Goal: Check status: Check status

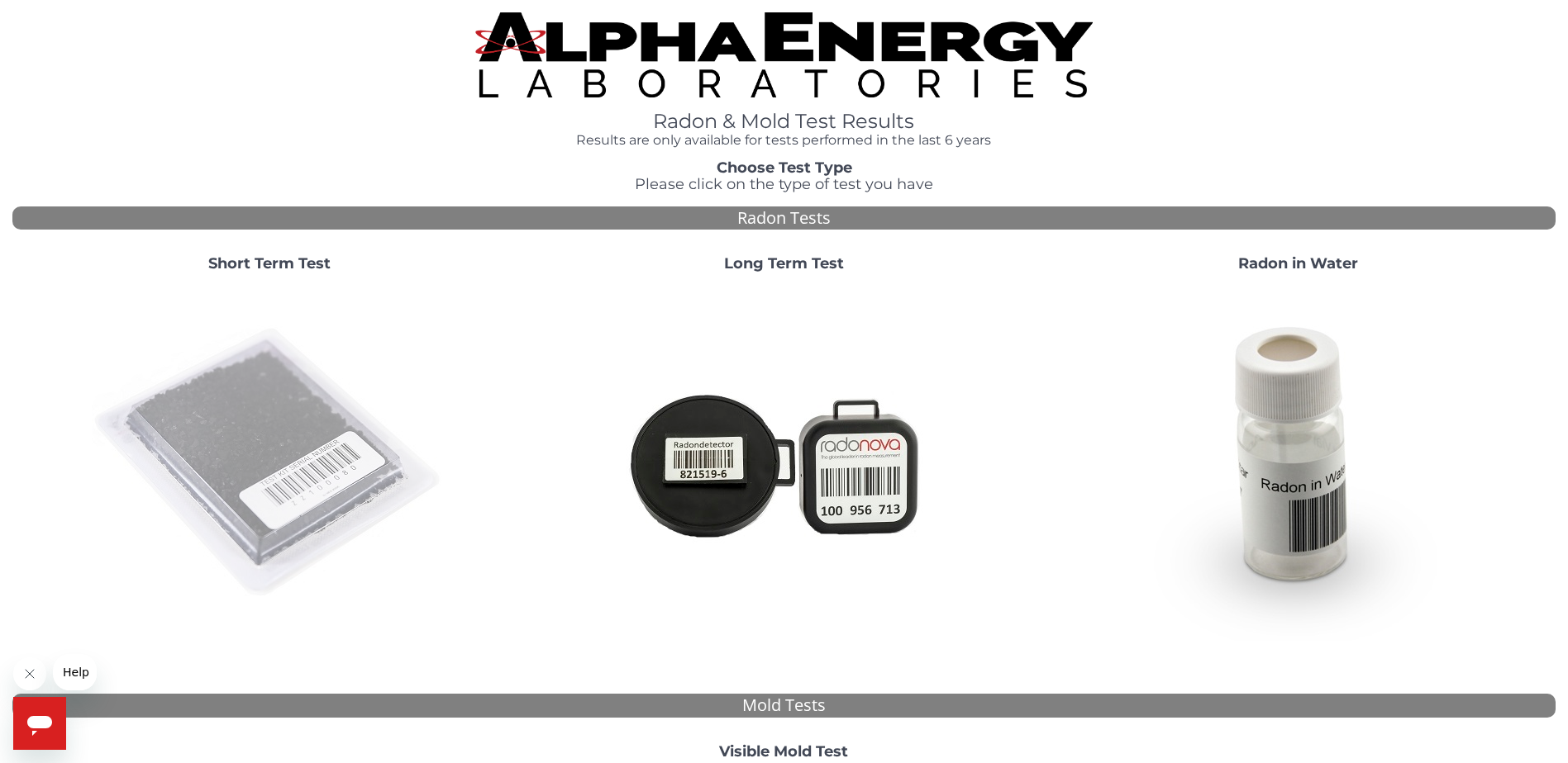
click at [251, 493] on img at bounding box center [269, 463] width 355 height 355
click at [178, 430] on img at bounding box center [269, 463] width 355 height 355
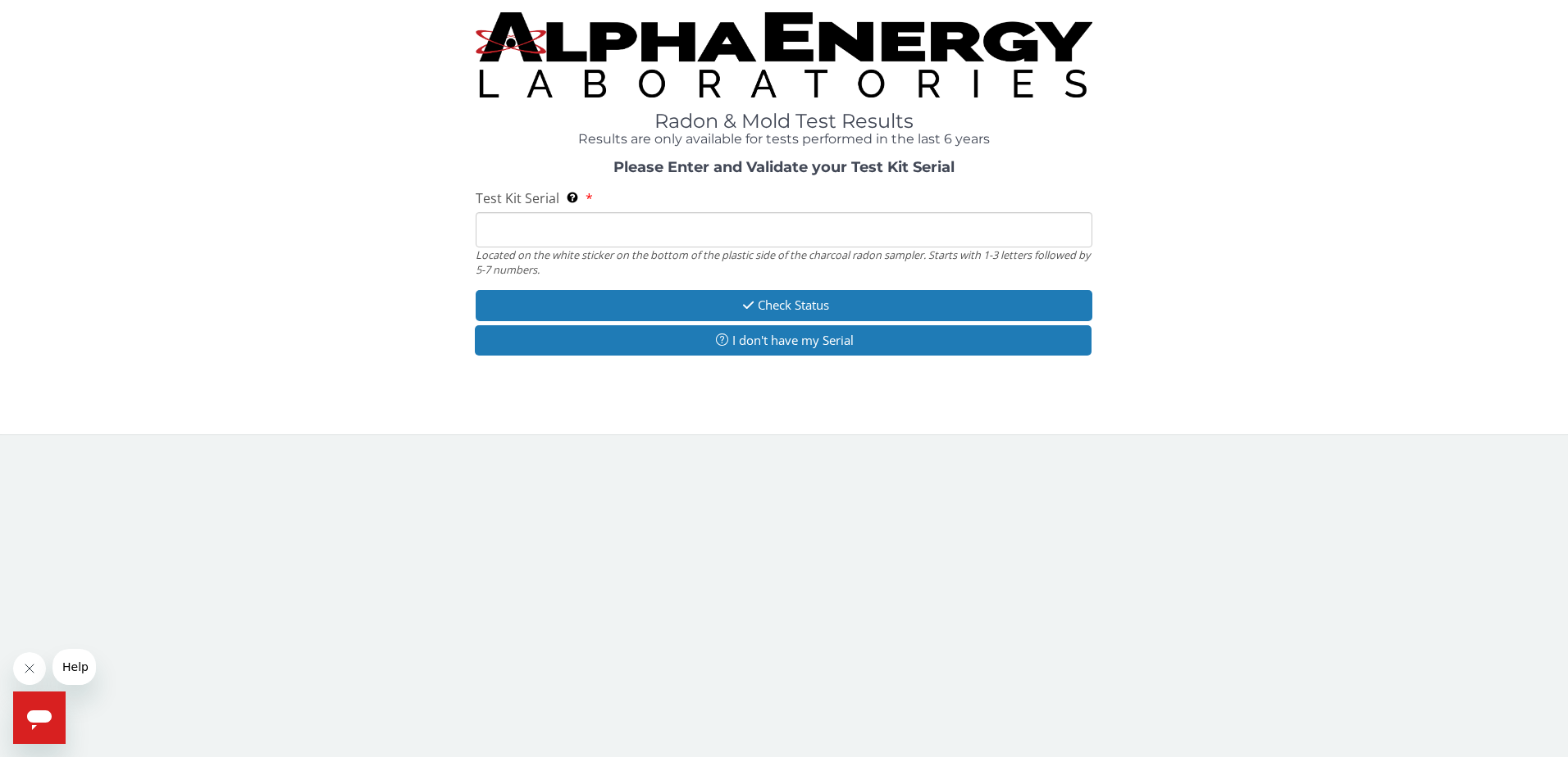
click at [593, 237] on input "Test Kit Serial Located on the white sticker on the bottom of the plastic side …" at bounding box center [785, 230] width 618 height 35
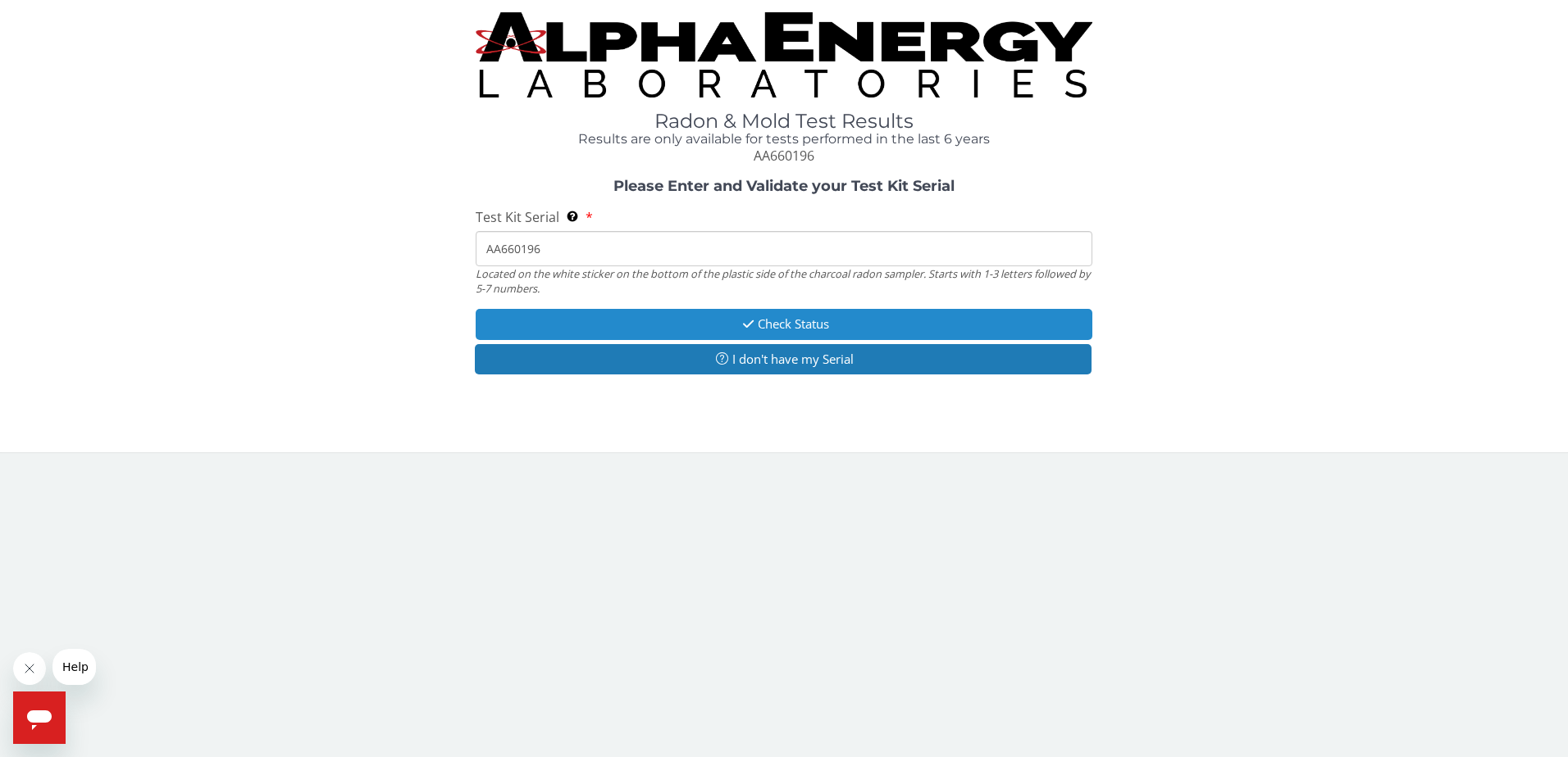
type input "AA660196"
click at [690, 325] on button "Check Status" at bounding box center [785, 324] width 618 height 30
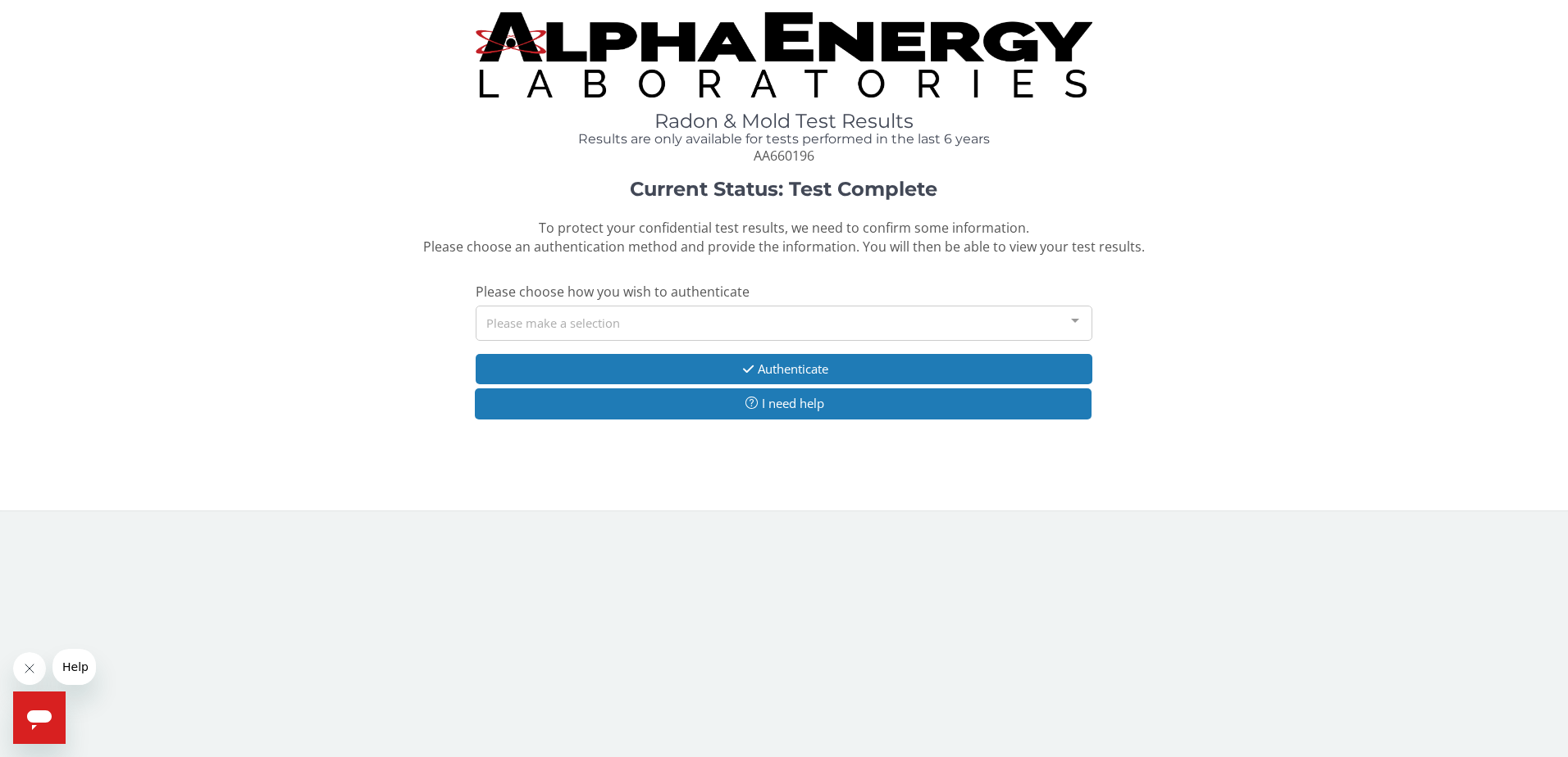
click at [694, 325] on div "Please make a selection" at bounding box center [785, 323] width 618 height 35
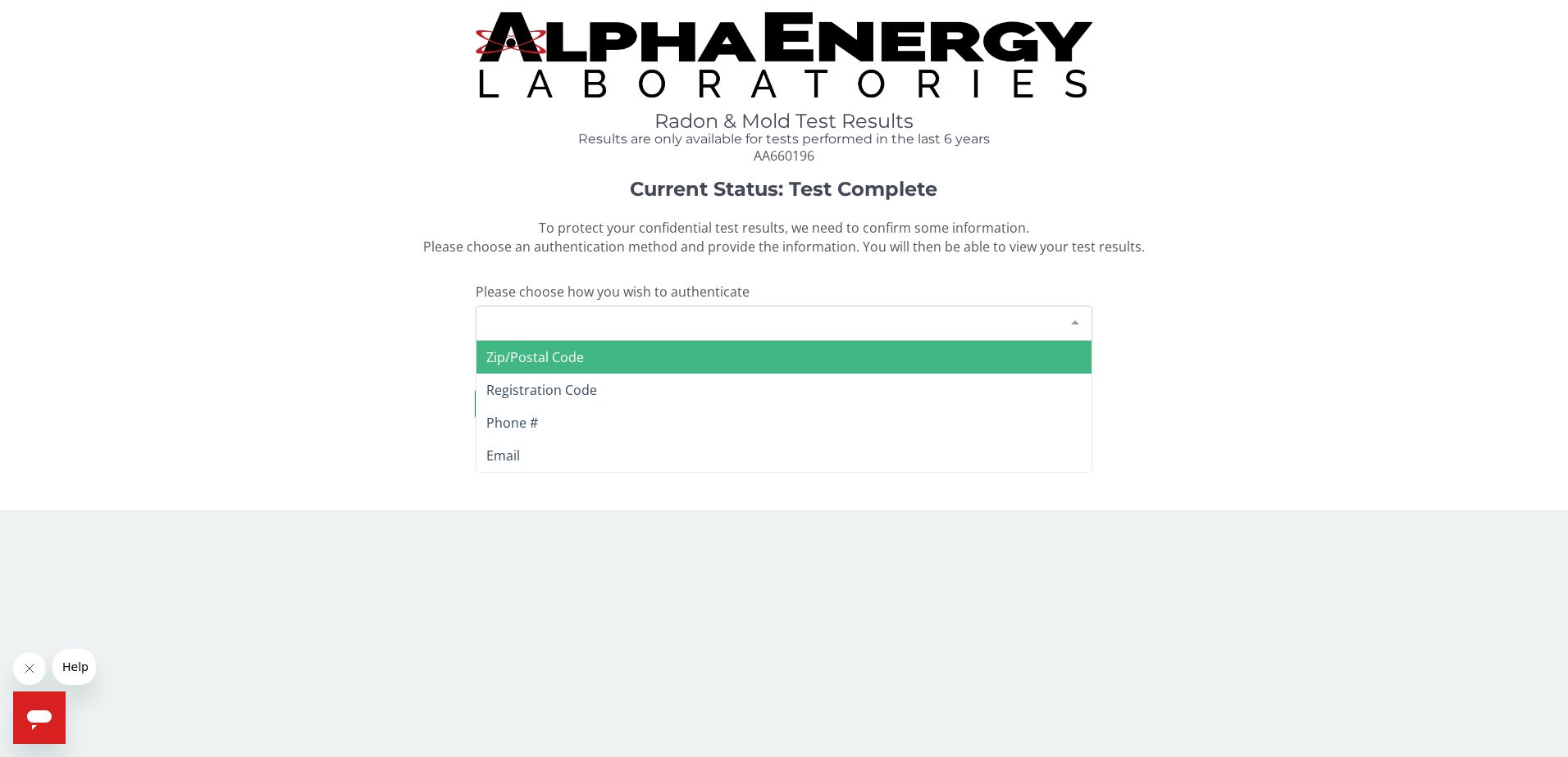
click at [564, 359] on span "Zip/Postal Code" at bounding box center [535, 357] width 98 height 18
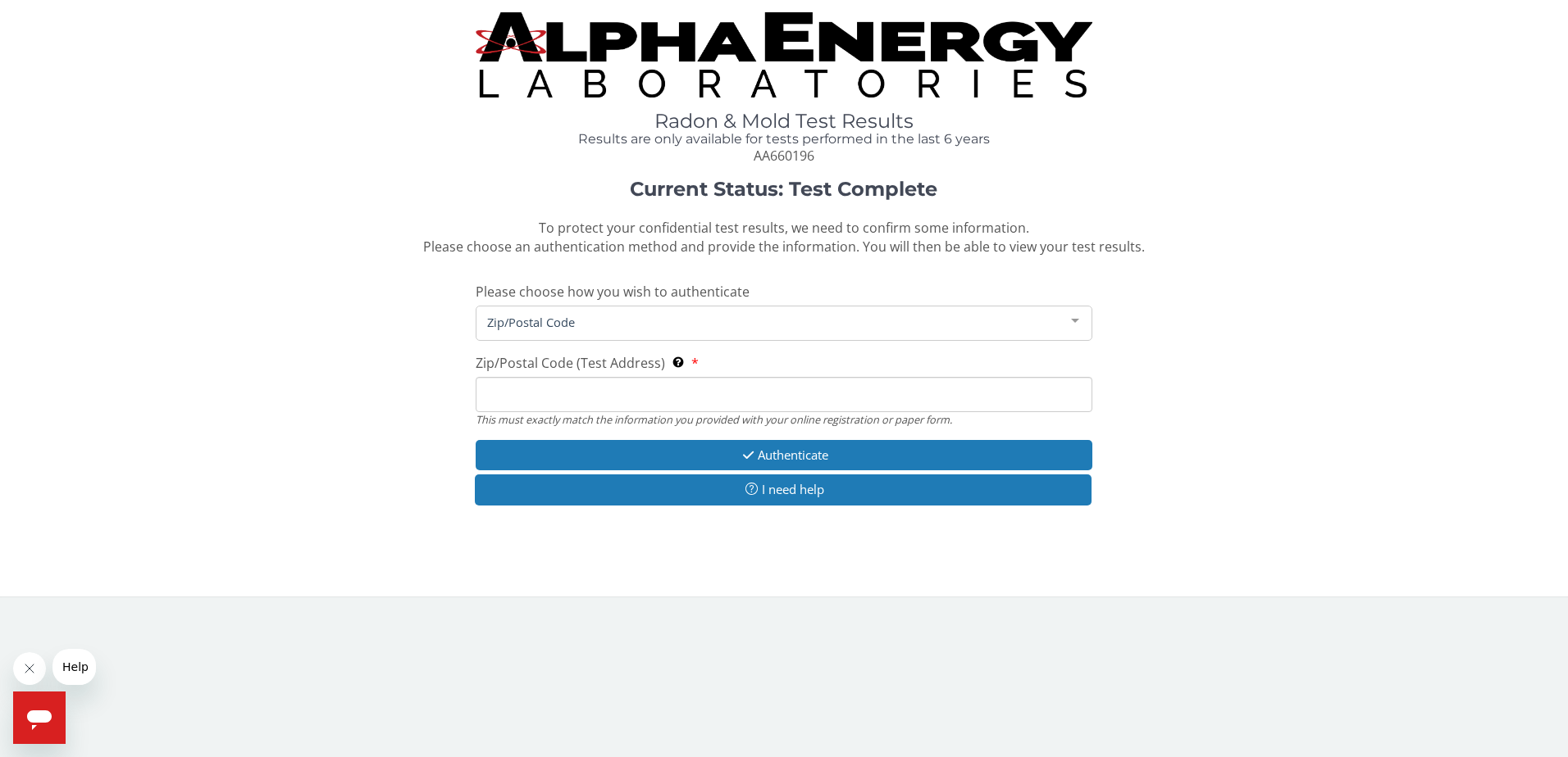
click at [574, 407] on input "Zip/Postal Code (Test Address) This must exactly match the information you prov…" at bounding box center [785, 394] width 618 height 35
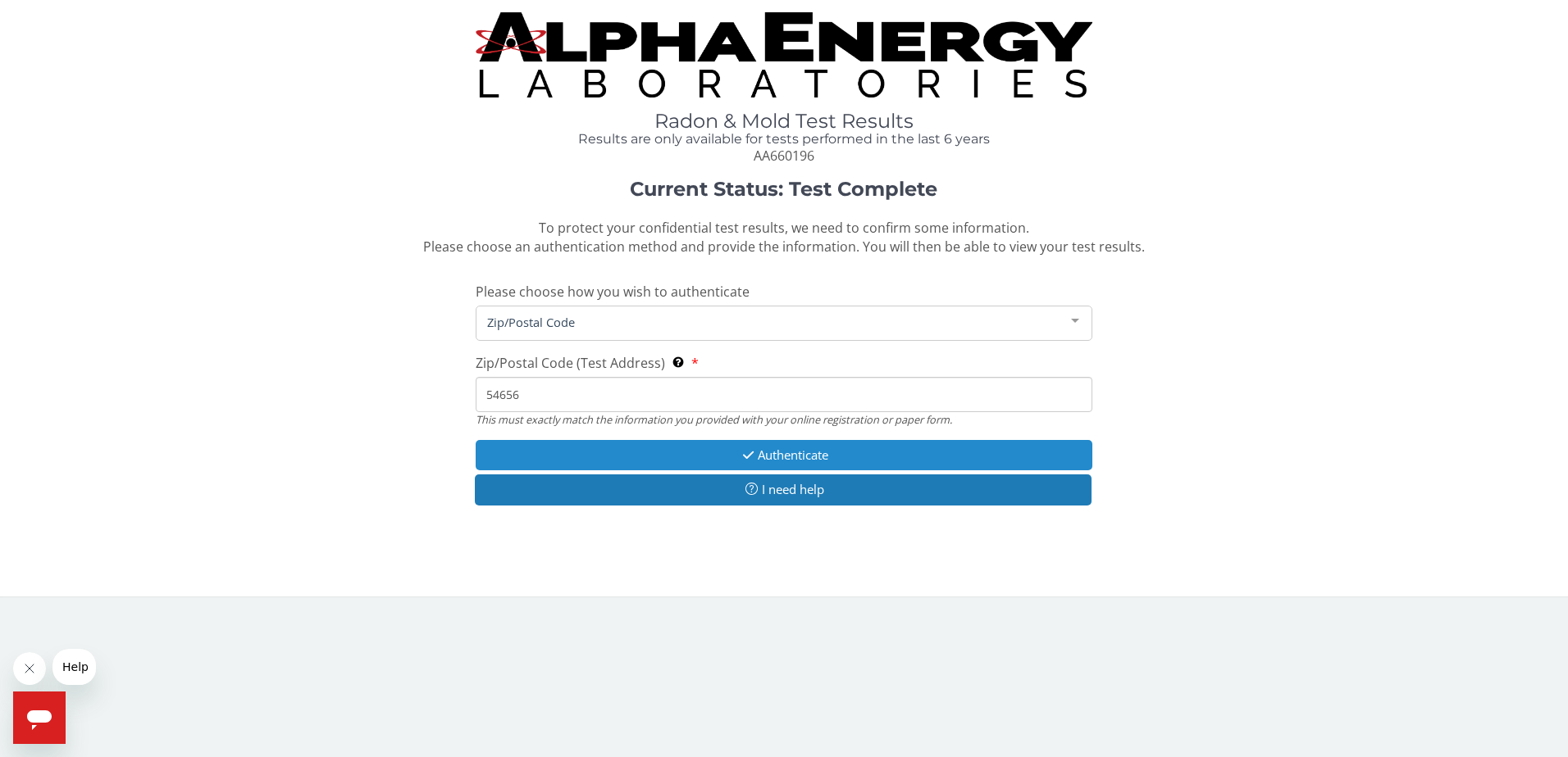
type input "54656"
click at [656, 460] on button "Authenticate" at bounding box center [785, 455] width 618 height 30
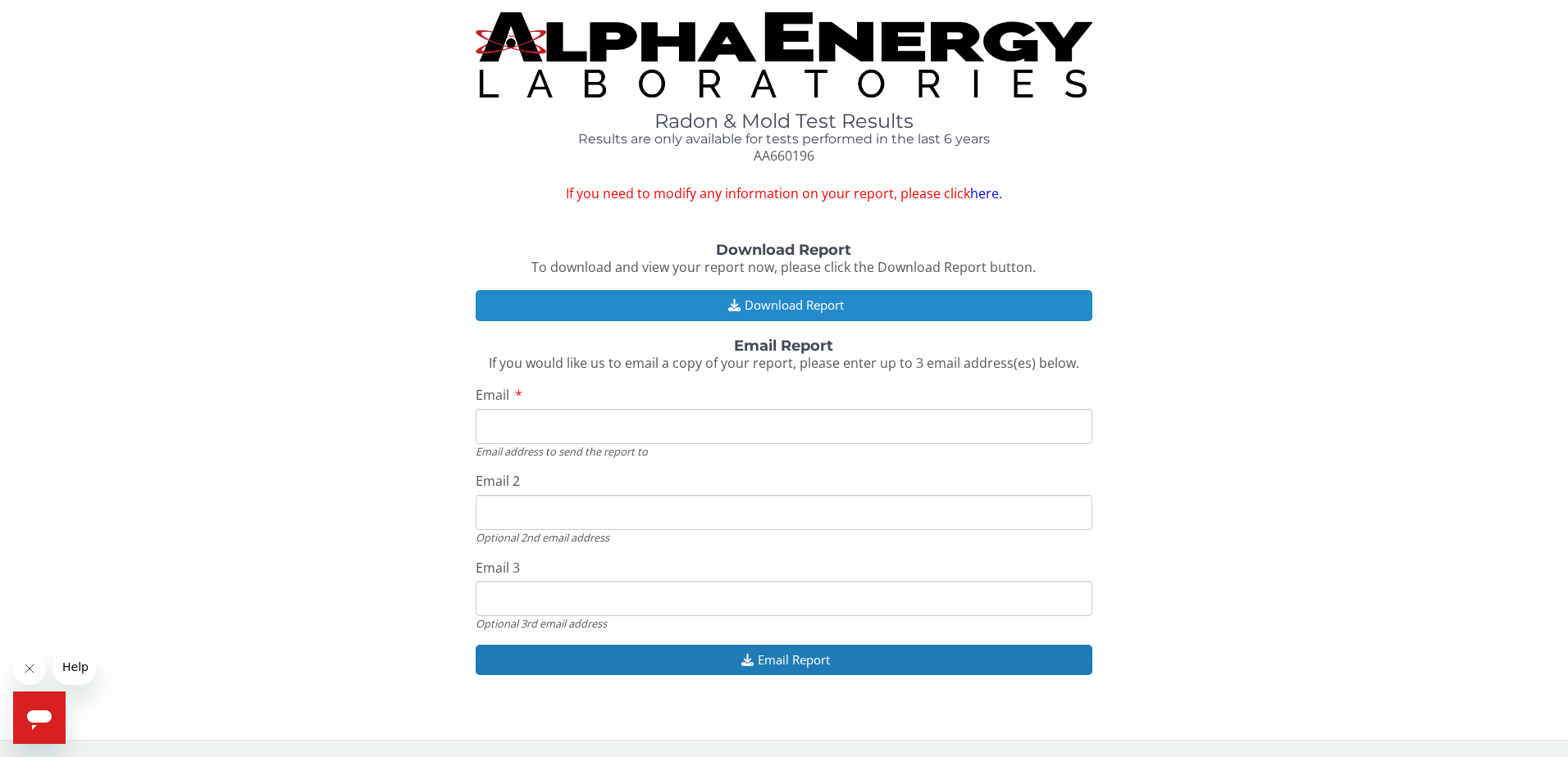
click at [770, 302] on button "Download Report" at bounding box center [785, 305] width 618 height 30
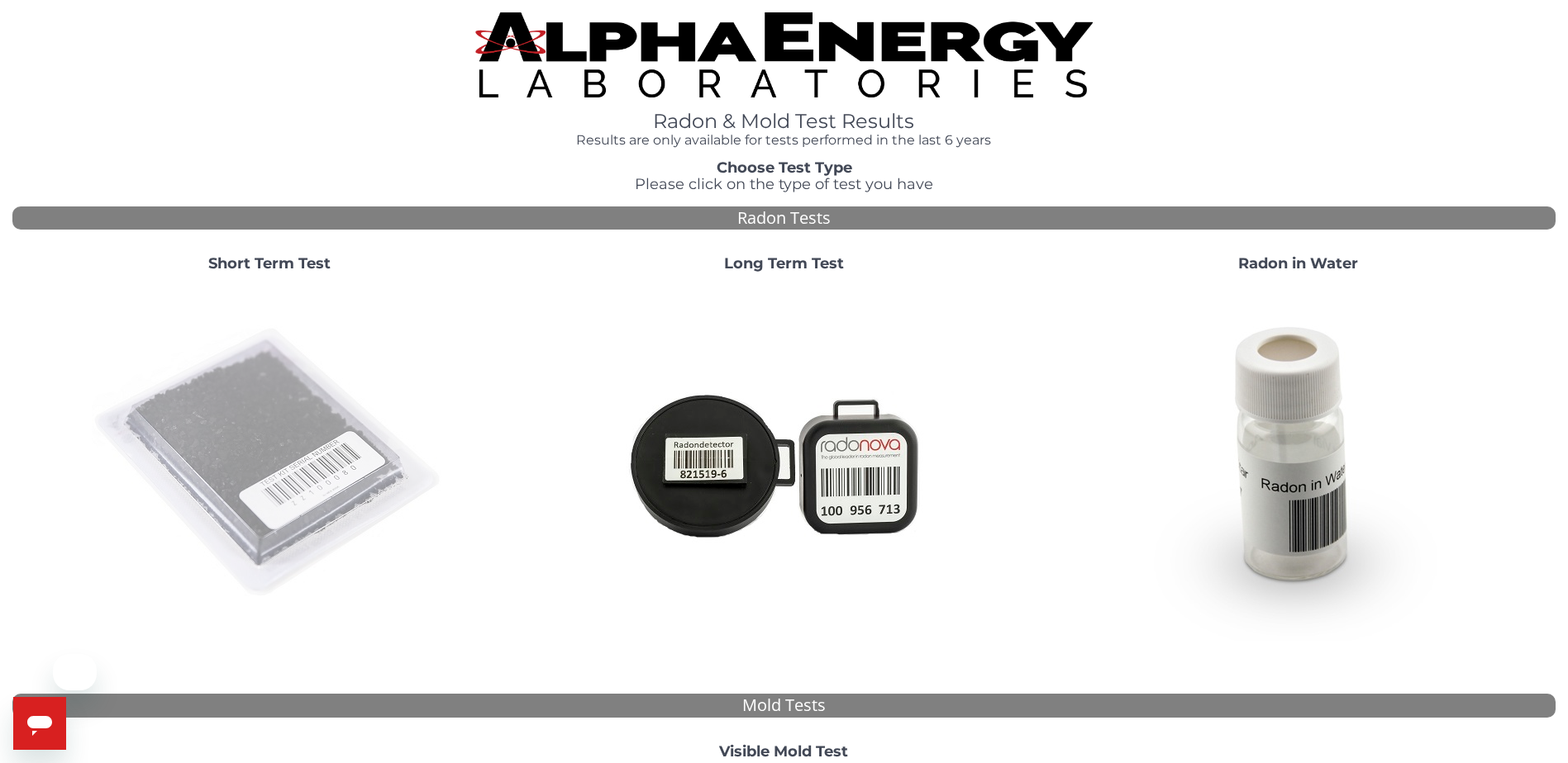
click at [312, 443] on img at bounding box center [269, 463] width 355 height 355
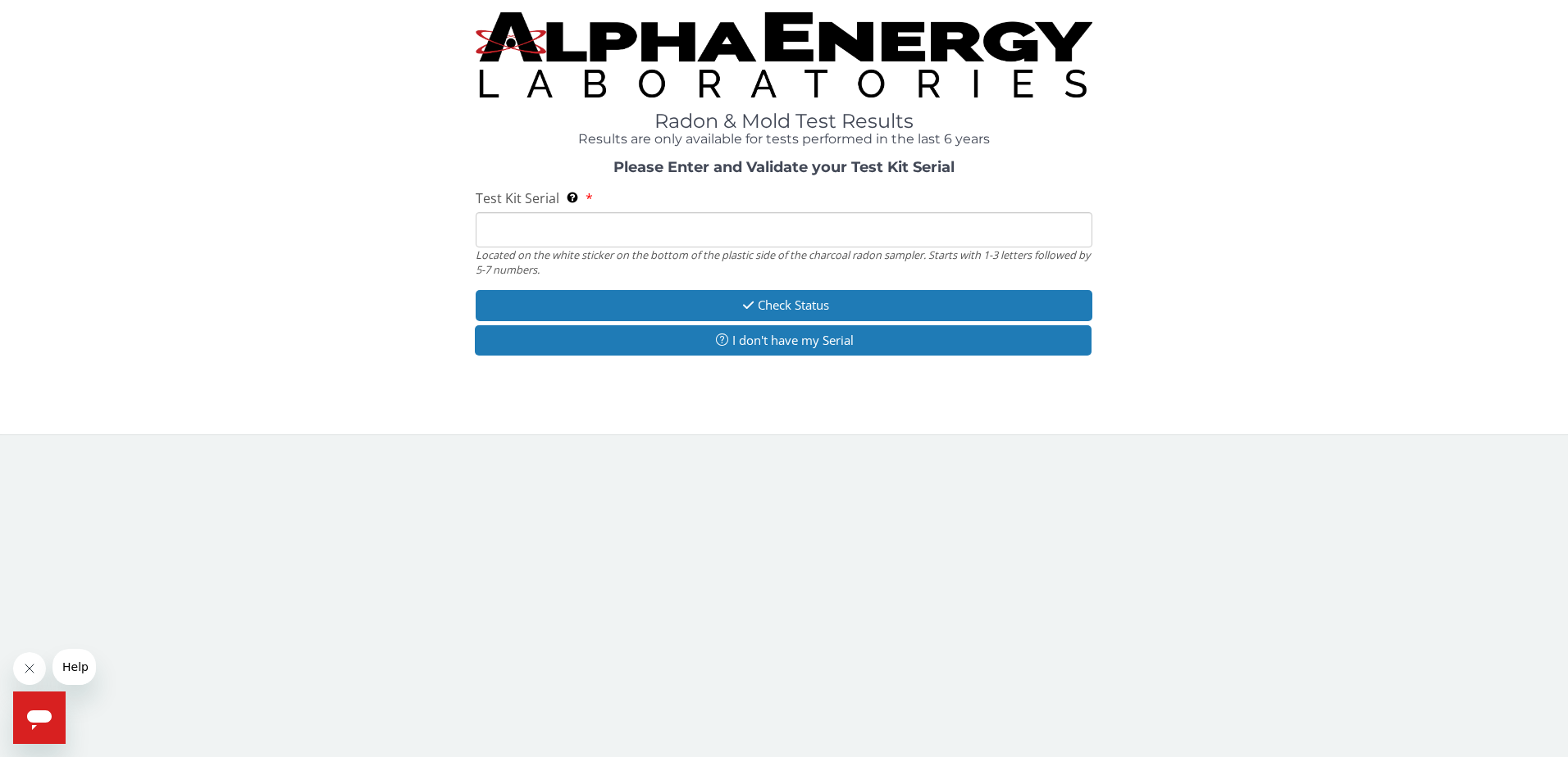
click at [584, 231] on input "Test Kit Serial Located on the white sticker on the bottom of the plastic side …" at bounding box center [785, 230] width 618 height 35
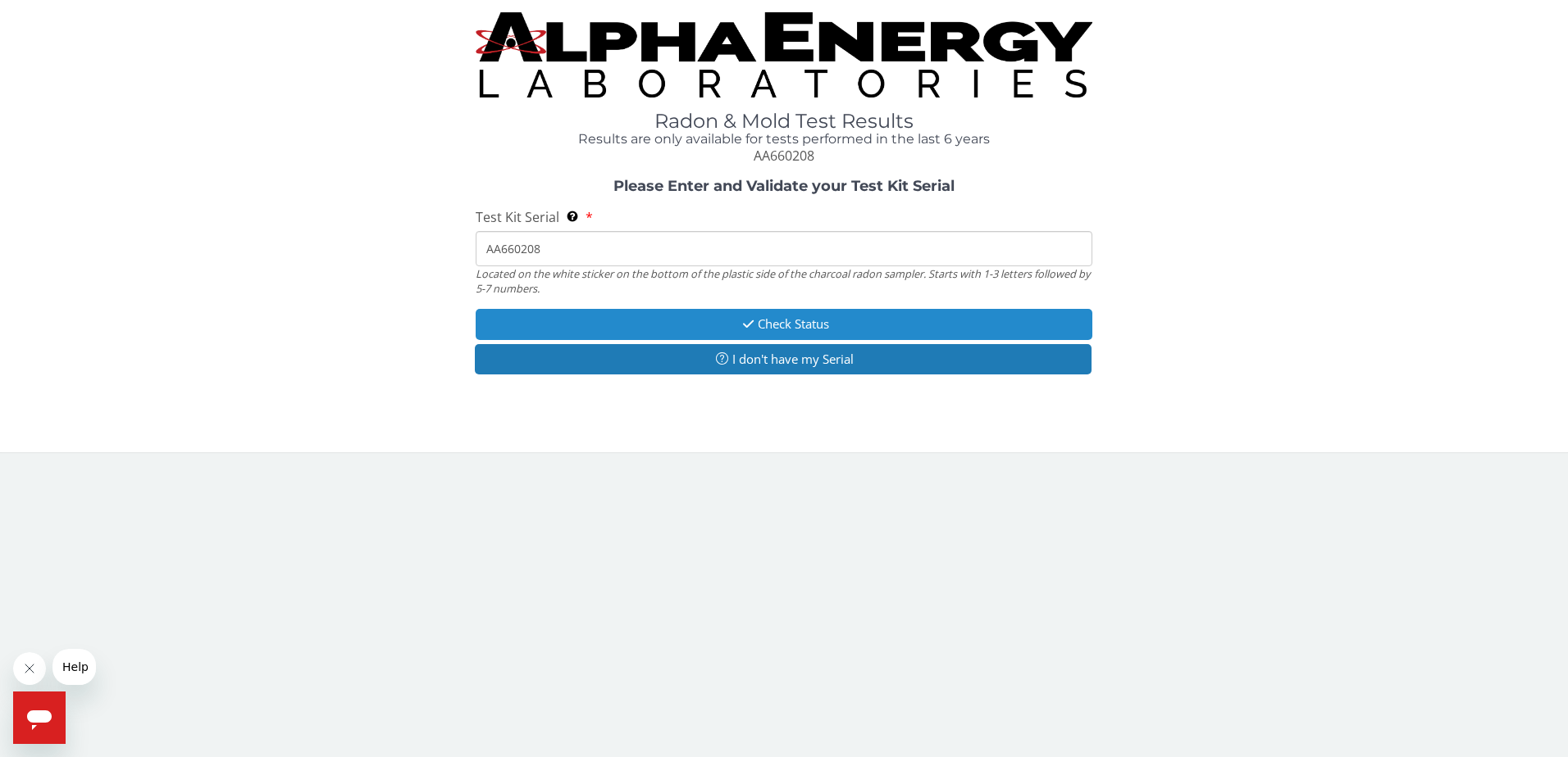
type input "AA660208"
click at [578, 311] on button "Check Status" at bounding box center [785, 324] width 618 height 30
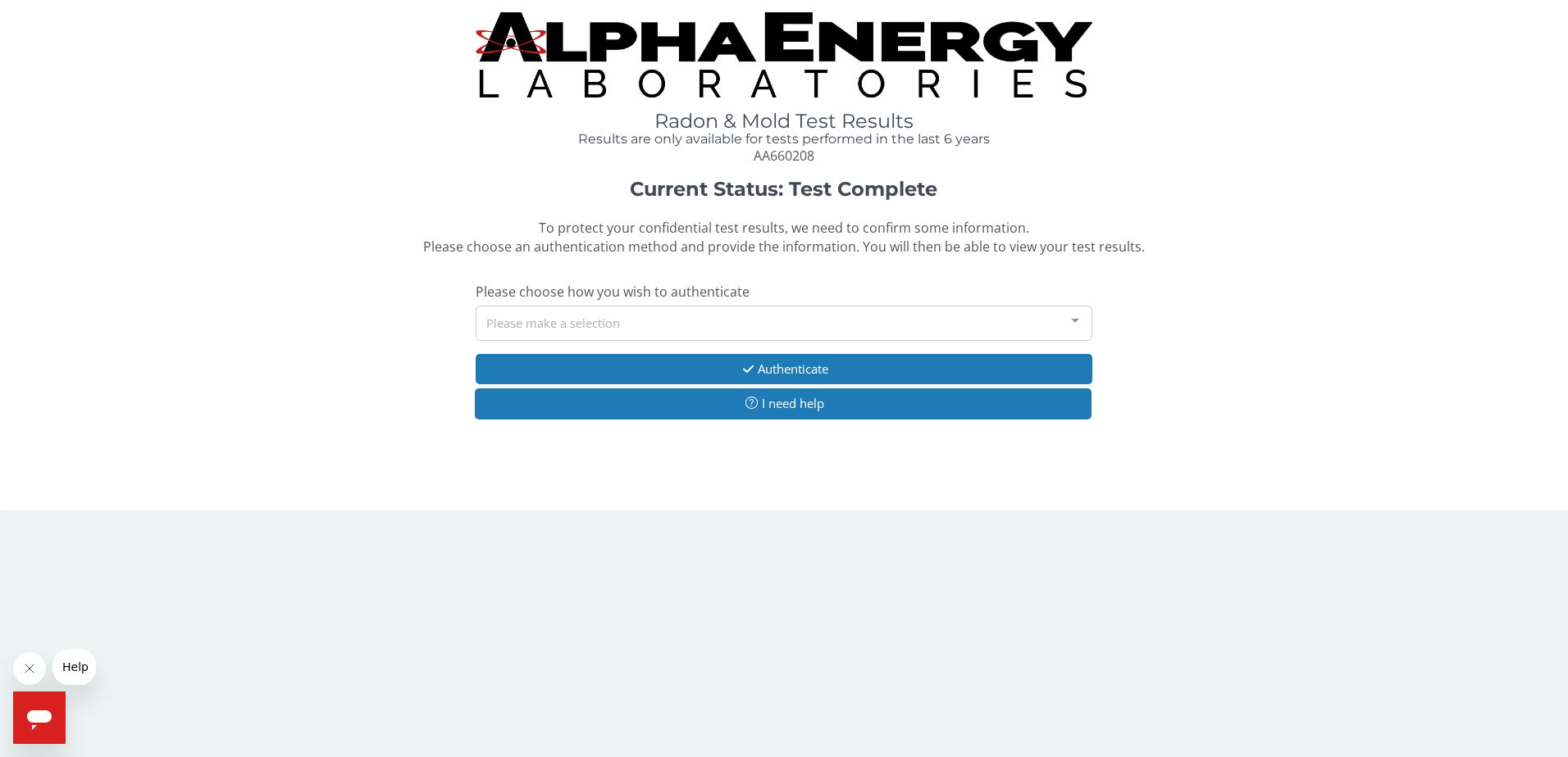
click at [602, 306] on div "Please make a selection" at bounding box center [785, 323] width 618 height 35
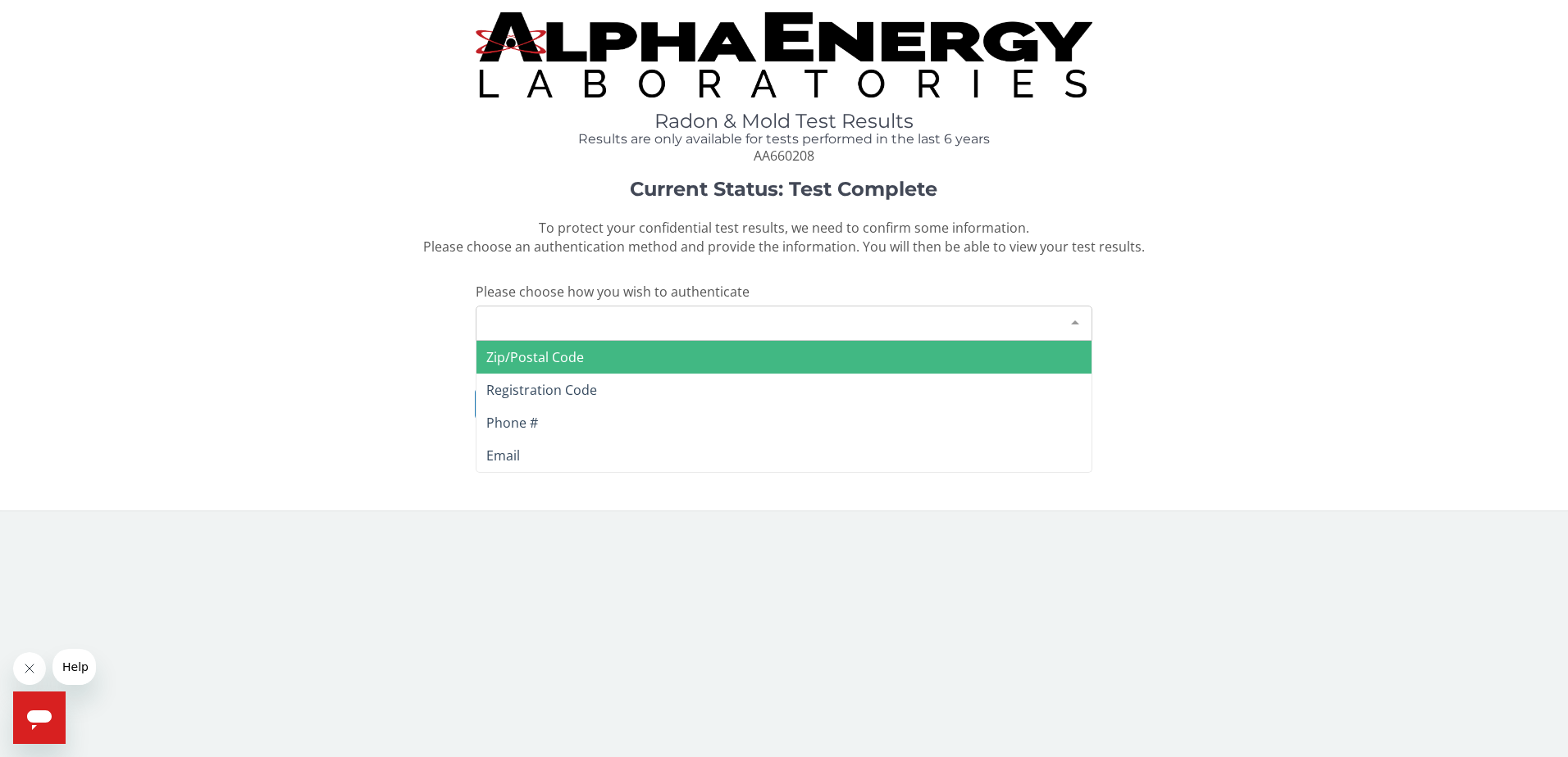
click at [574, 360] on span "Zip/Postal Code" at bounding box center [535, 357] width 98 height 18
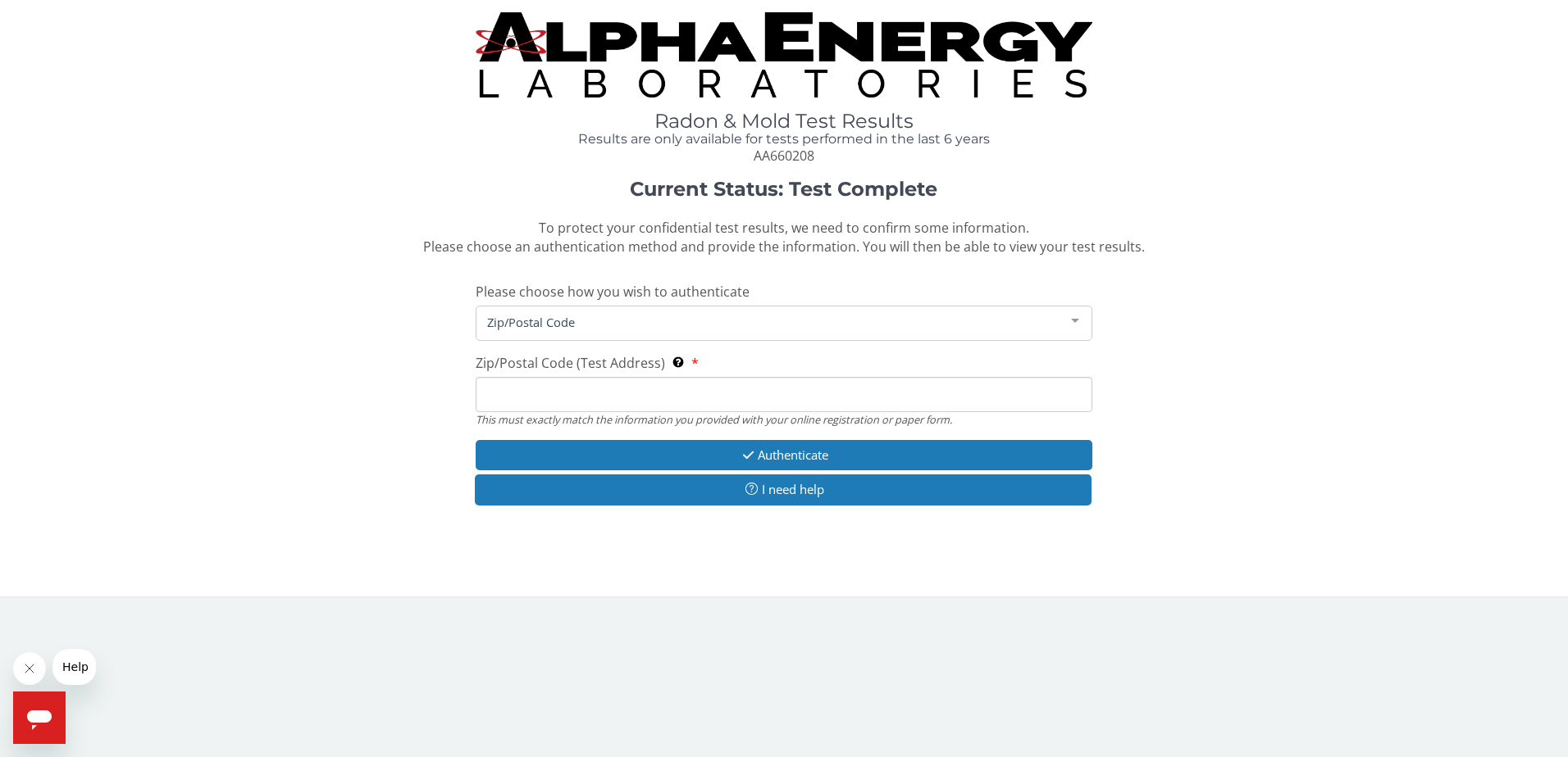
click at [554, 410] on input "Zip/Postal Code (Test Address) This must exactly match the information you prov…" at bounding box center [785, 394] width 618 height 35
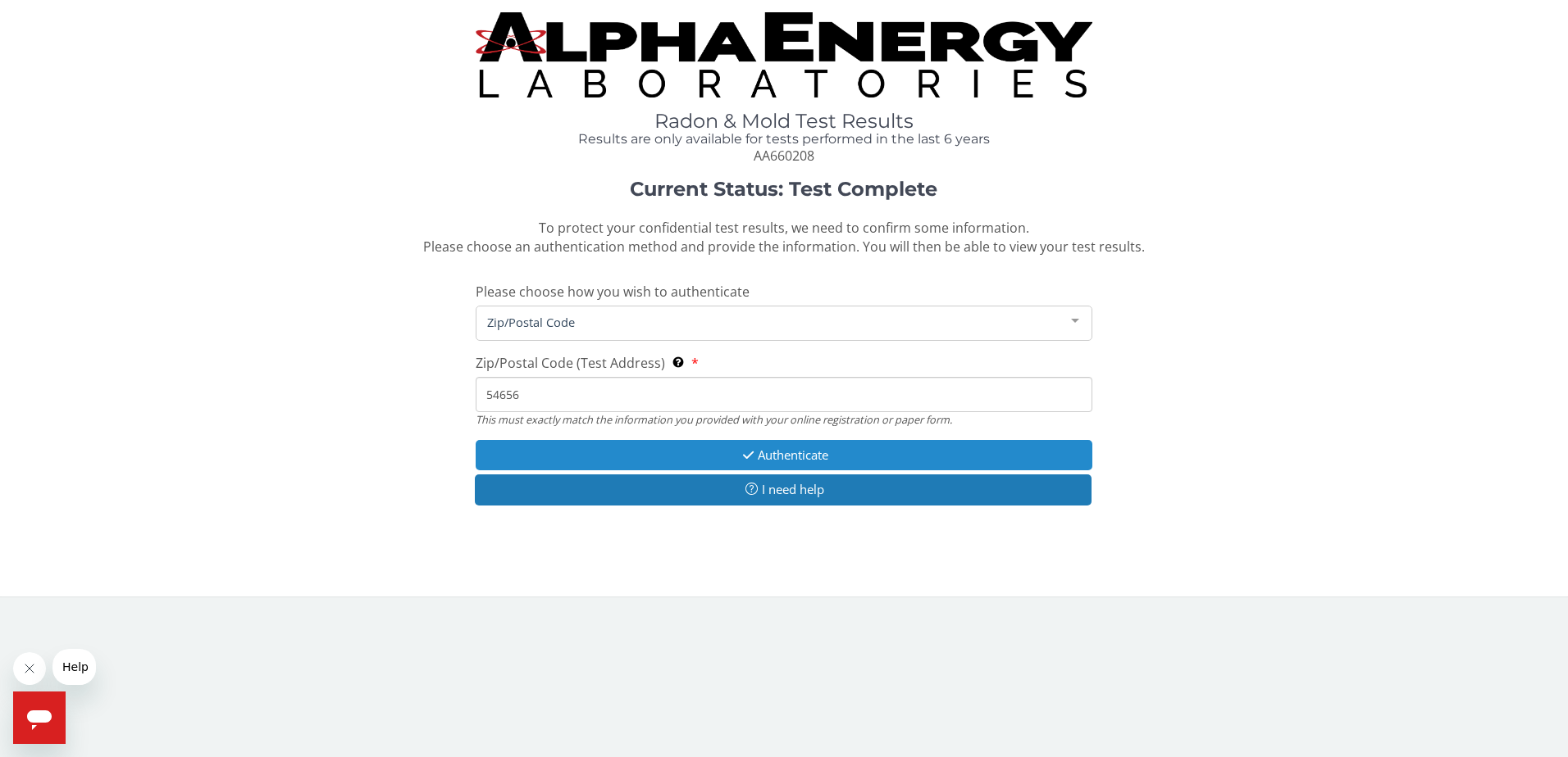
type input "54656"
click at [736, 462] on button "Authenticate" at bounding box center [785, 455] width 618 height 30
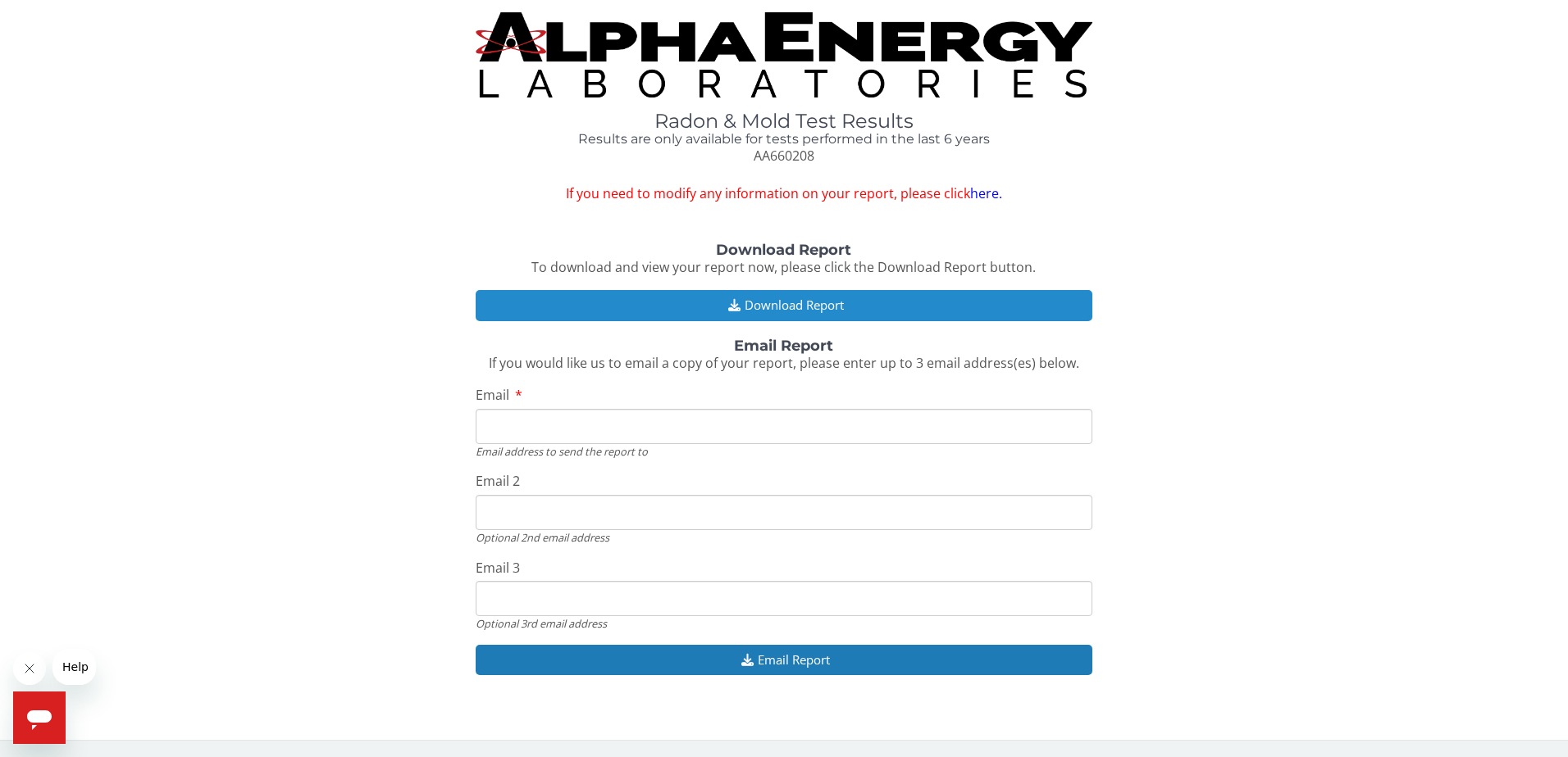
click at [652, 320] on button "Download Report" at bounding box center [785, 305] width 618 height 30
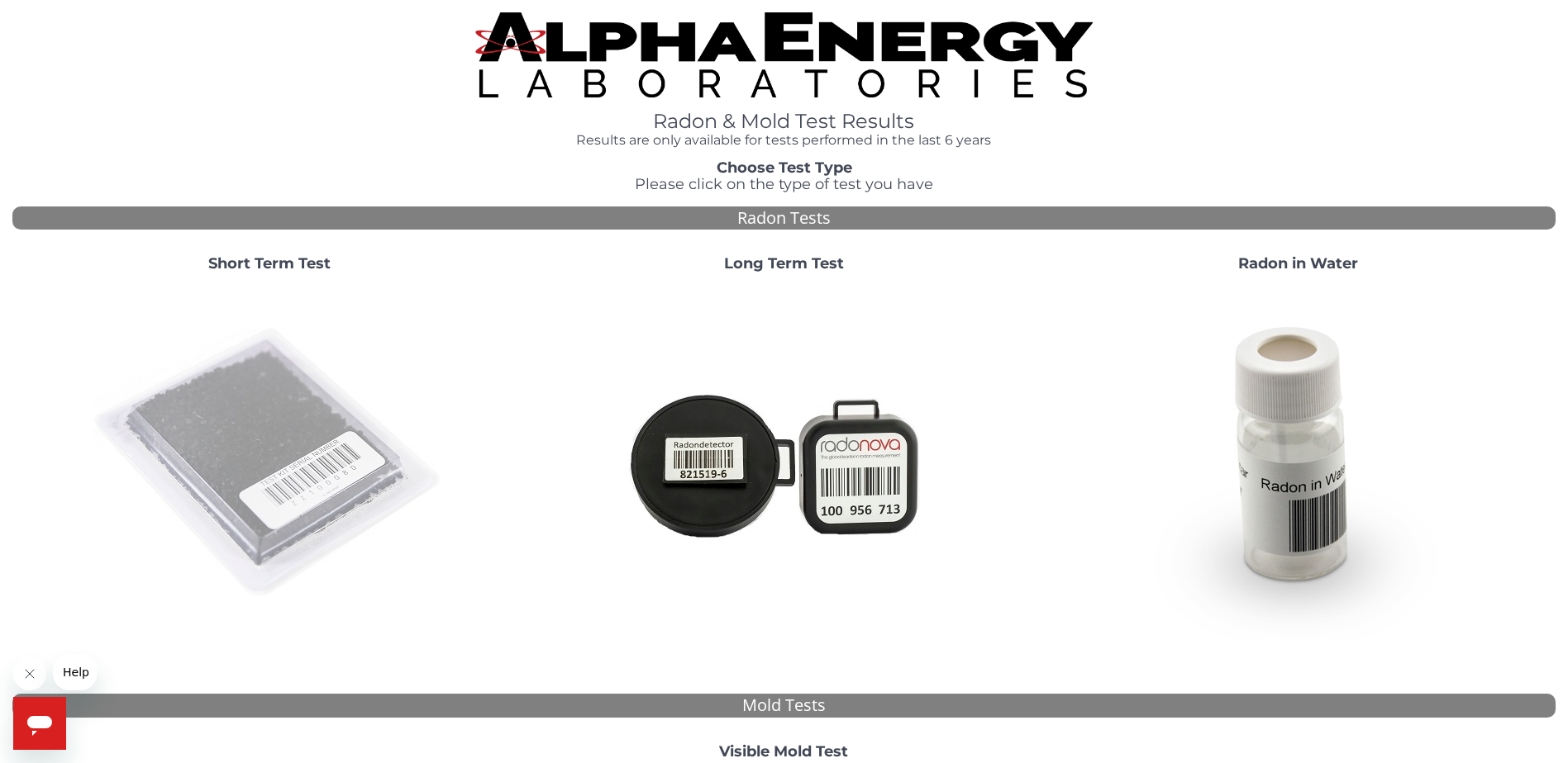
drag, startPoint x: 202, startPoint y: 3, endPoint x: 239, endPoint y: 477, distance: 475.4
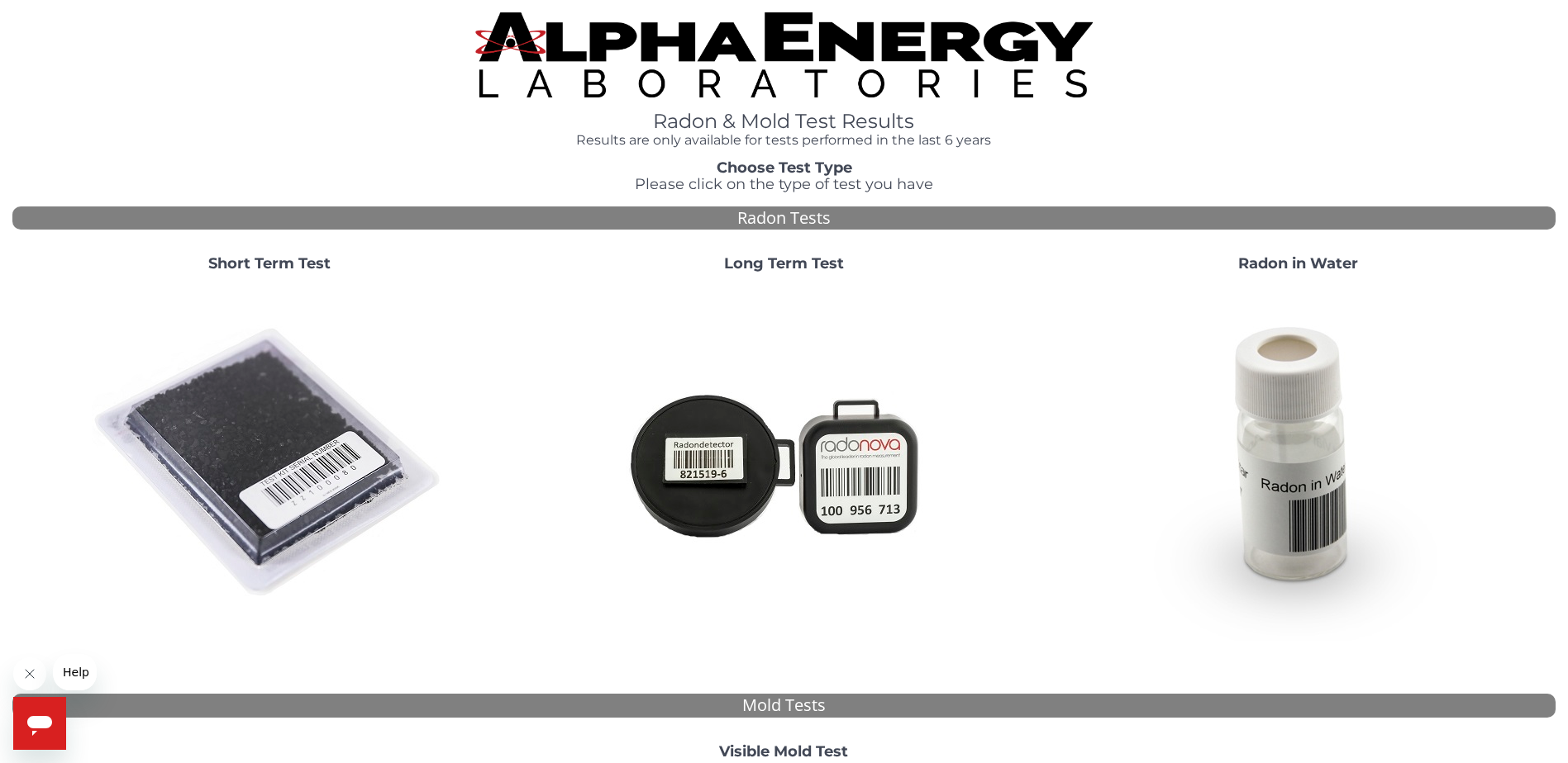
drag, startPoint x: 239, startPoint y: 477, endPoint x: 124, endPoint y: 137, distance: 358.9
click at [124, 139] on div "Radon & Mold Test Results Results are only available for tests performed in the…" at bounding box center [784, 79] width 1543 height 135
click at [271, 397] on img at bounding box center [269, 463] width 355 height 355
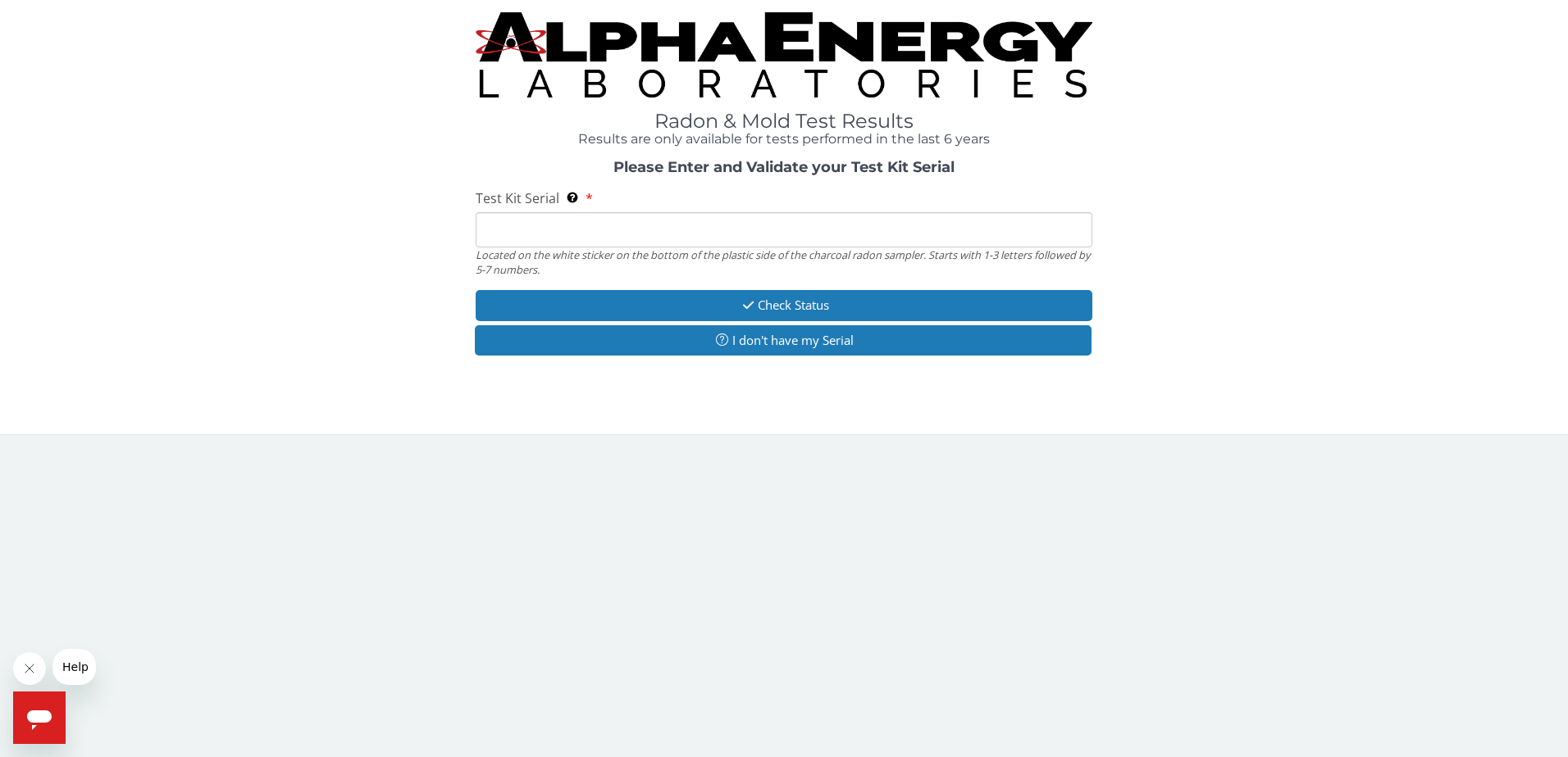
click at [709, 221] on input "Test Kit Serial Located on the white sticker on the bottom of the plastic side …" at bounding box center [785, 230] width 618 height 35
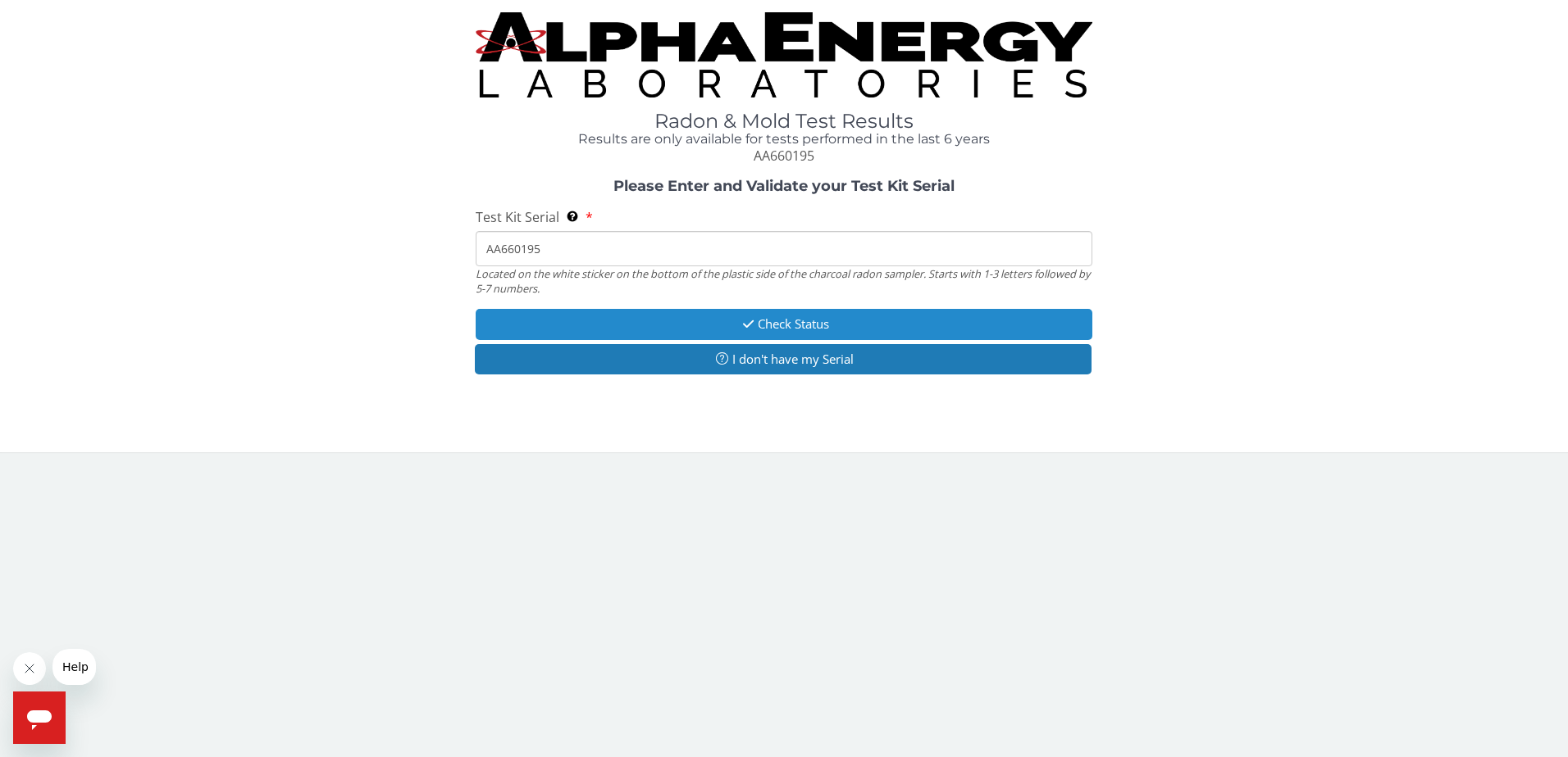
type input "AA660195"
click at [704, 324] on button "Check Status" at bounding box center [785, 324] width 618 height 30
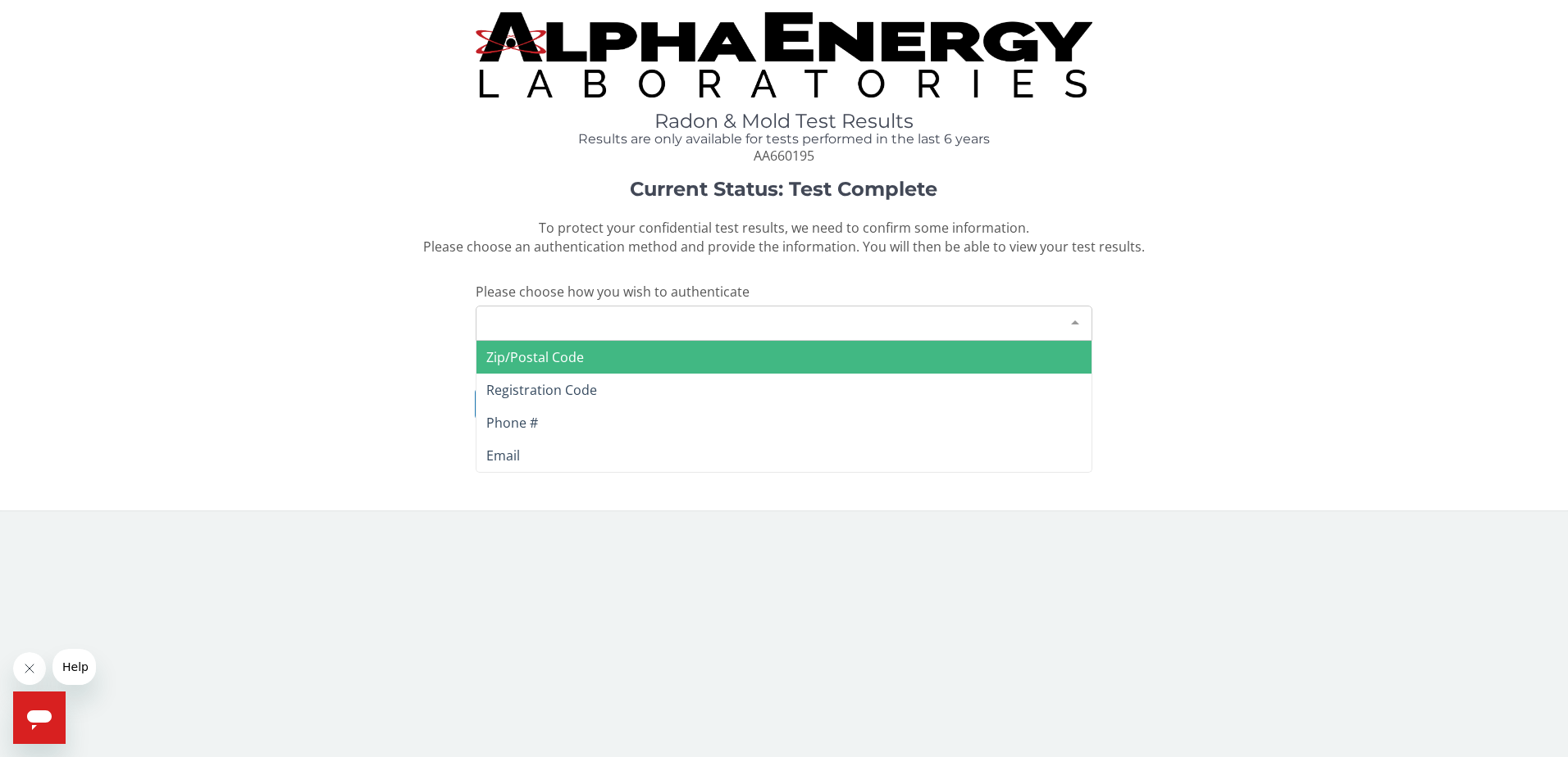
click at [645, 312] on div "Please make a selection" at bounding box center [785, 323] width 618 height 35
click at [611, 352] on span "Zip/Postal Code" at bounding box center [784, 357] width 616 height 33
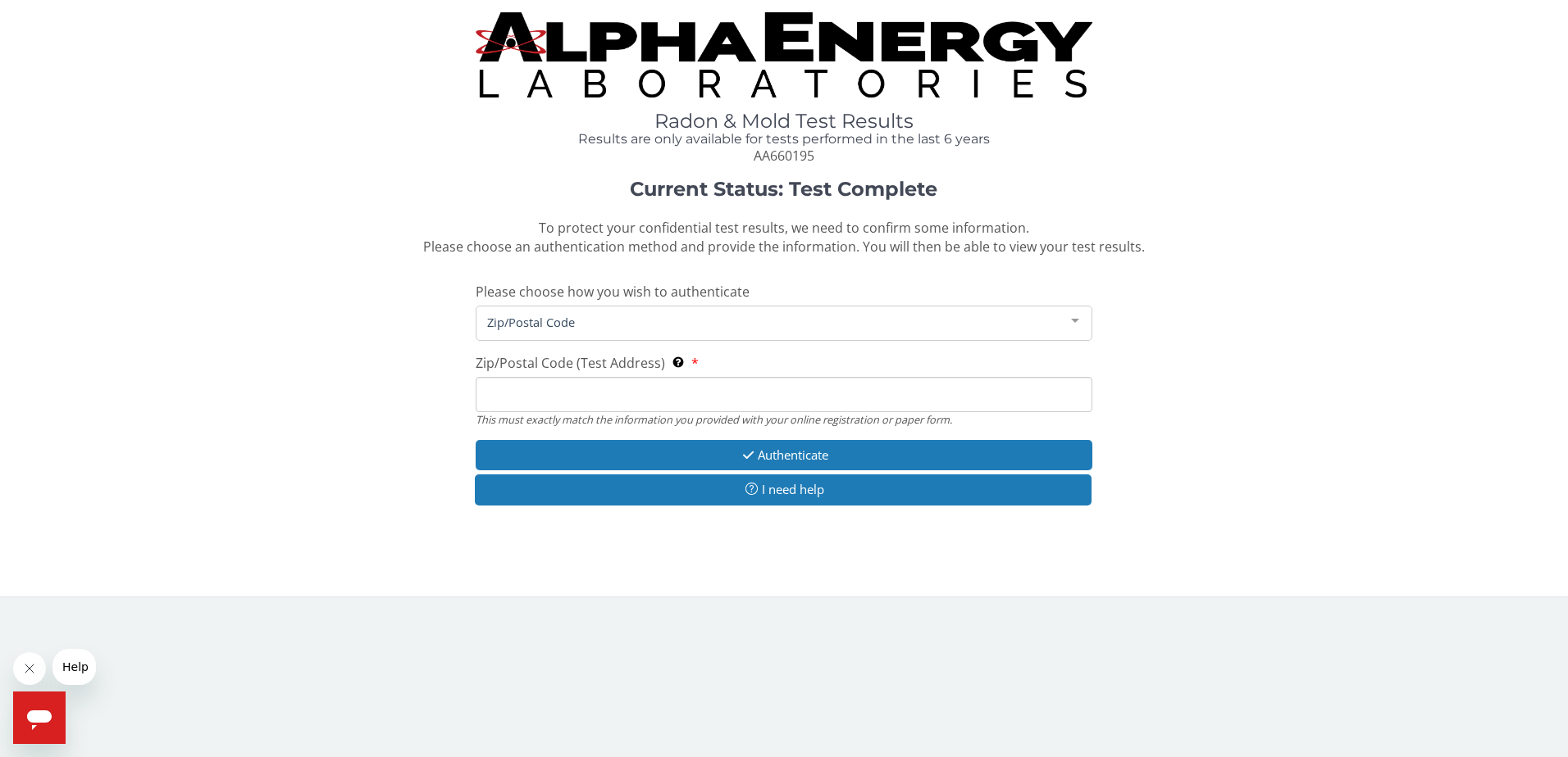
click at [588, 398] on input "Zip/Postal Code (Test Address) This must exactly match the information you prov…" at bounding box center [785, 394] width 618 height 35
type input "54656"
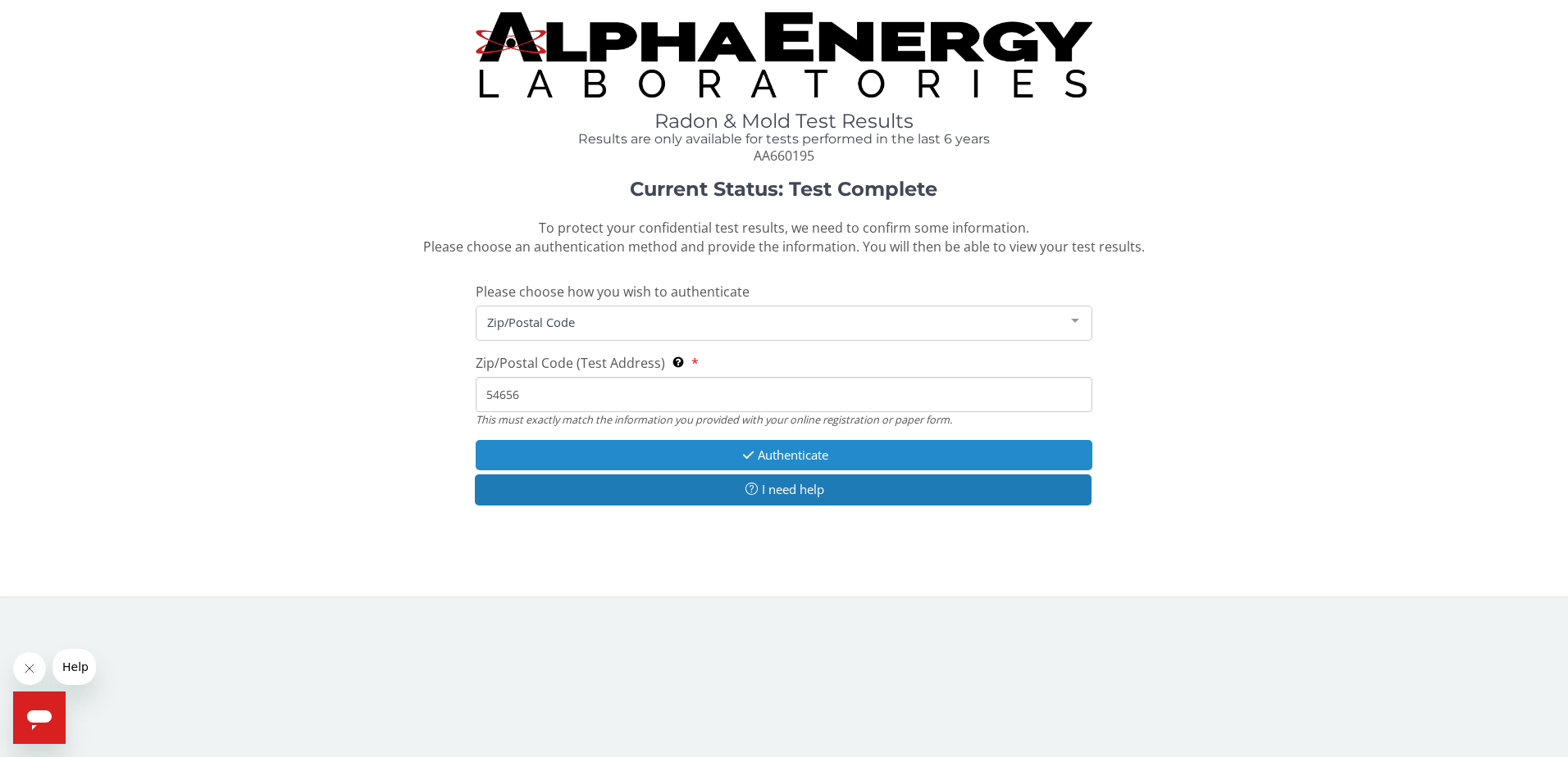
click at [658, 449] on button "Authenticate" at bounding box center [785, 455] width 618 height 30
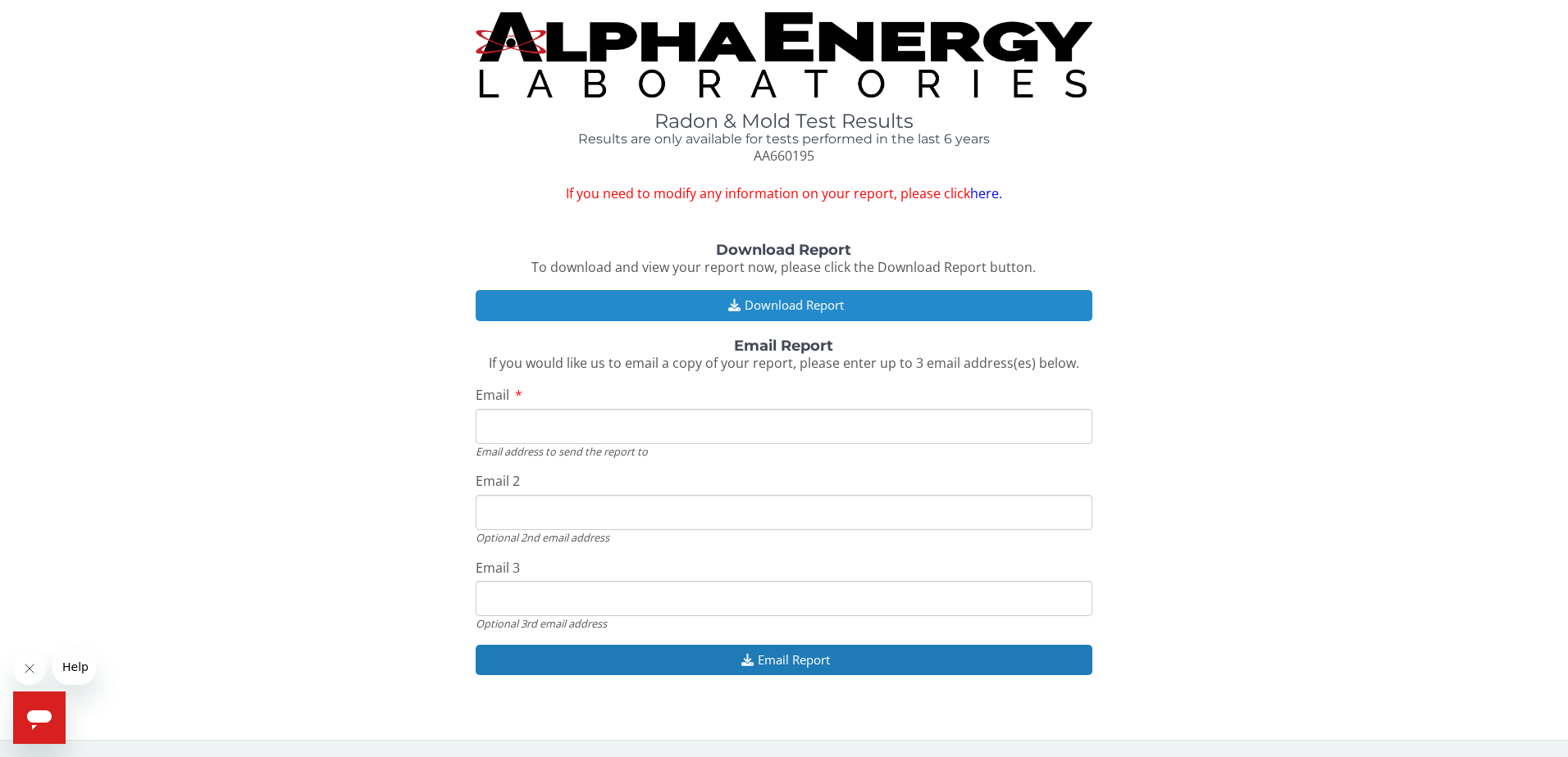
click at [717, 318] on button "Download Report" at bounding box center [785, 305] width 618 height 30
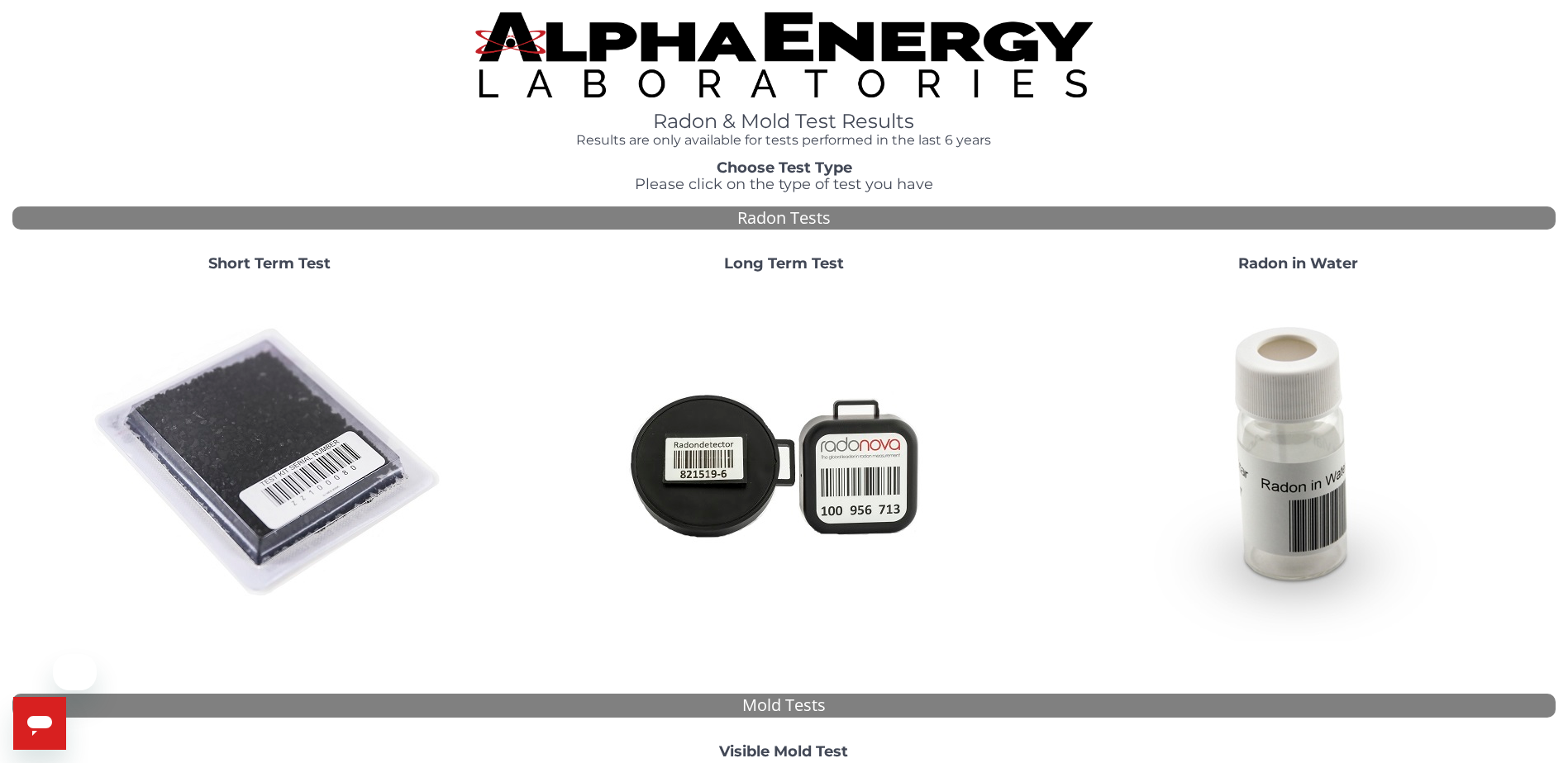
click at [219, 481] on img at bounding box center [269, 463] width 355 height 355
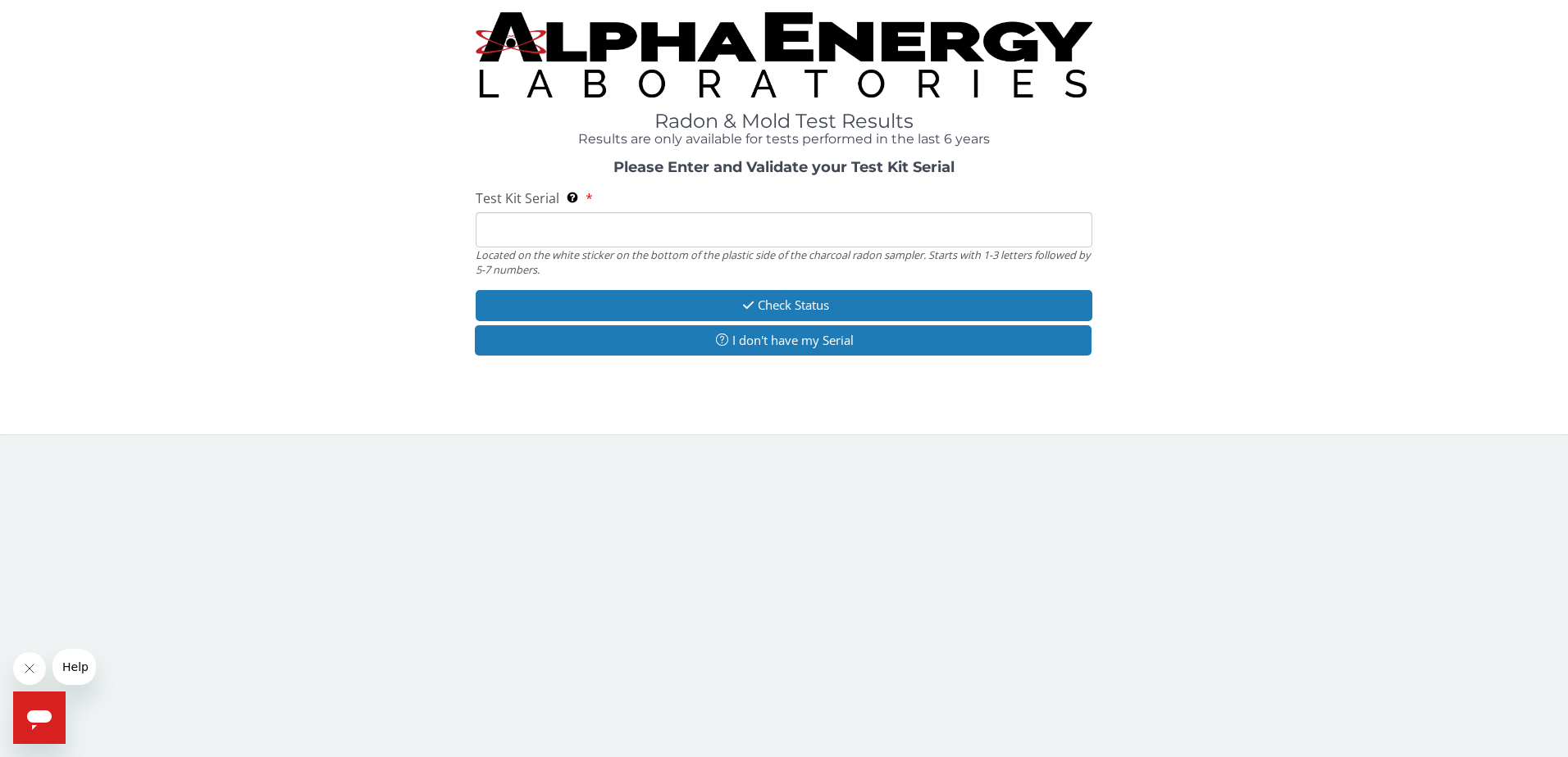
click at [518, 236] on input "Test Kit Serial Located on the white sticker on the bottom of the plastic side …" at bounding box center [785, 230] width 618 height 35
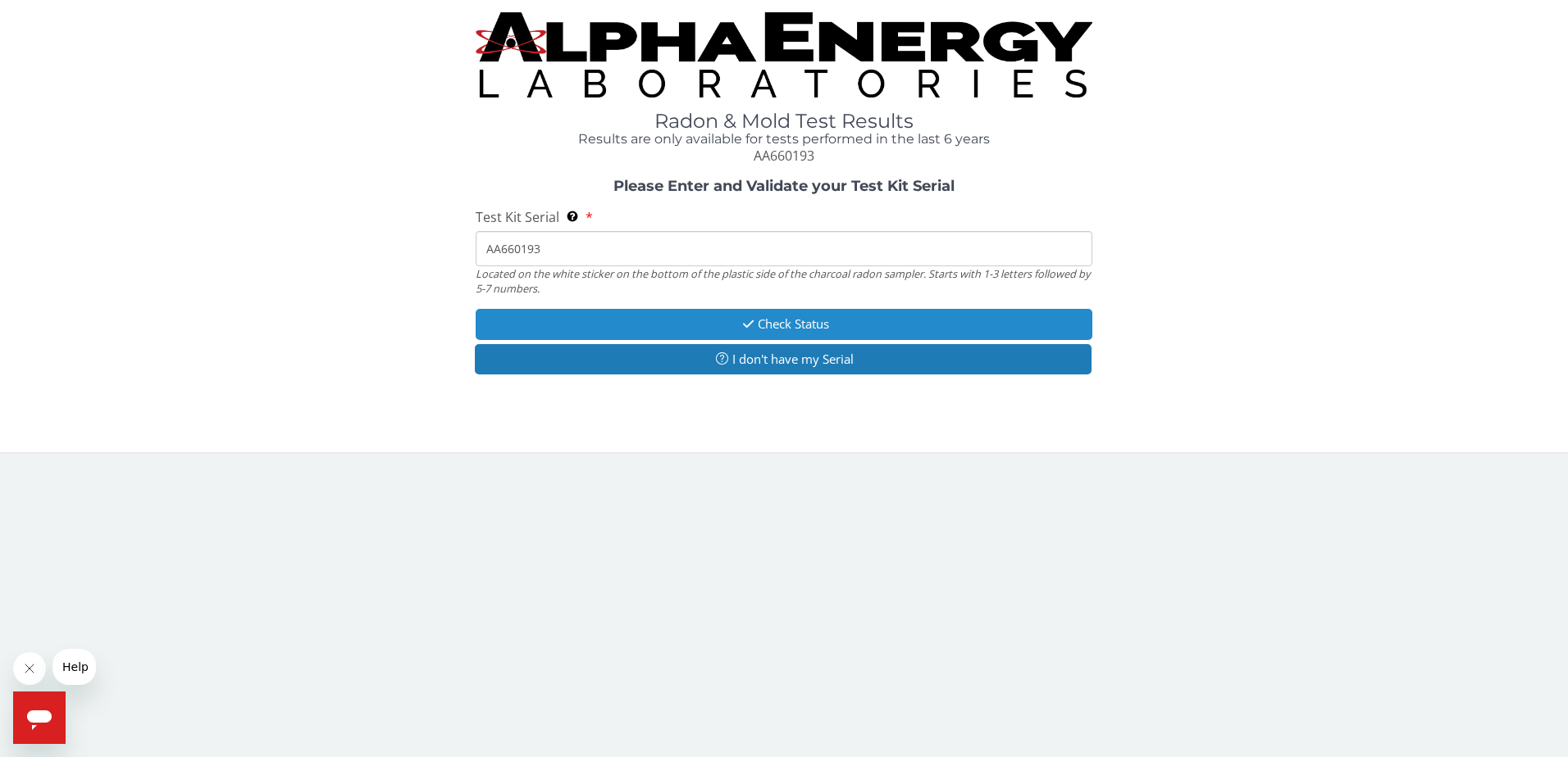
type input "AA660193"
click at [658, 320] on button "Check Status" at bounding box center [785, 324] width 618 height 30
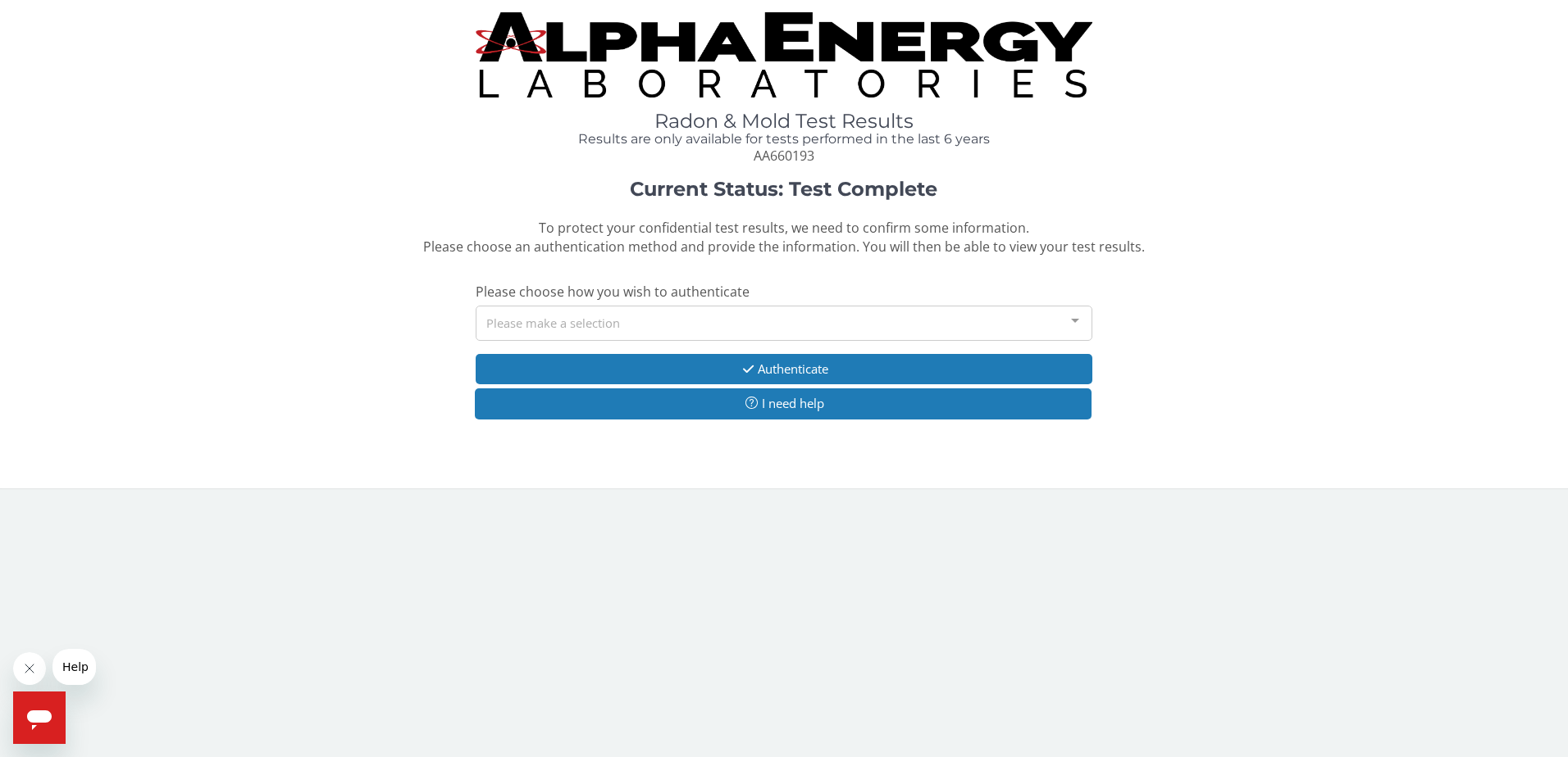
click at [685, 325] on div "Please make a selection" at bounding box center [785, 323] width 618 height 35
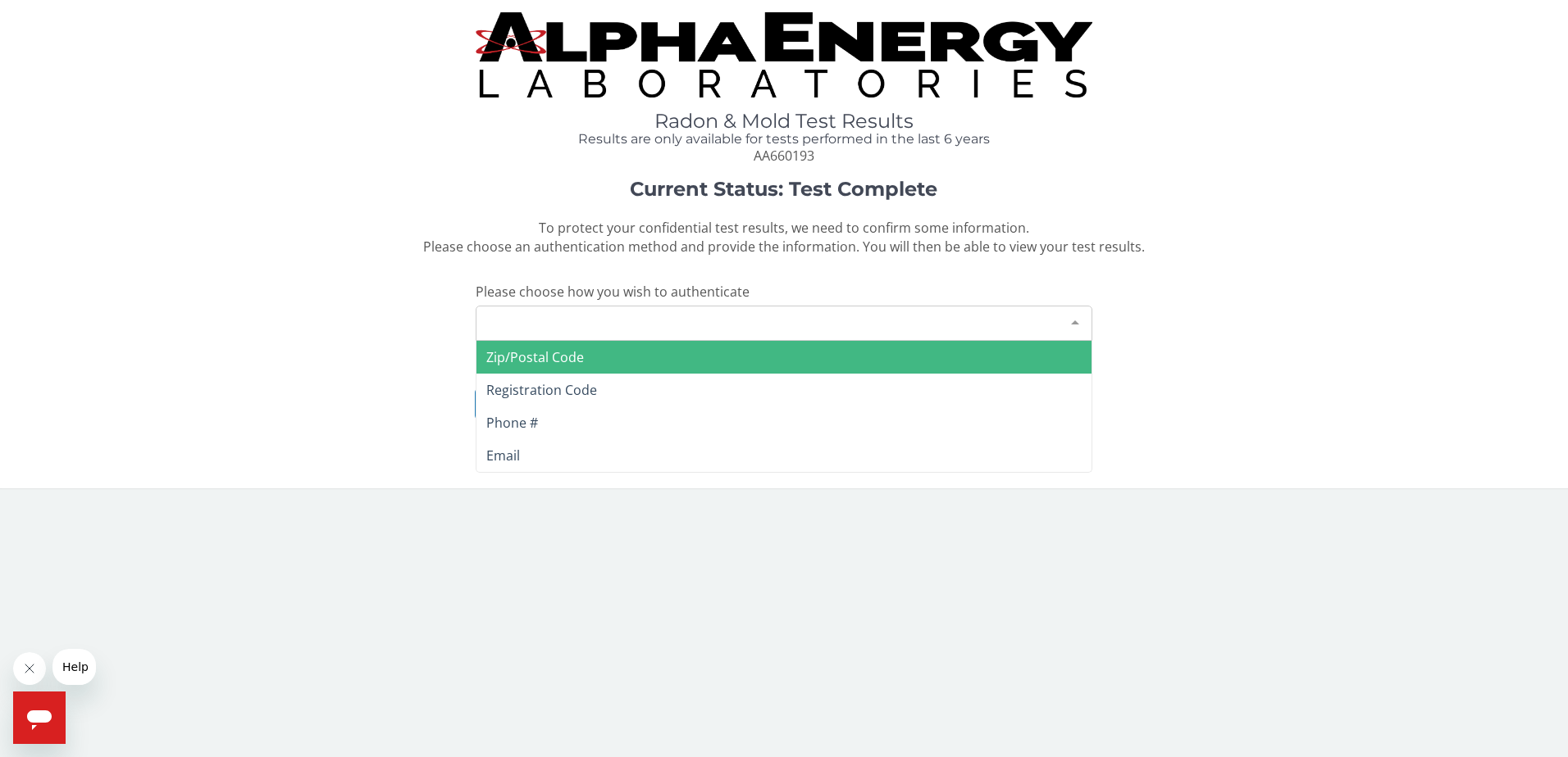
click at [582, 355] on span "Zip/Postal Code" at bounding box center [535, 357] width 98 height 18
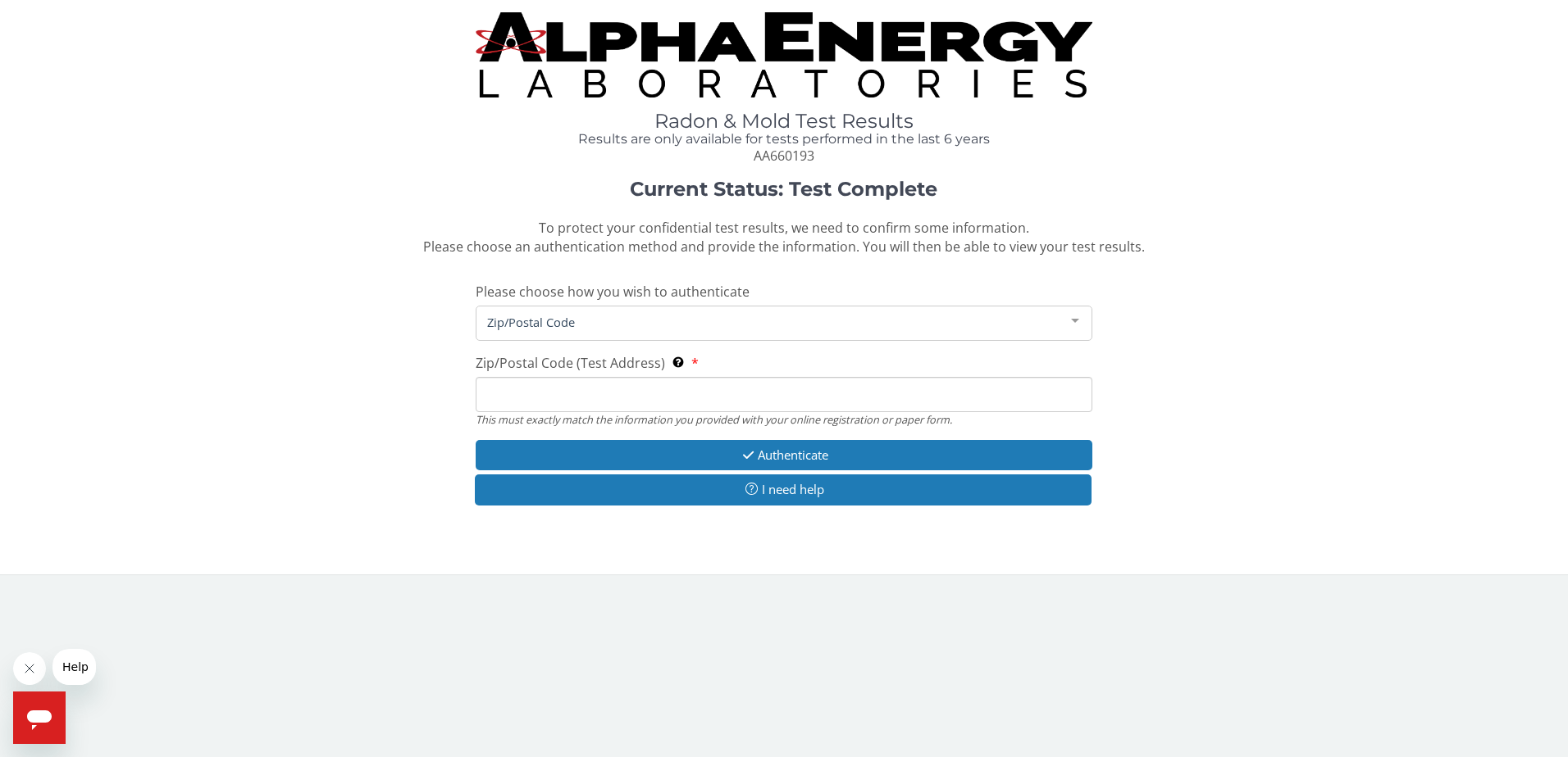
click at [574, 388] on input "Zip/Postal Code (Test Address) This must exactly match the information you prov…" at bounding box center [785, 394] width 618 height 35
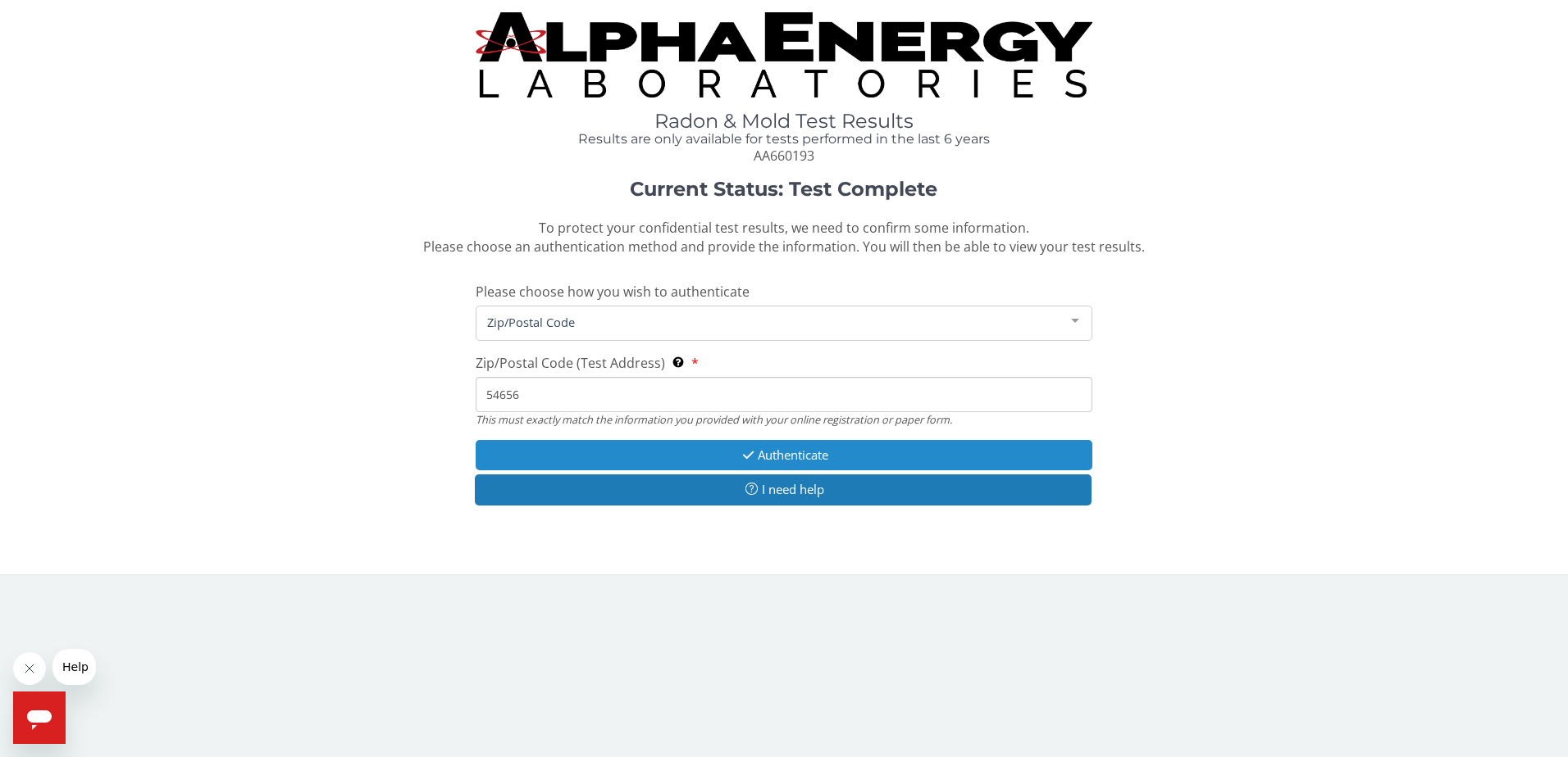
type input "54656"
click at [618, 458] on button "Authenticate" at bounding box center [785, 455] width 618 height 30
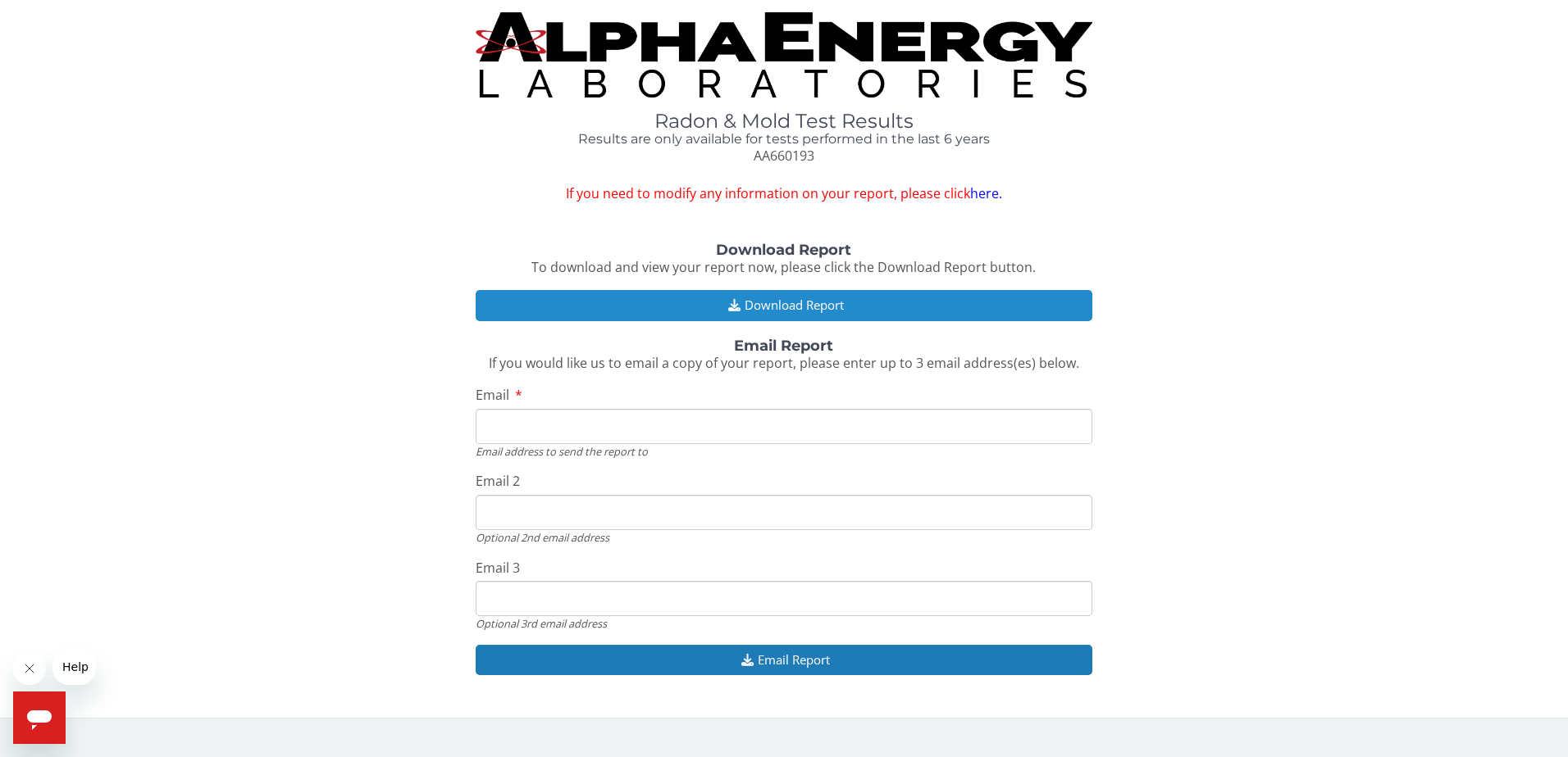
click at [703, 308] on button "Download Report" at bounding box center [785, 305] width 618 height 30
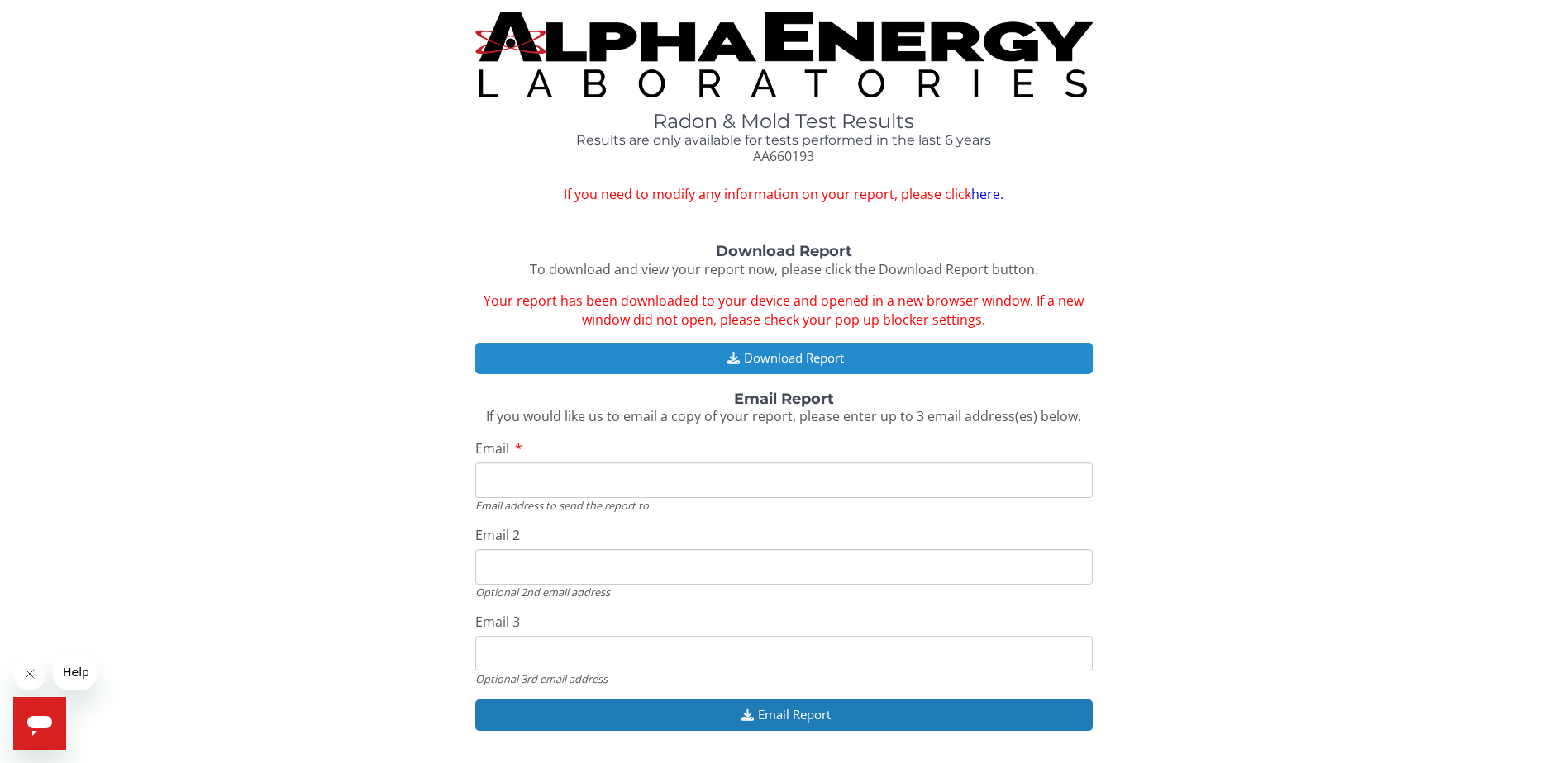
click at [907, 352] on button "Download Report" at bounding box center [784, 358] width 618 height 31
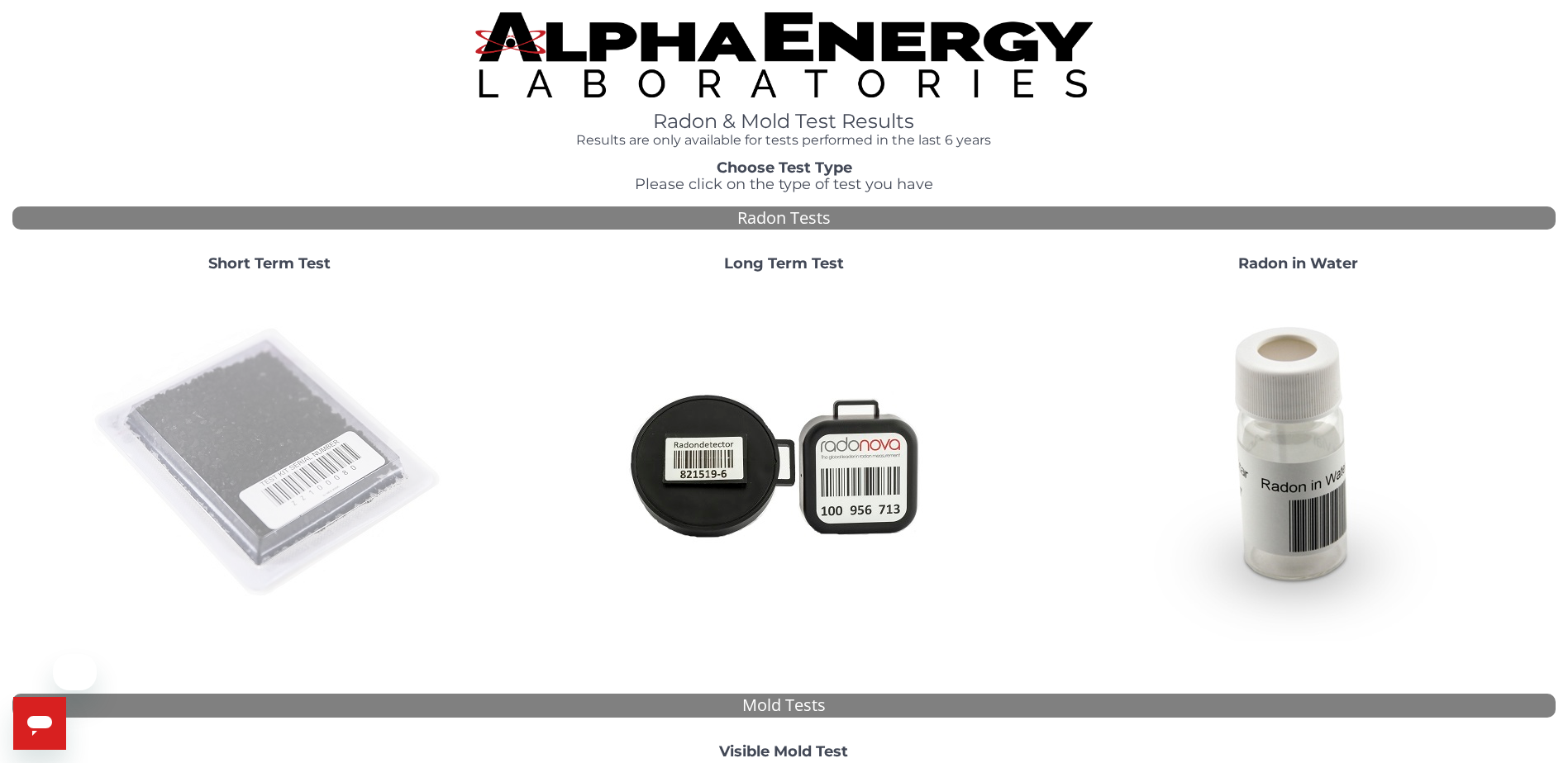
click at [368, 422] on img at bounding box center [269, 463] width 355 height 355
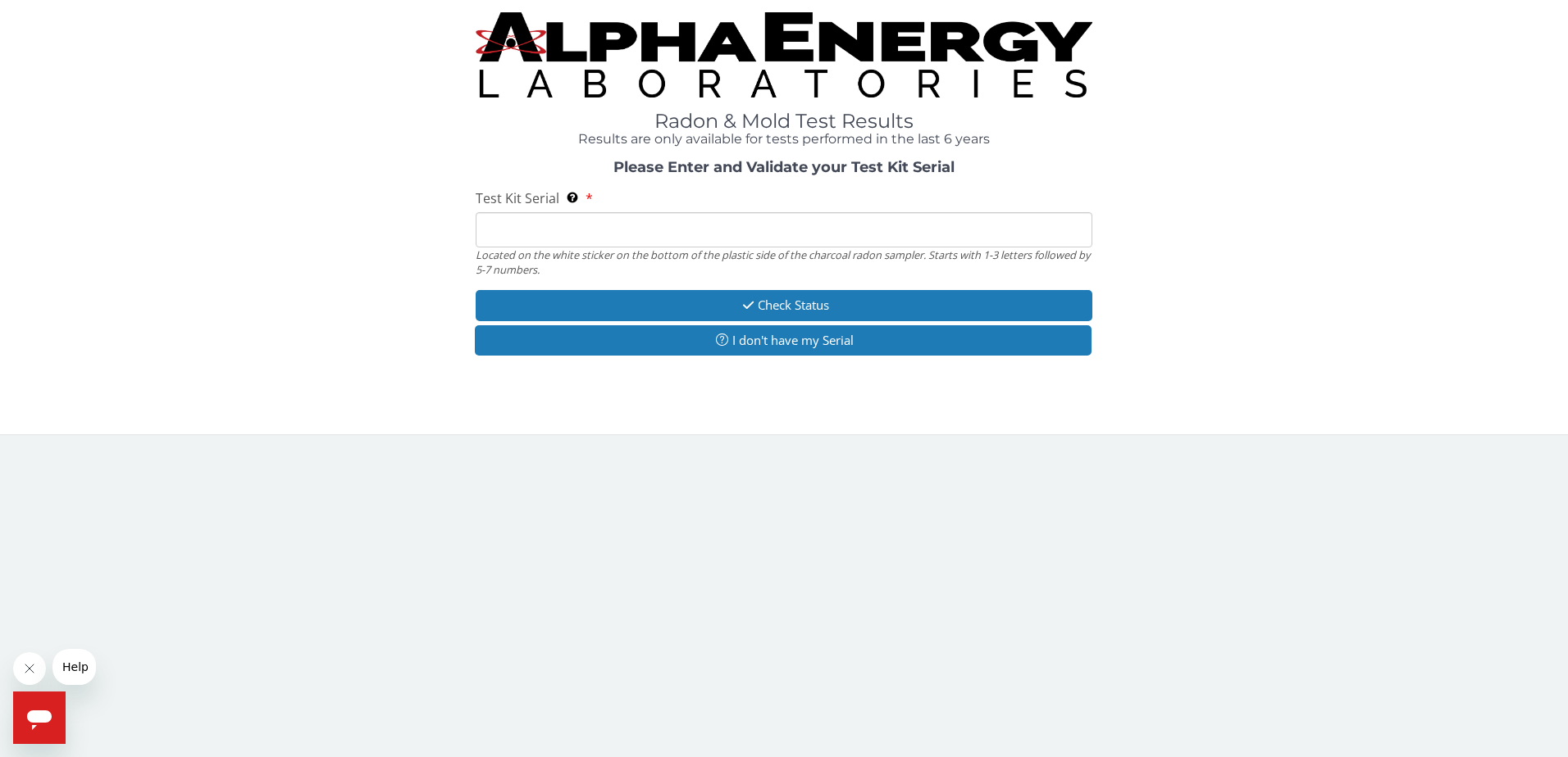
click at [620, 238] on input "Test Kit Serial Located on the white sticker on the bottom of the plastic side …" at bounding box center [785, 230] width 618 height 35
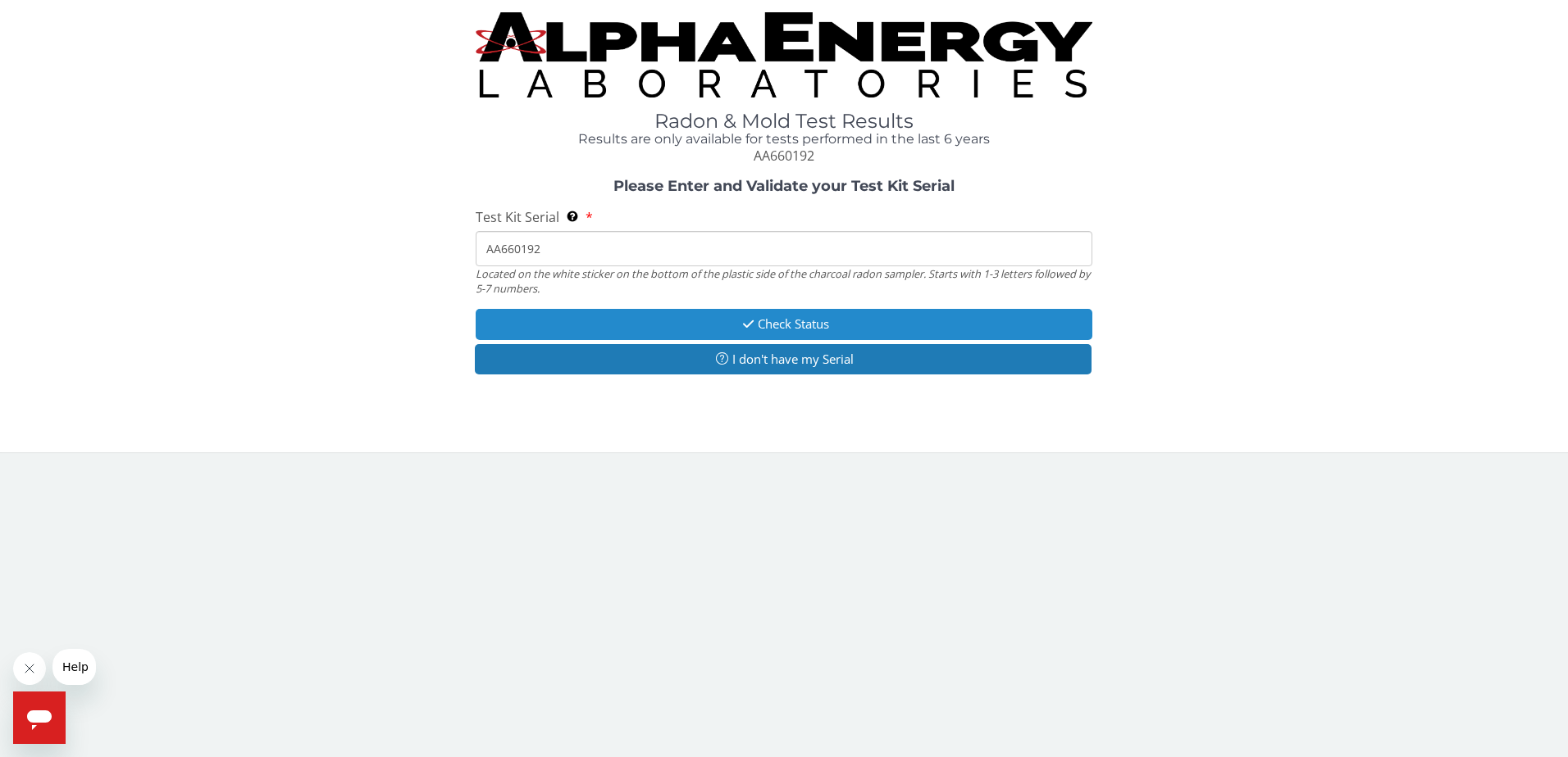
type input "AA660192"
click at [660, 327] on button "Check Status" at bounding box center [785, 324] width 618 height 30
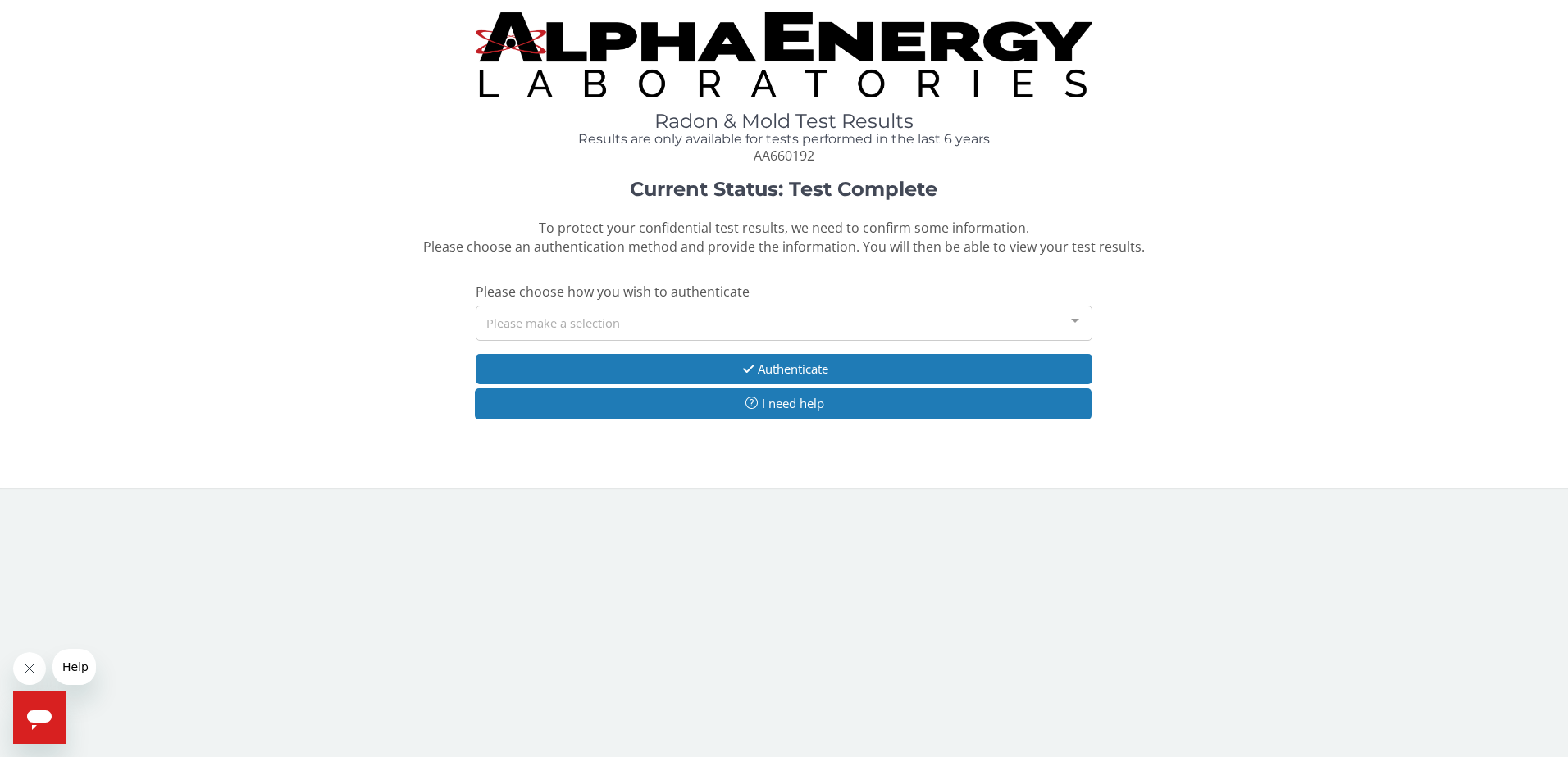
click at [694, 315] on div "Please make a selection" at bounding box center [785, 323] width 618 height 35
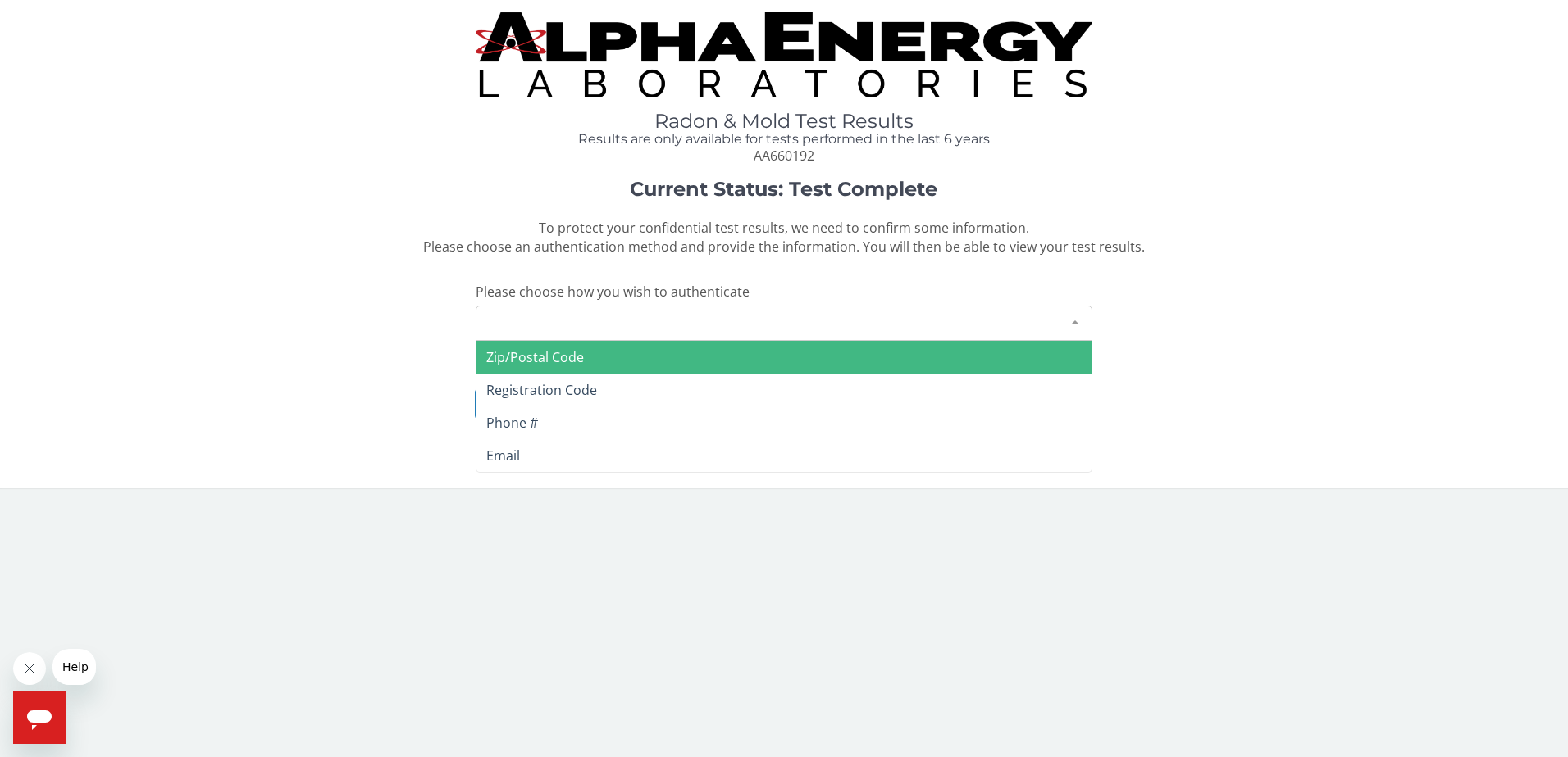
click at [667, 350] on span "Zip/Postal Code" at bounding box center [784, 357] width 616 height 33
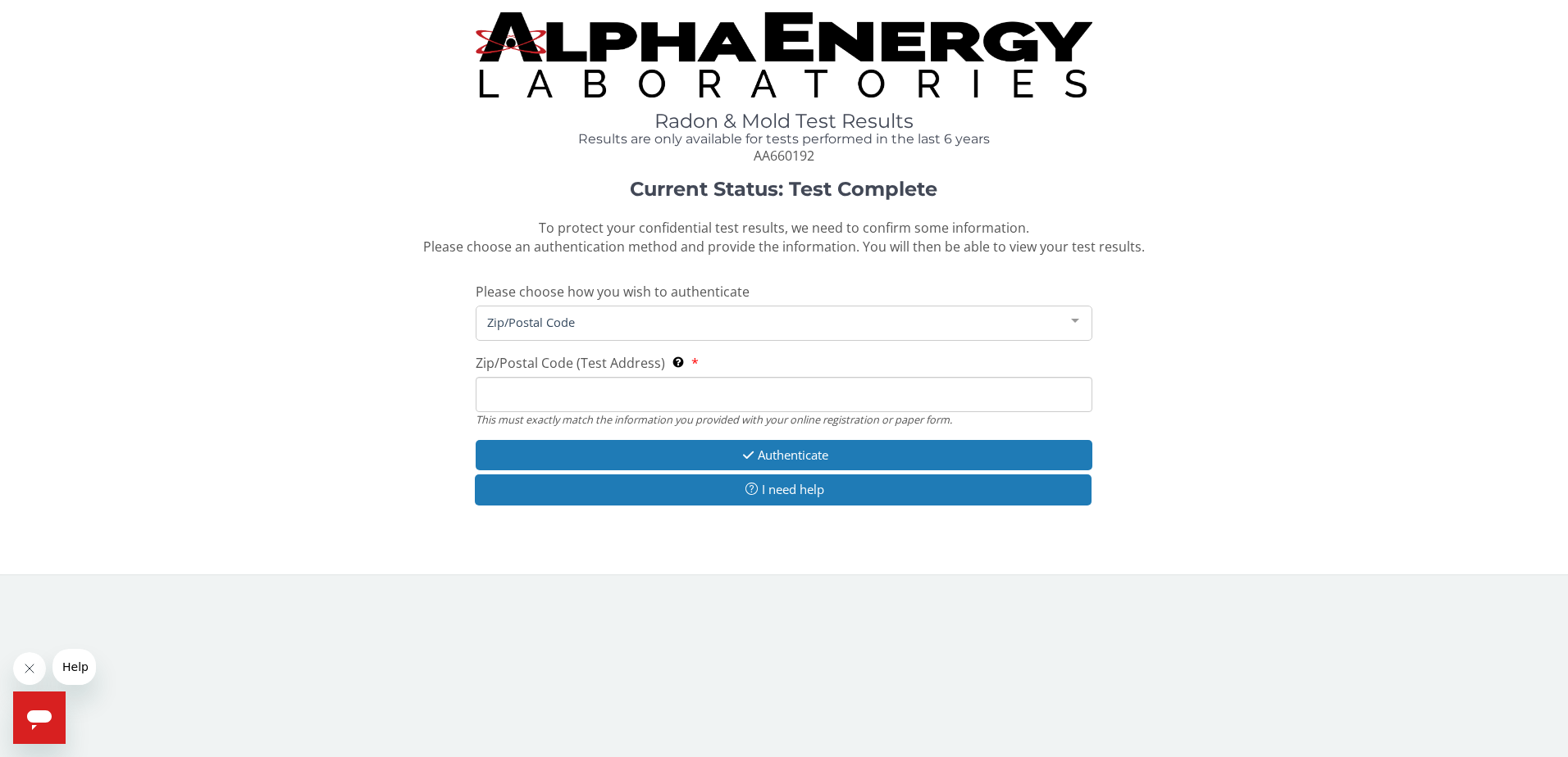
click at [635, 390] on input "Zip/Postal Code (Test Address) This must exactly match the information you prov…" at bounding box center [785, 394] width 618 height 35
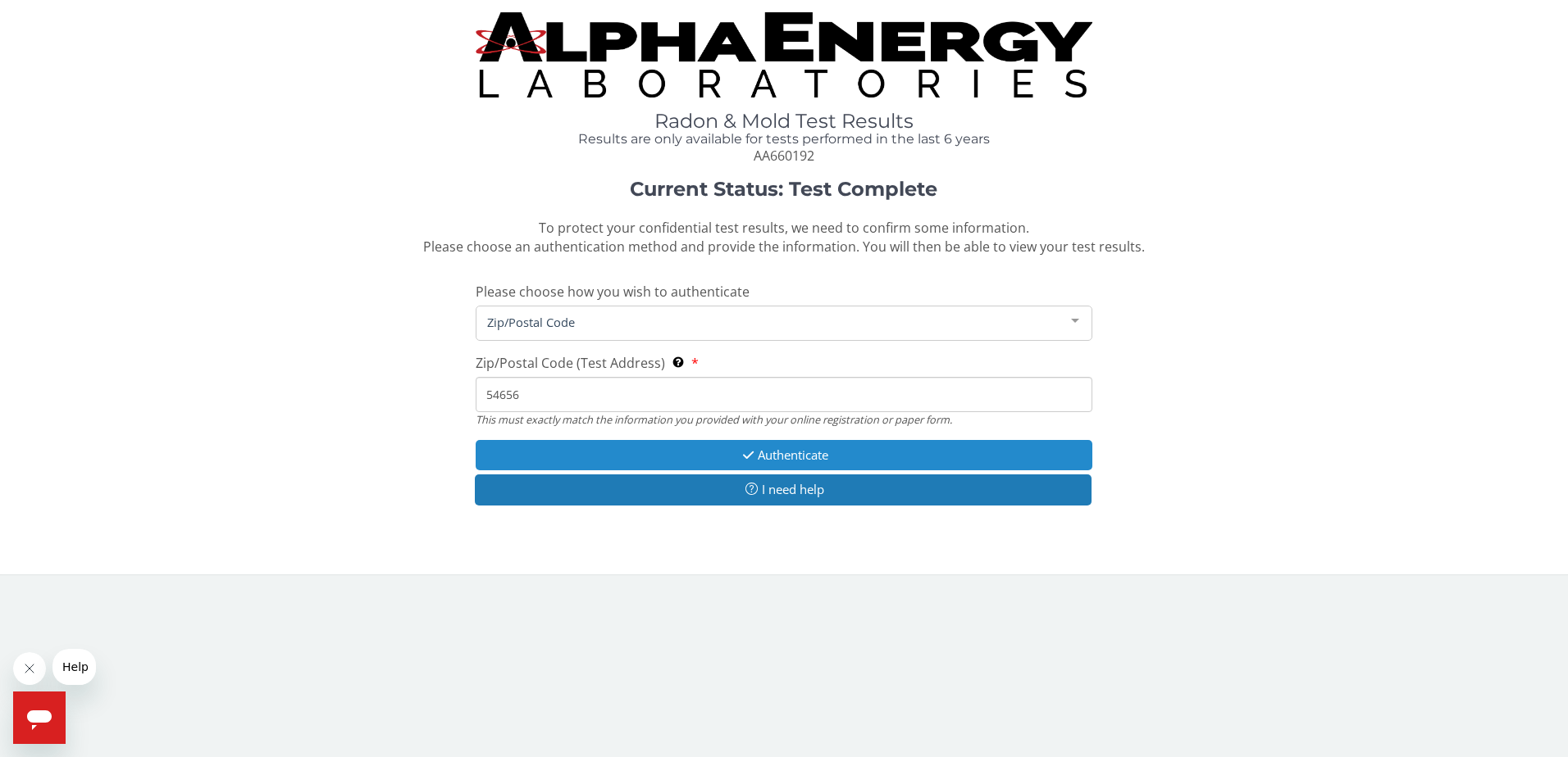
type input "54656"
click at [724, 461] on button "Authenticate" at bounding box center [785, 455] width 618 height 30
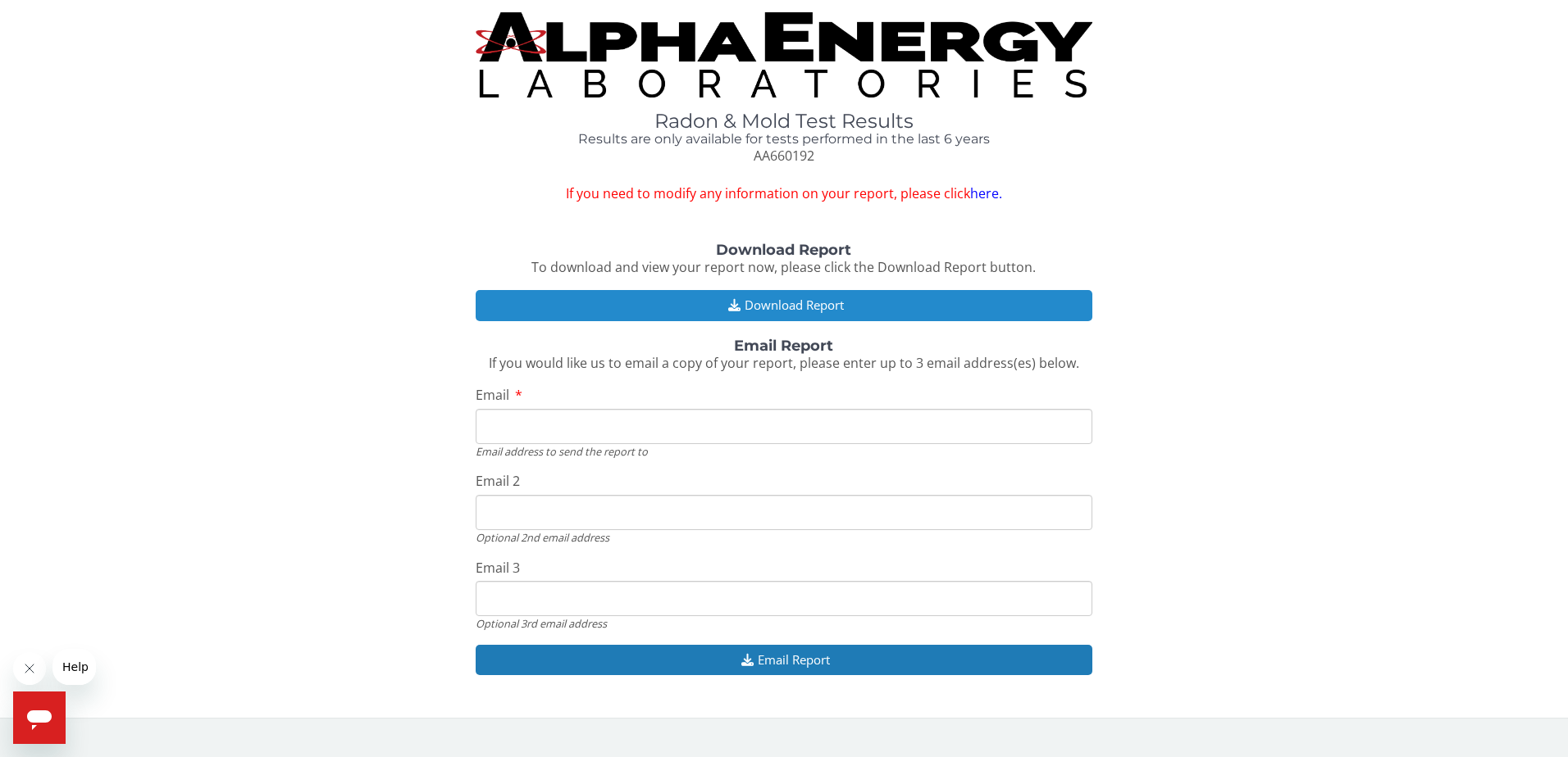
click at [828, 309] on button "Download Report" at bounding box center [785, 305] width 618 height 30
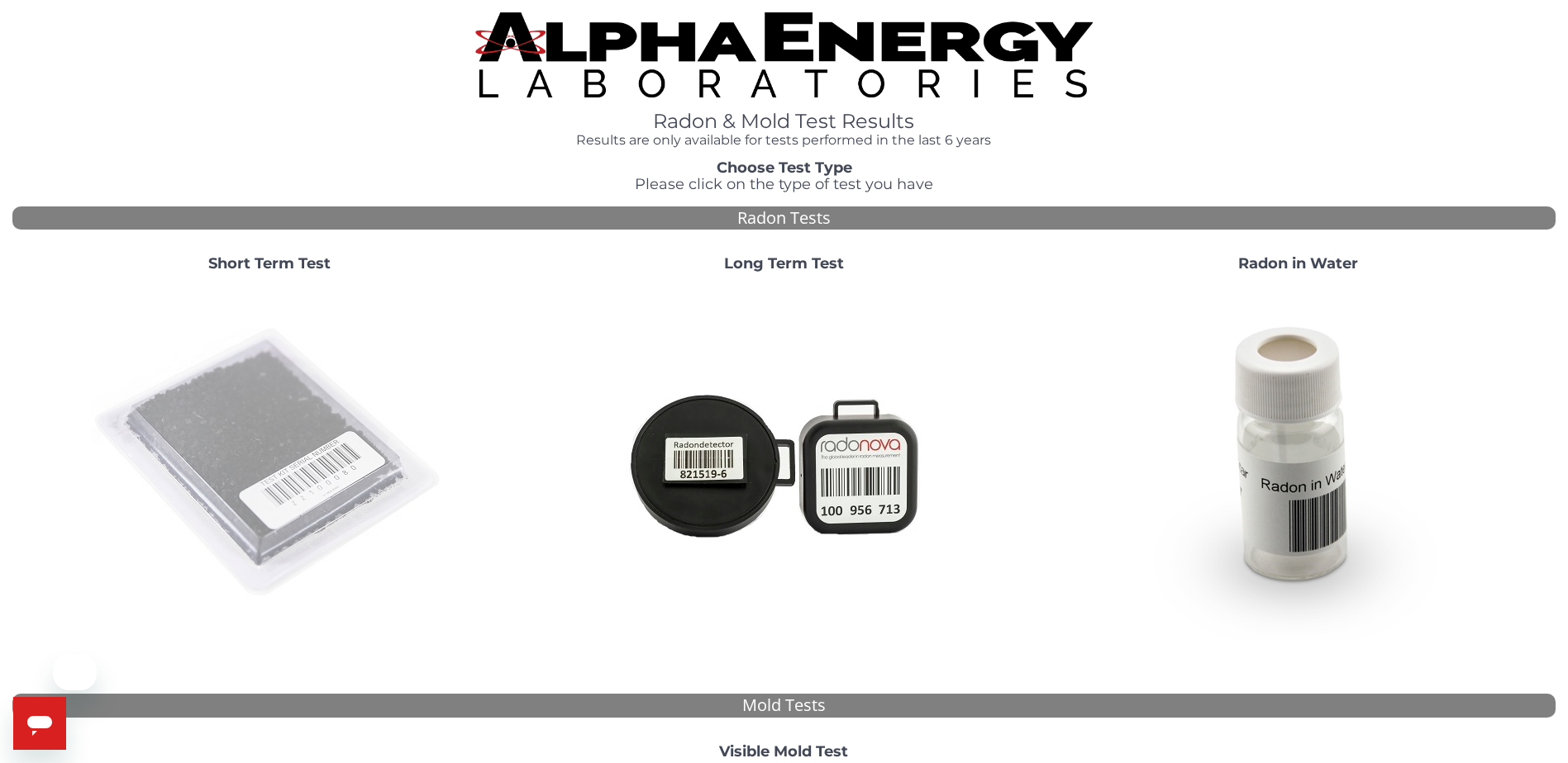
click at [275, 433] on img at bounding box center [269, 463] width 355 height 355
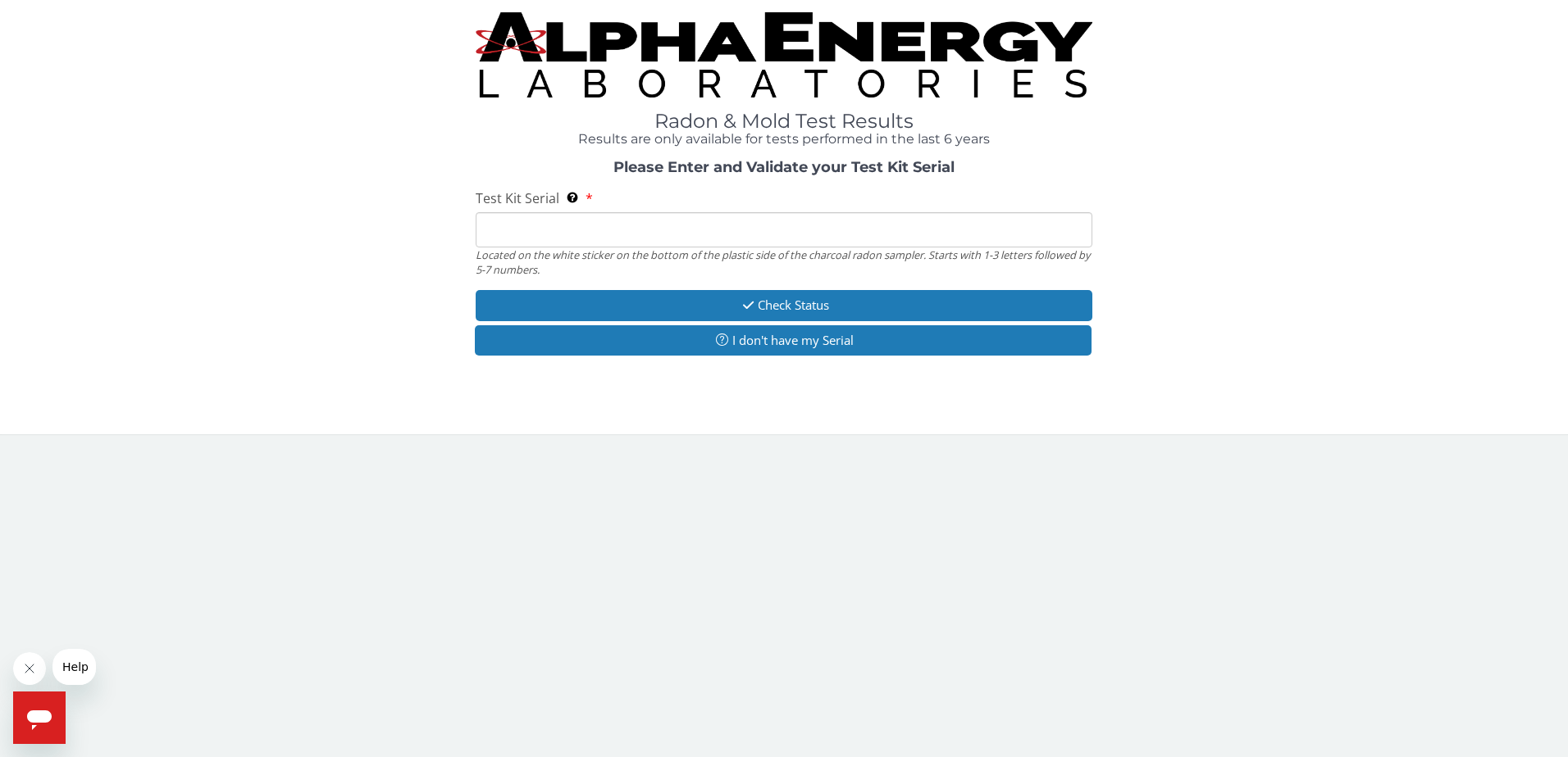
click at [832, 227] on input "Test Kit Serial Located on the white sticker on the bottom of the plastic side …" at bounding box center [785, 230] width 618 height 35
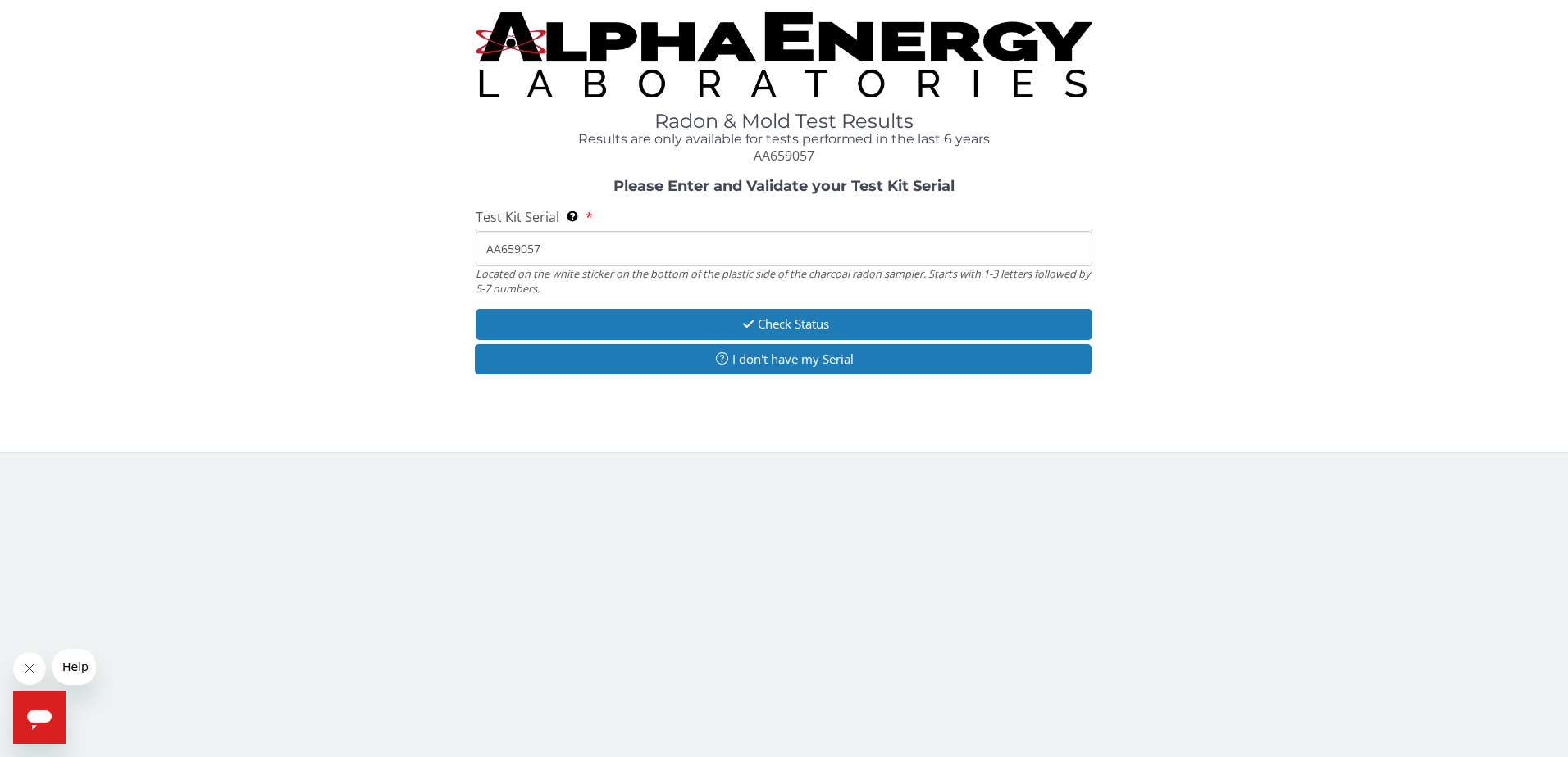
type input "AA659057"
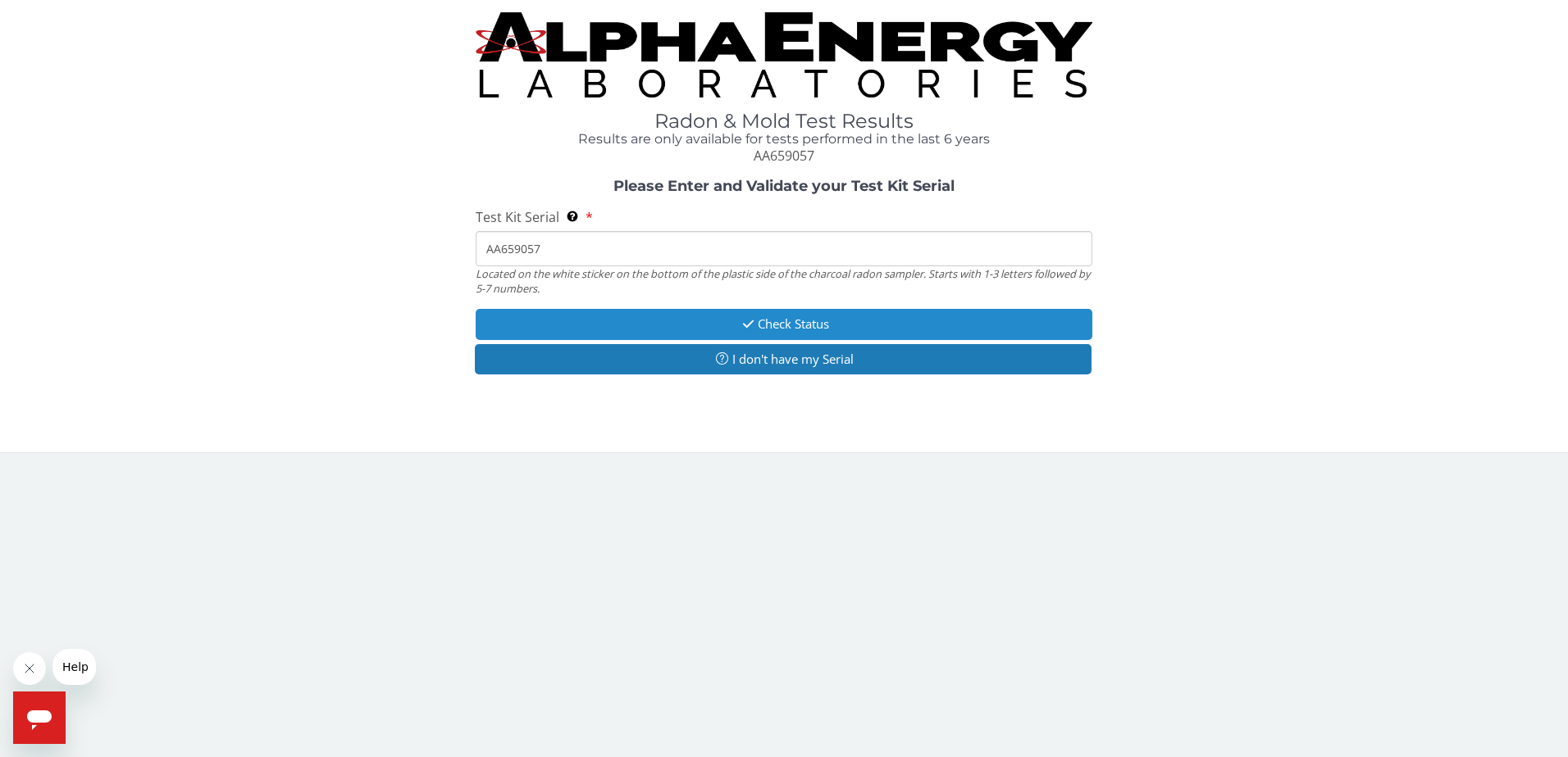
click at [823, 315] on button "Check Status" at bounding box center [785, 324] width 618 height 30
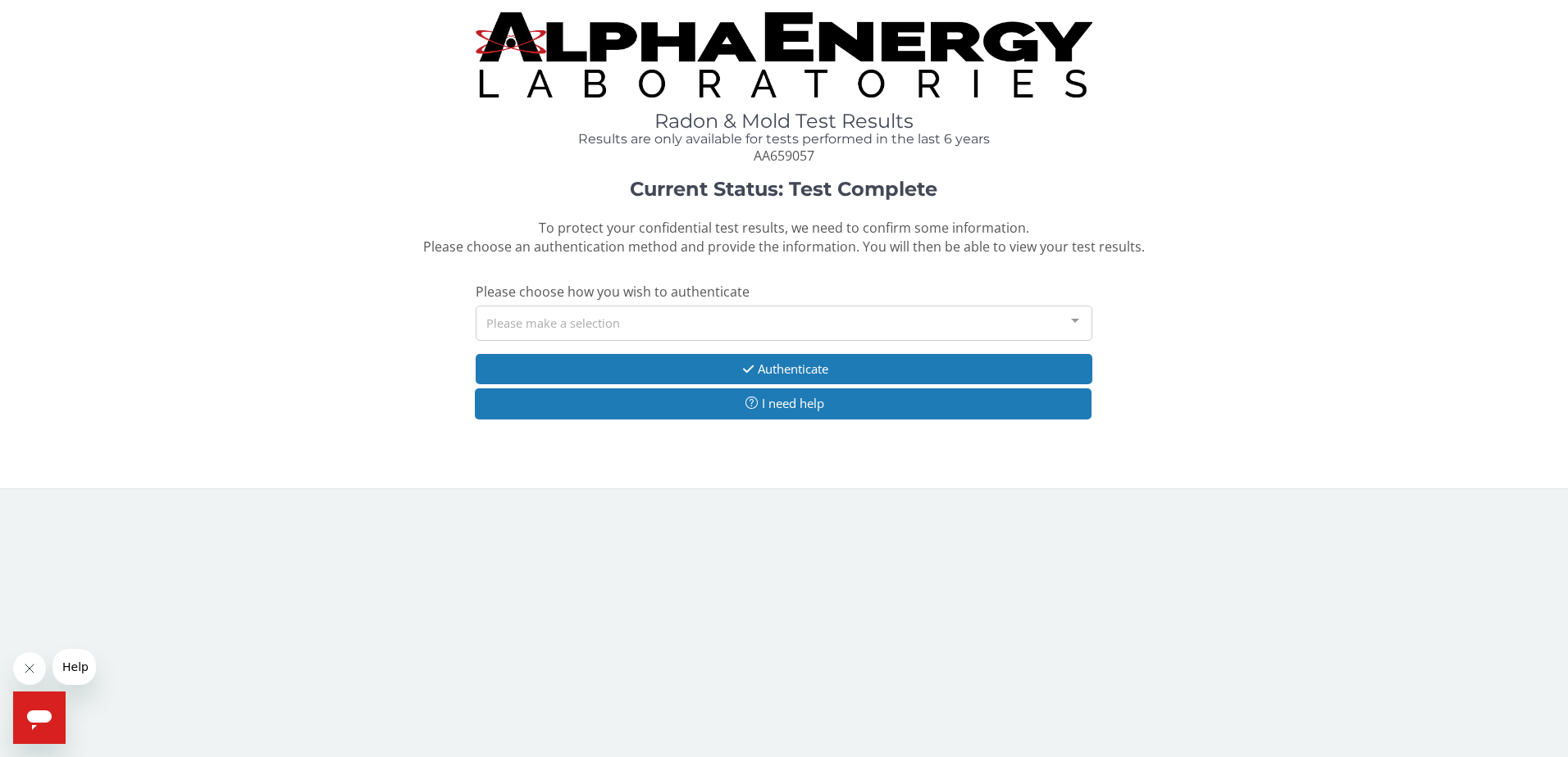
click at [584, 318] on div "Please make a selection" at bounding box center [785, 323] width 618 height 35
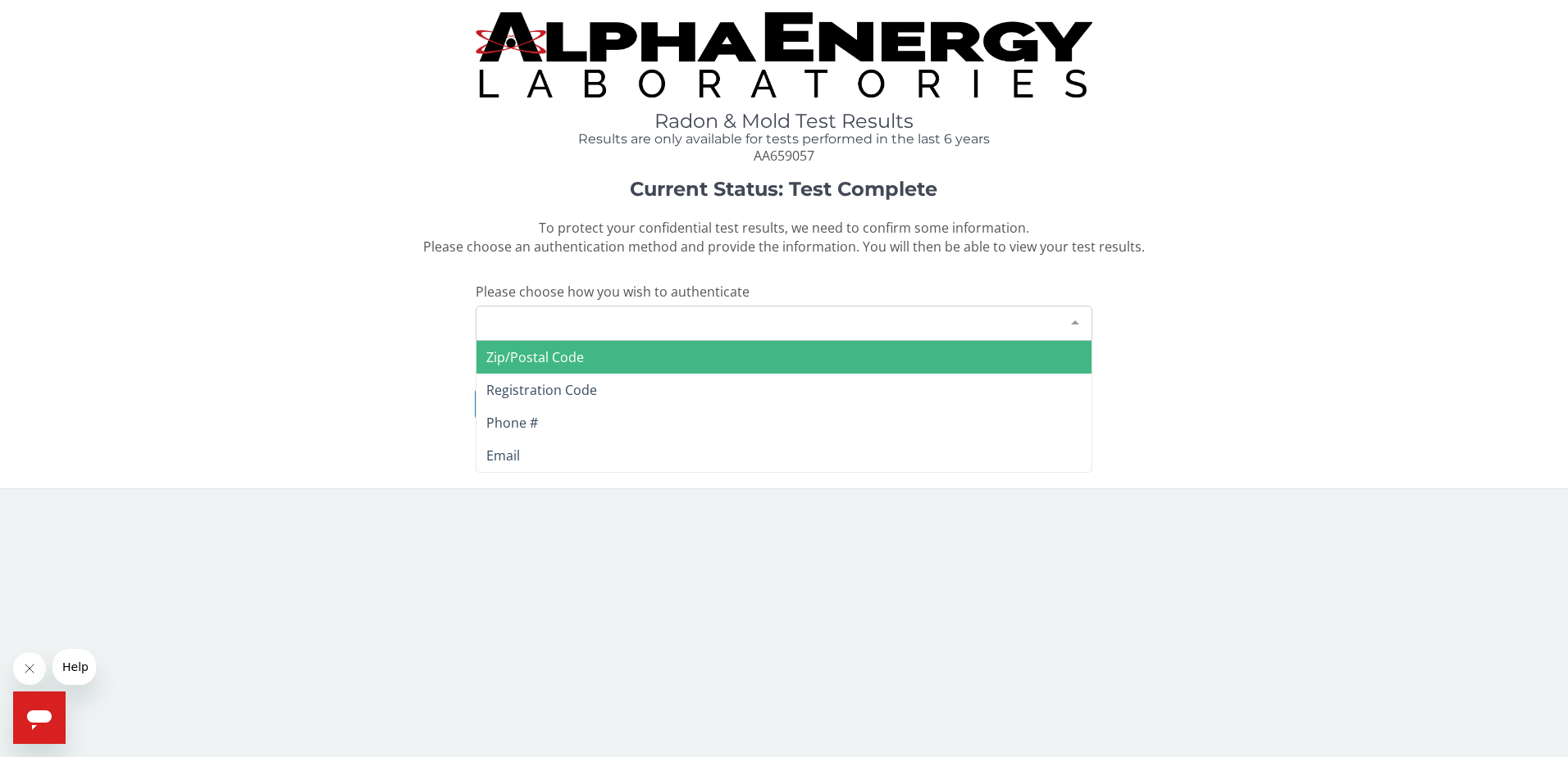
click at [575, 361] on span "Zip/Postal Code" at bounding box center [535, 357] width 98 height 18
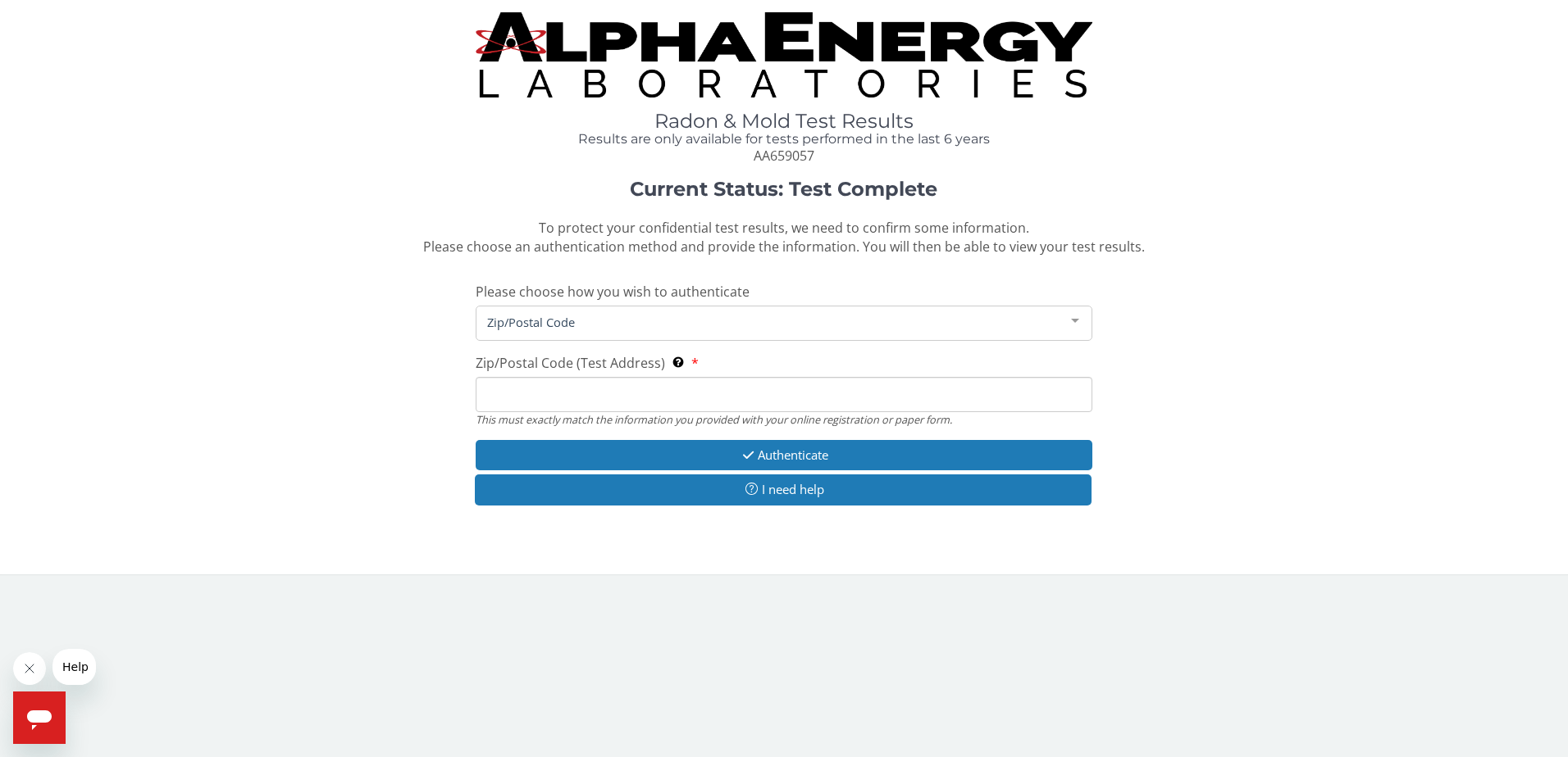
click at [583, 392] on input "Zip/Postal Code (Test Address) This must exactly match the information you prov…" at bounding box center [785, 394] width 618 height 35
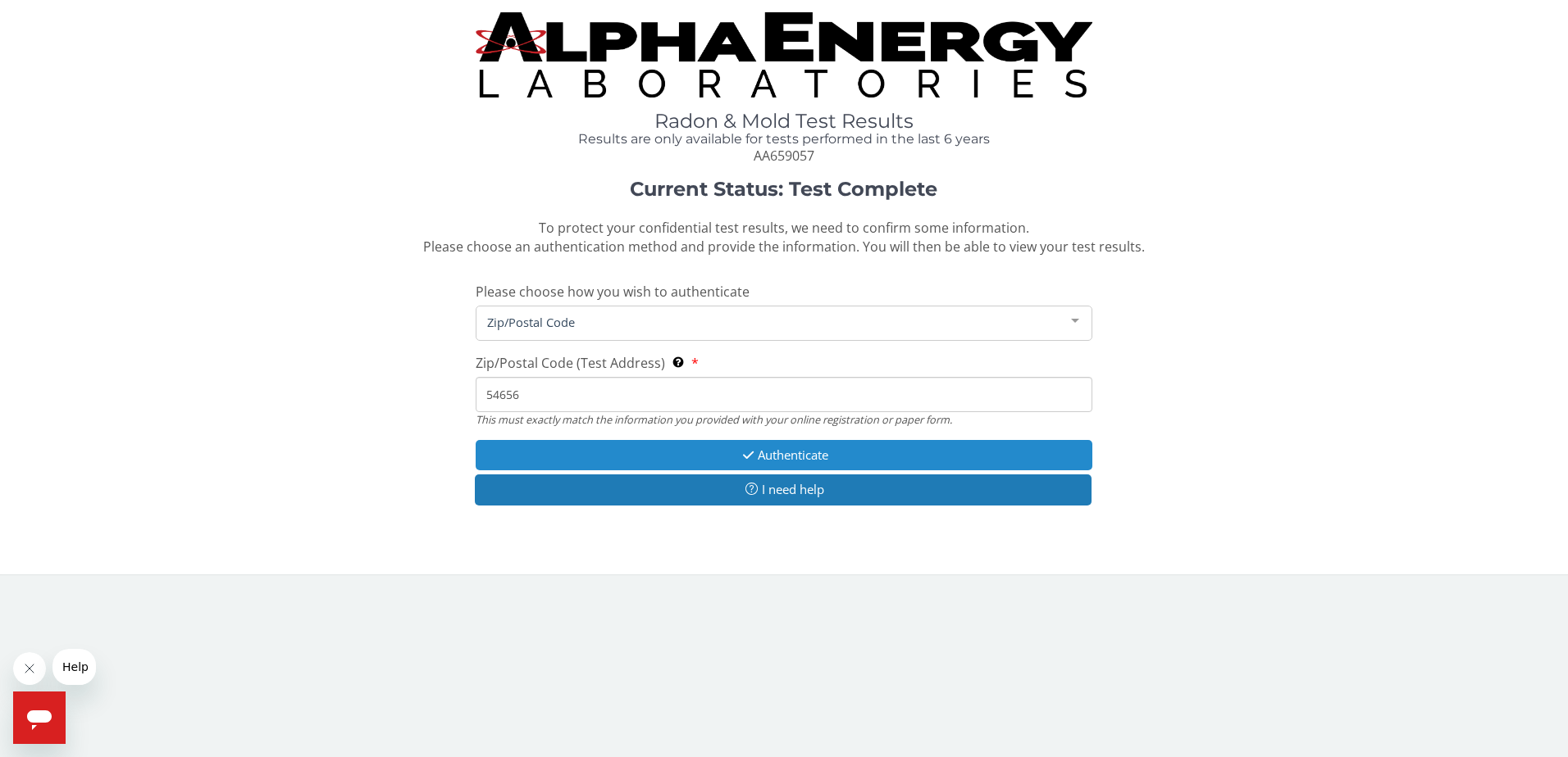
type input "54656"
click at [643, 452] on button "Authenticate" at bounding box center [785, 455] width 618 height 30
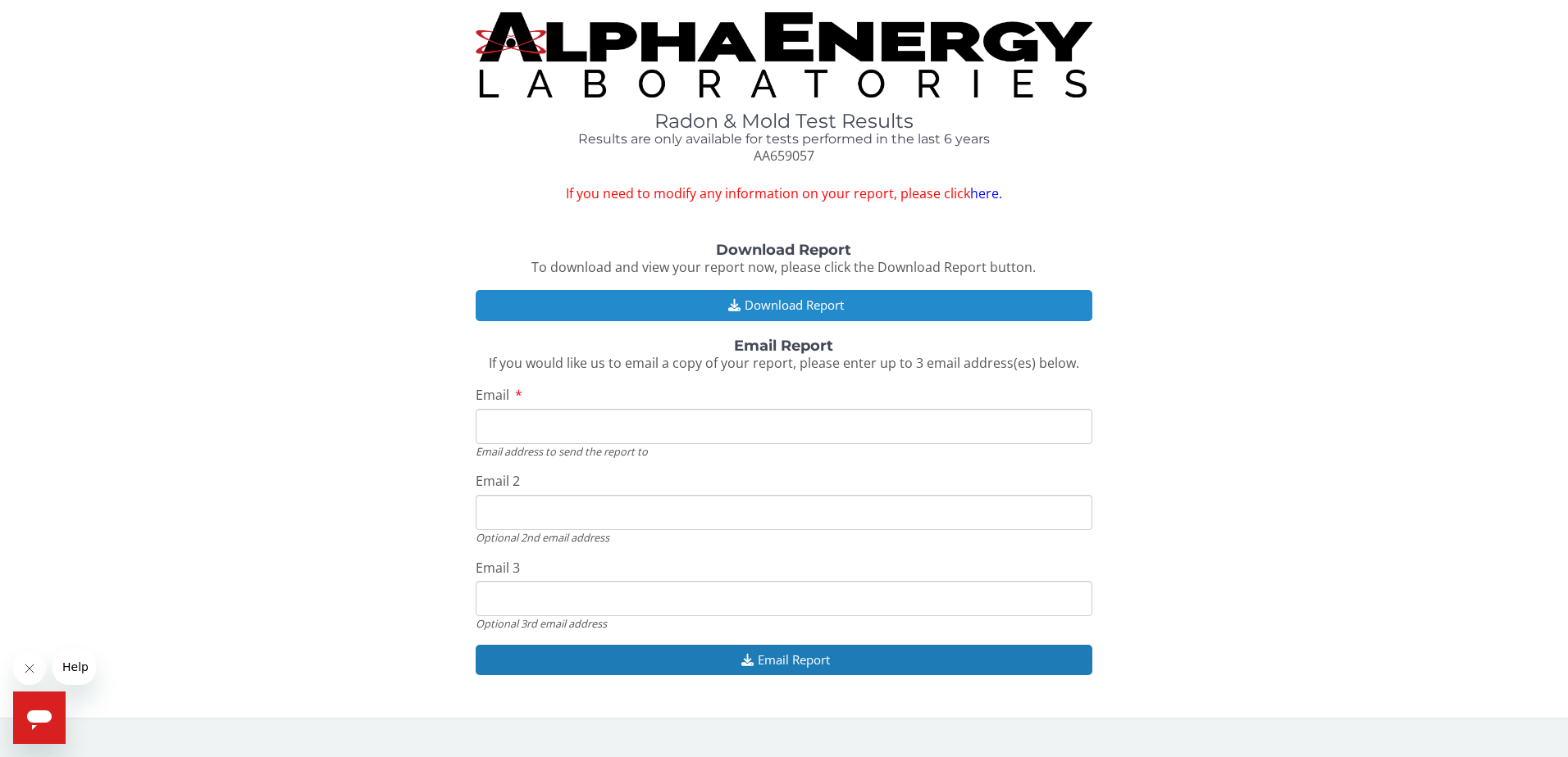
click at [726, 297] on button "Download Report" at bounding box center [785, 305] width 618 height 30
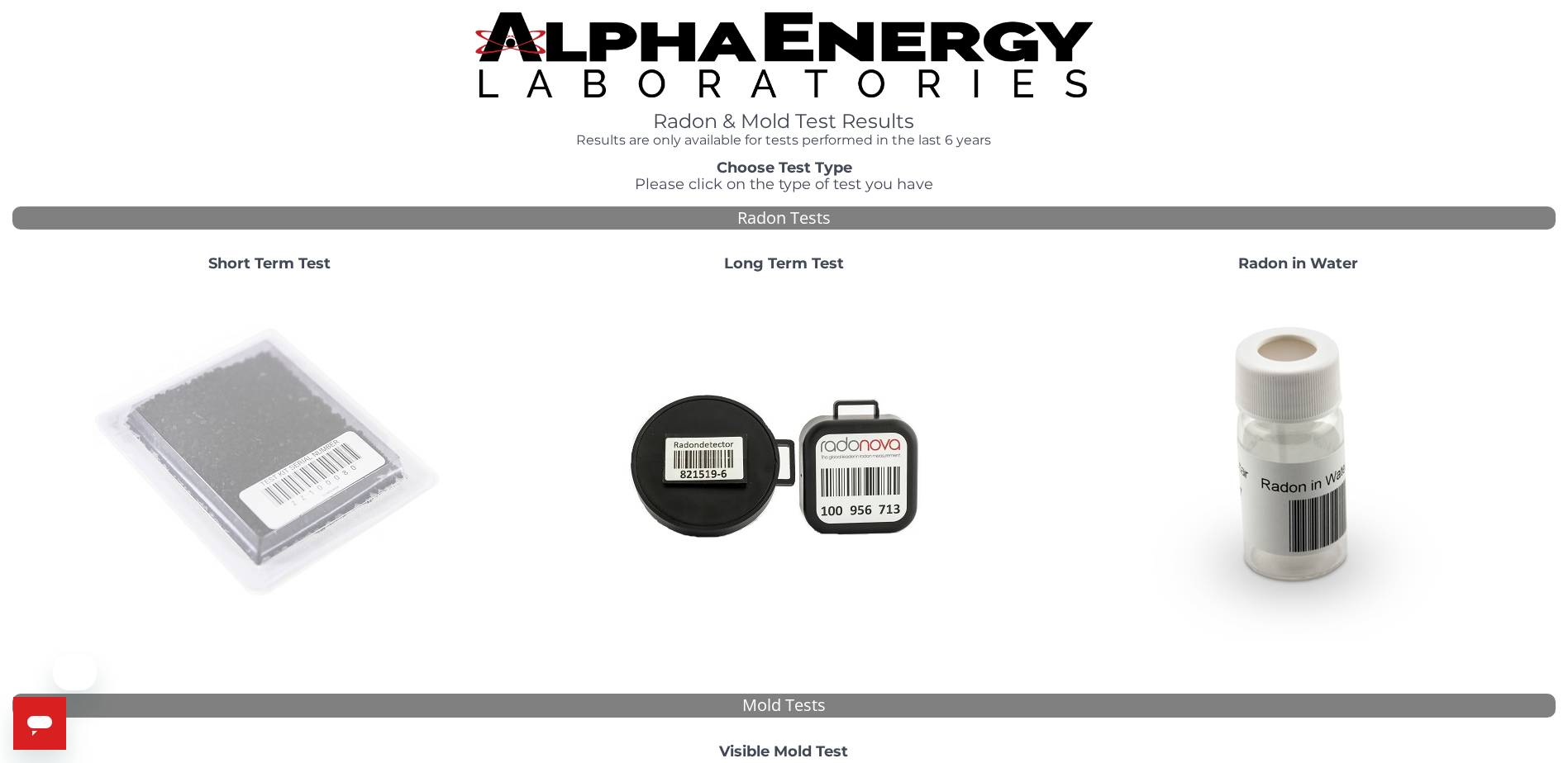
click at [288, 362] on img at bounding box center [269, 463] width 355 height 355
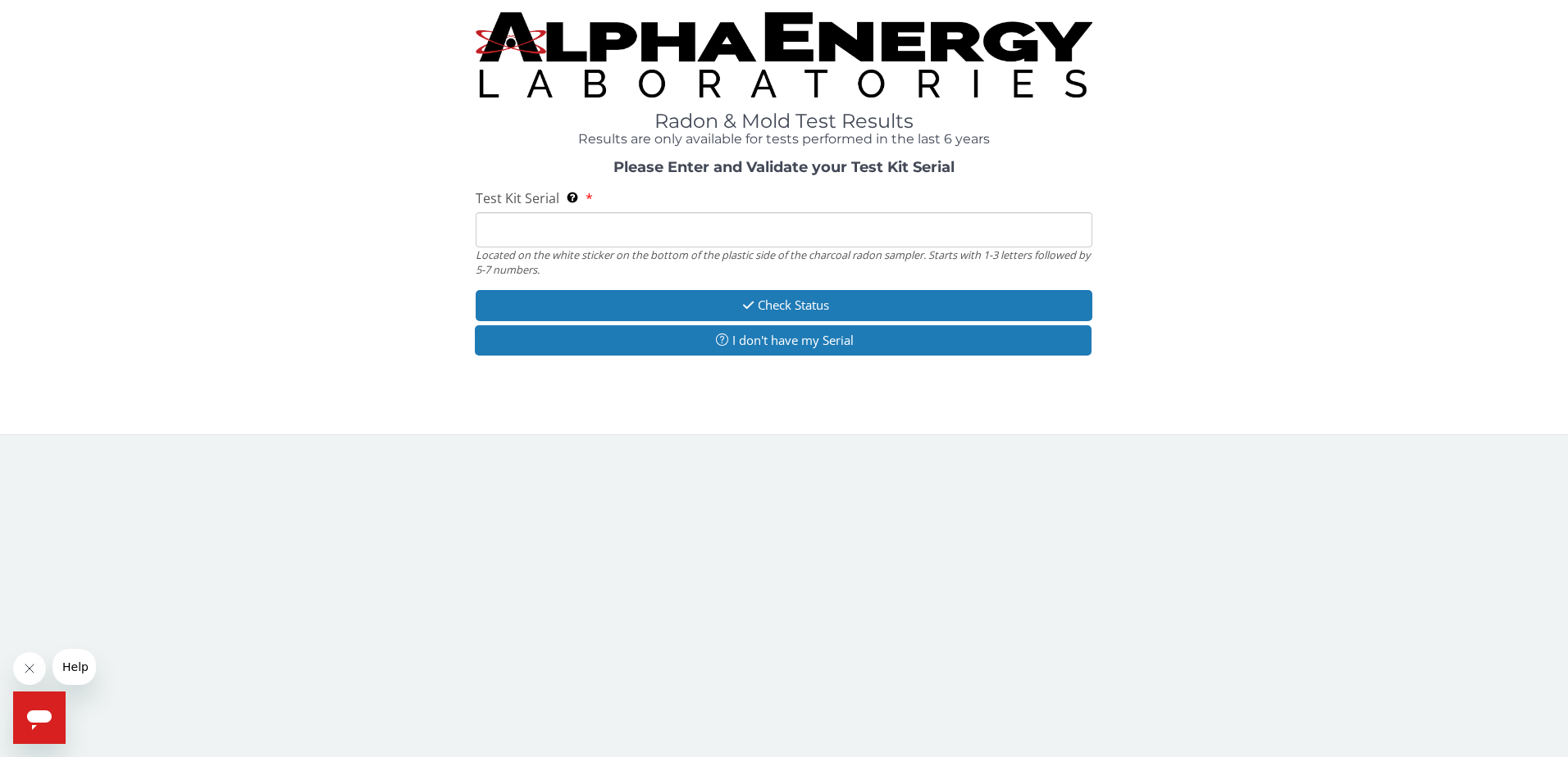
click at [519, 227] on input "Test Kit Serial Located on the white sticker on the bottom of the plastic side …" at bounding box center [785, 230] width 618 height 35
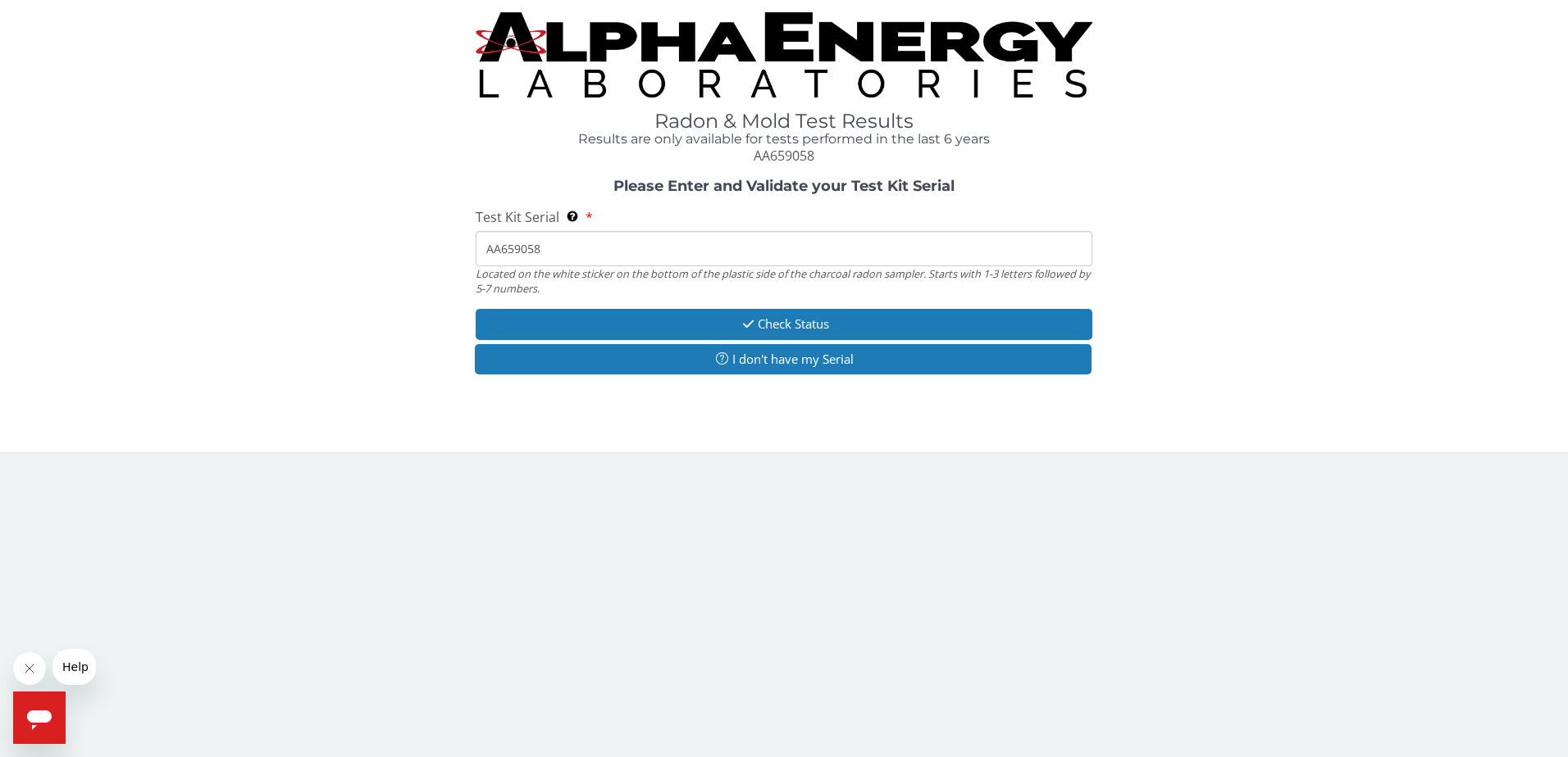
type input "AA659058"
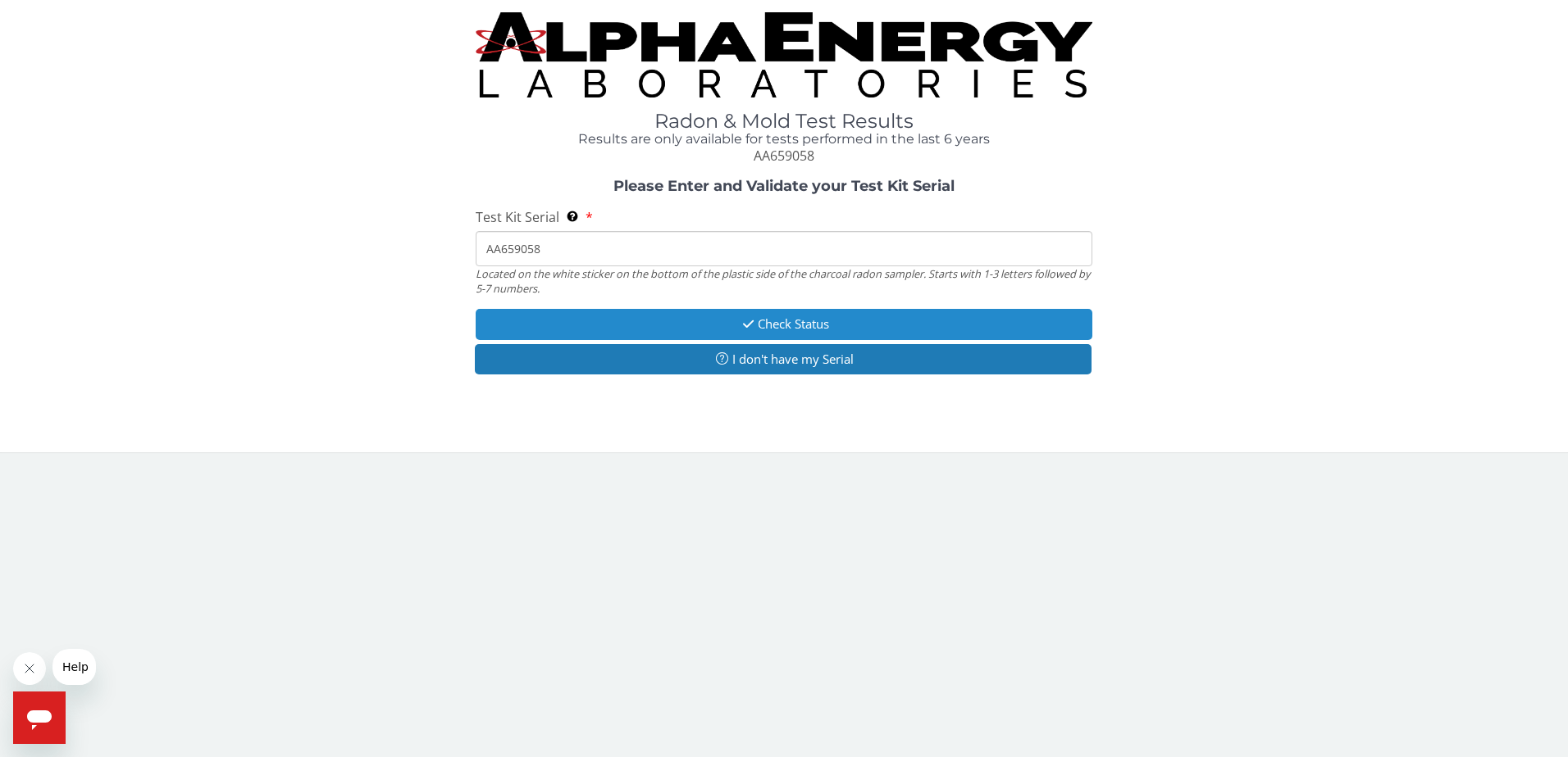
click at [703, 323] on button "Check Status" at bounding box center [785, 324] width 618 height 30
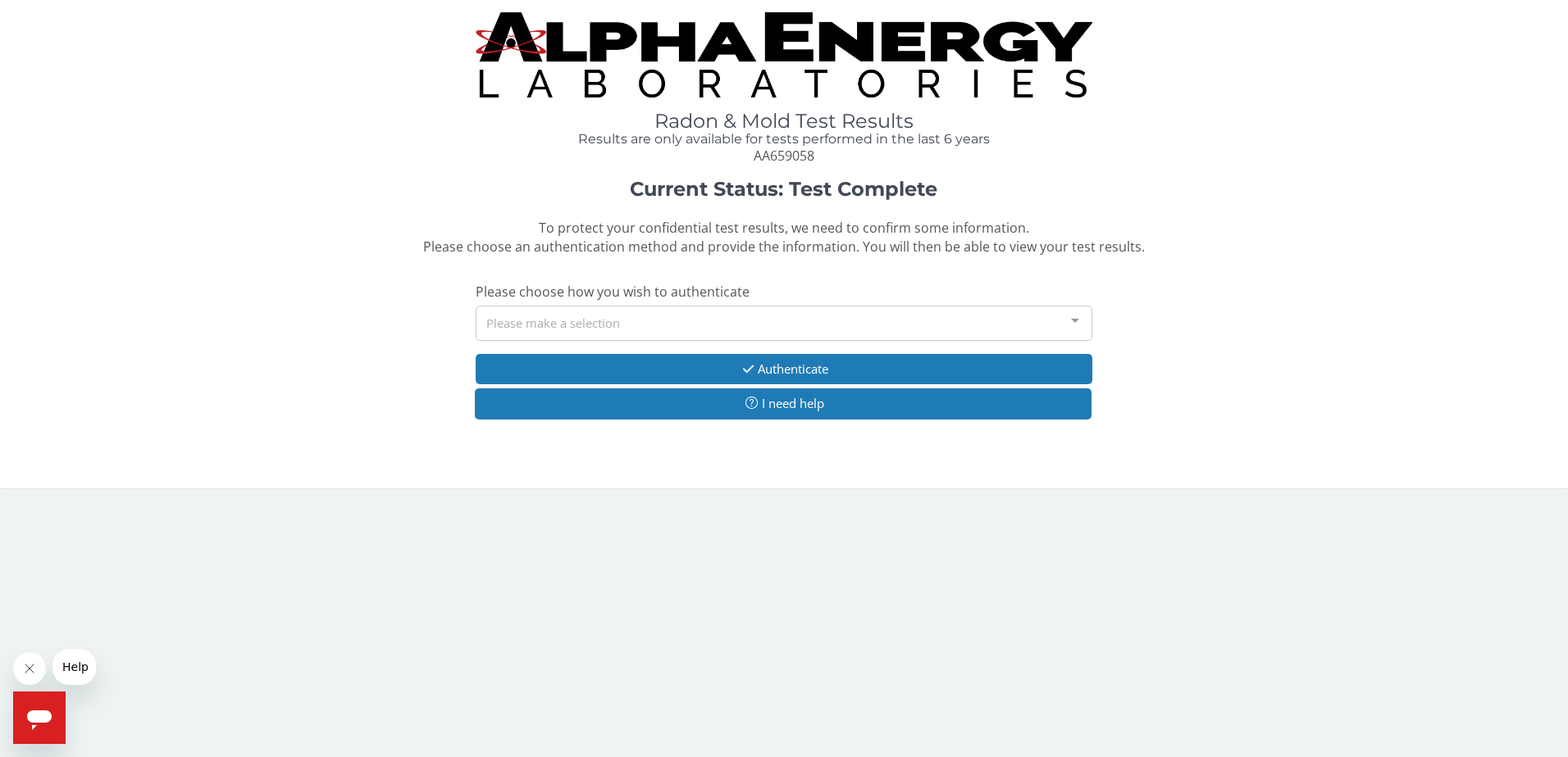
click at [699, 312] on div "Please make a selection" at bounding box center [785, 323] width 618 height 35
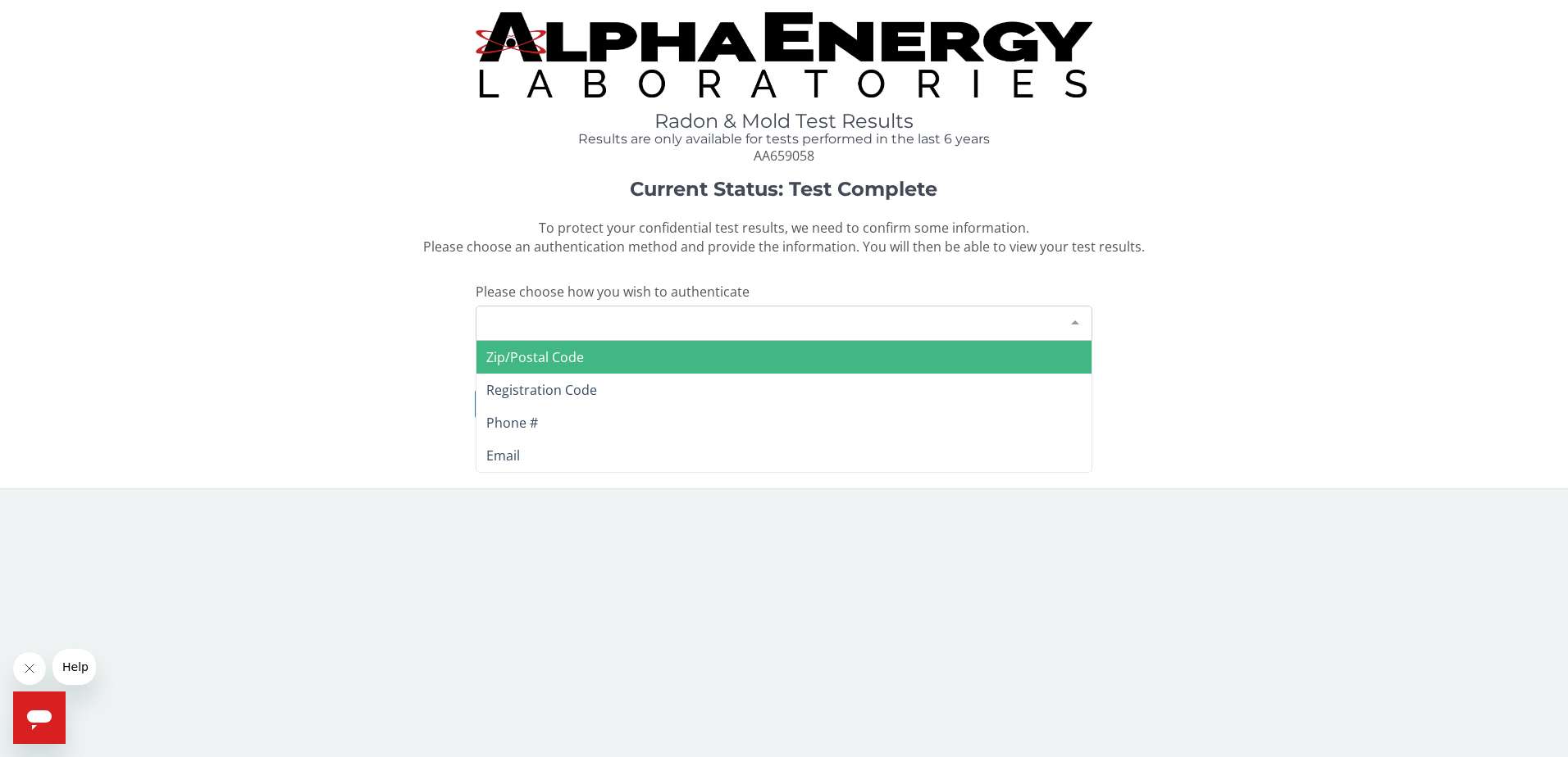
click at [545, 350] on span "Zip/Postal Code" at bounding box center [535, 357] width 98 height 18
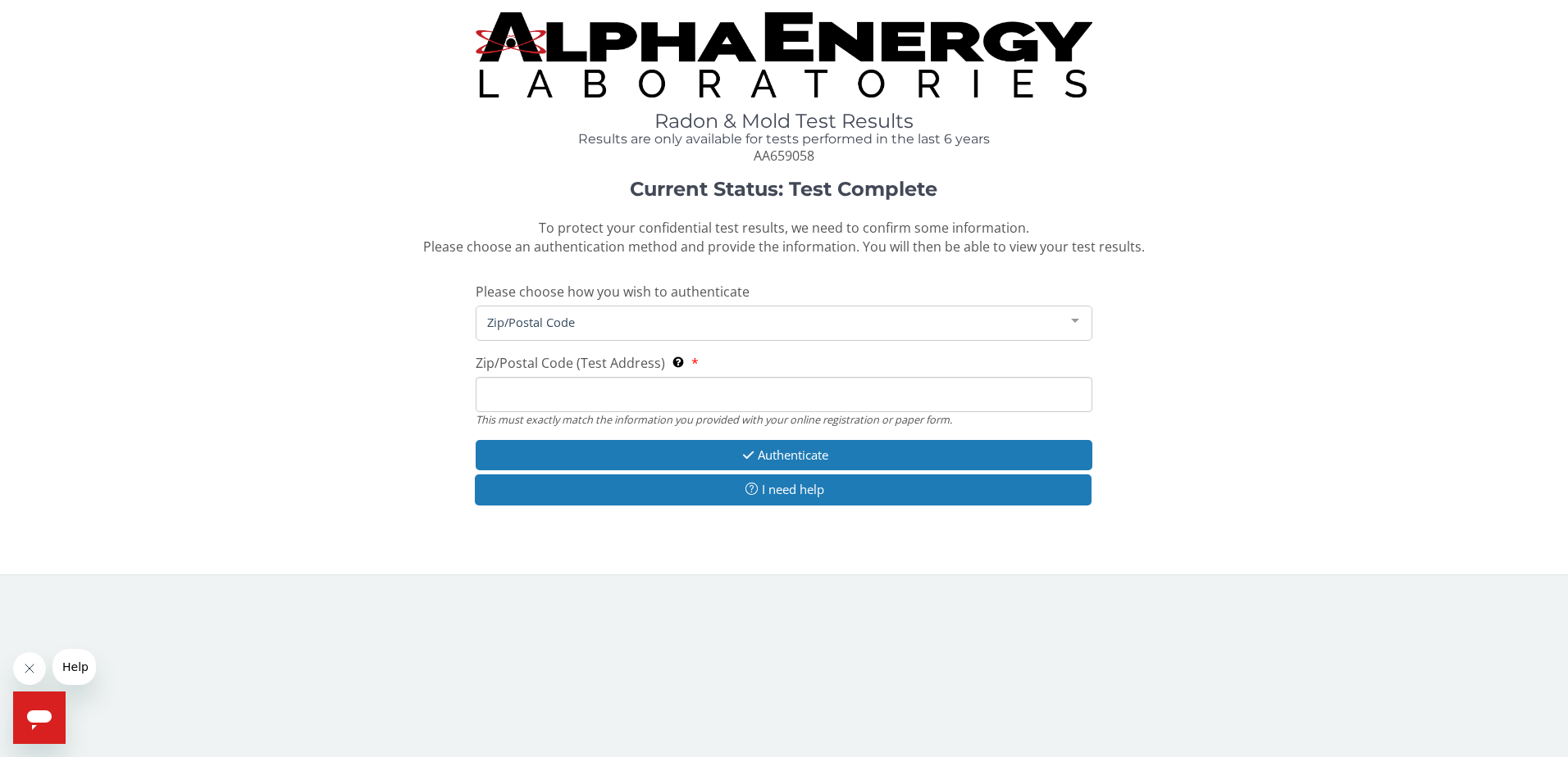
click at [549, 400] on input "Zip/Postal Code (Test Address) This must exactly match the information you prov…" at bounding box center [785, 394] width 618 height 35
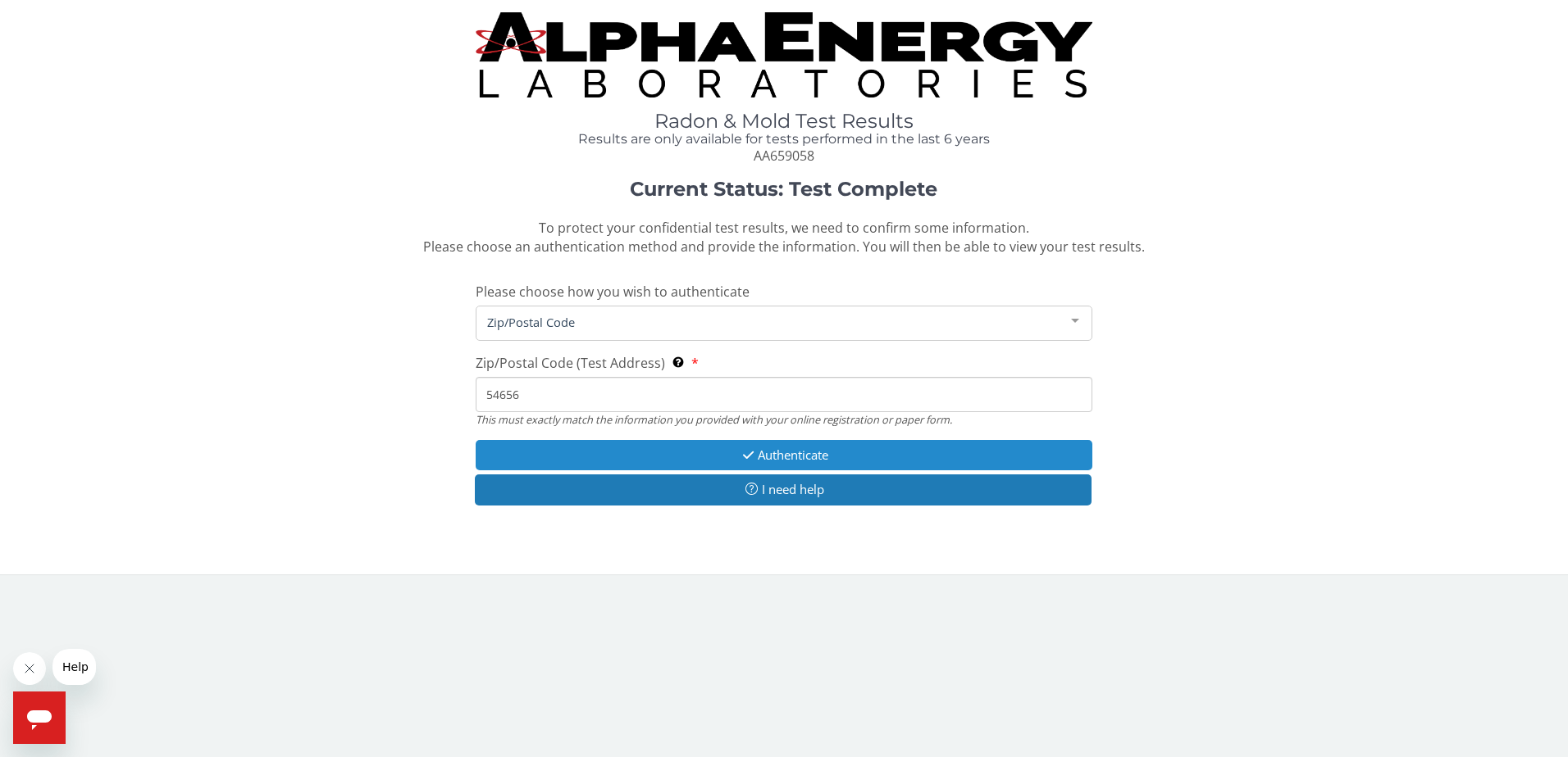
type input "54656"
click at [697, 451] on button "Authenticate" at bounding box center [785, 455] width 618 height 30
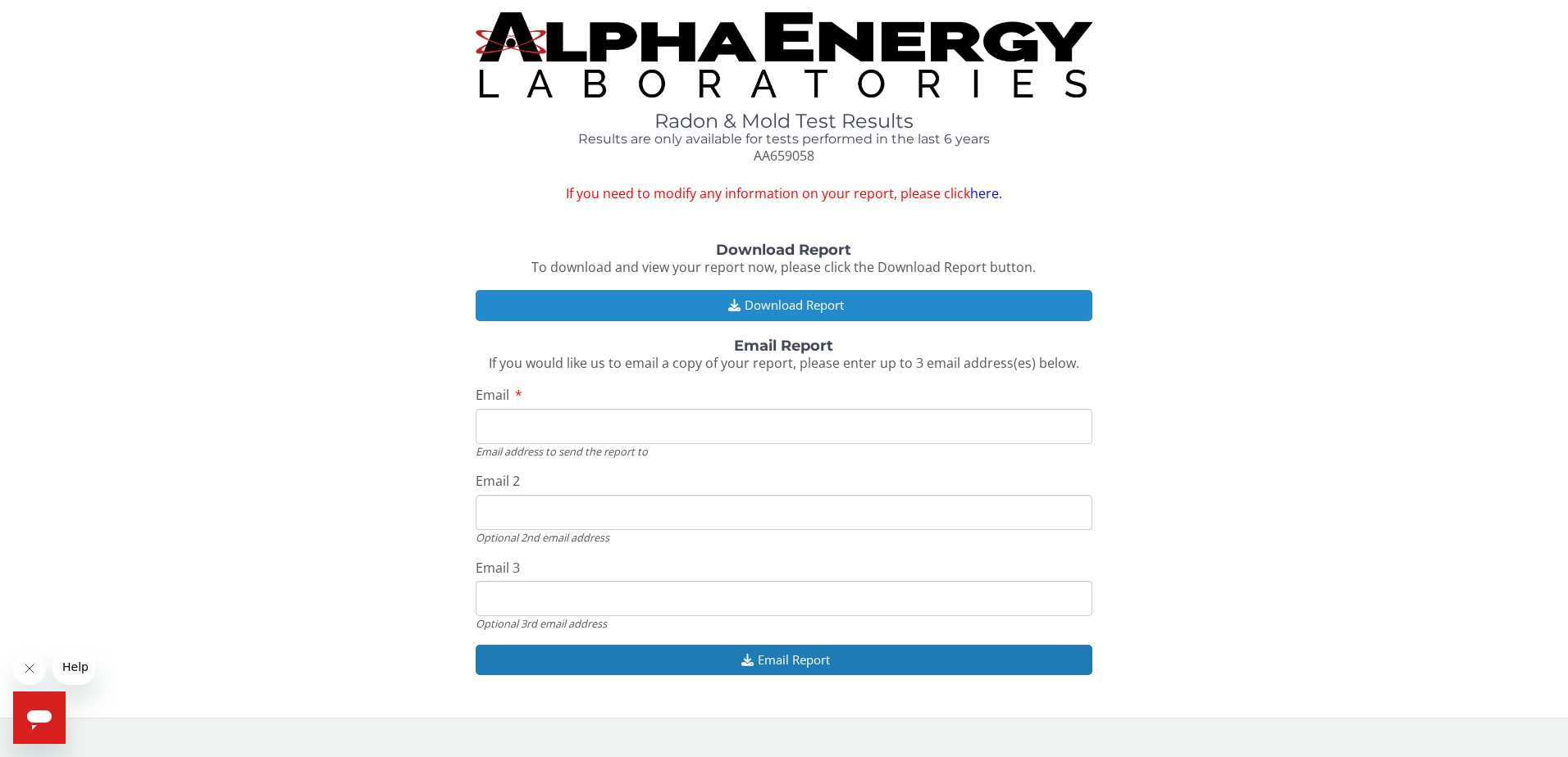
click at [651, 296] on button "Download Report" at bounding box center [785, 305] width 618 height 30
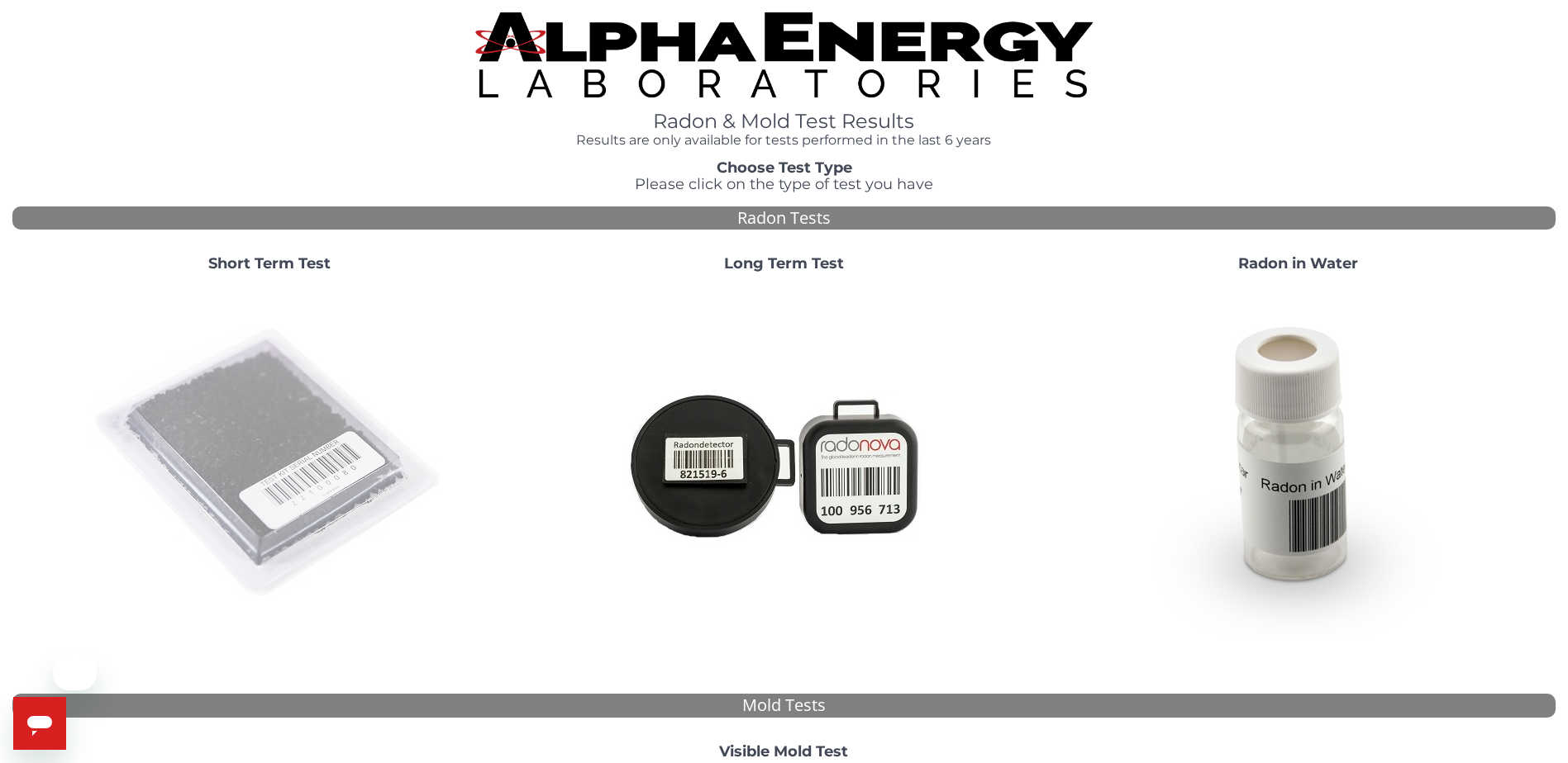
click at [333, 460] on img at bounding box center [269, 463] width 355 height 355
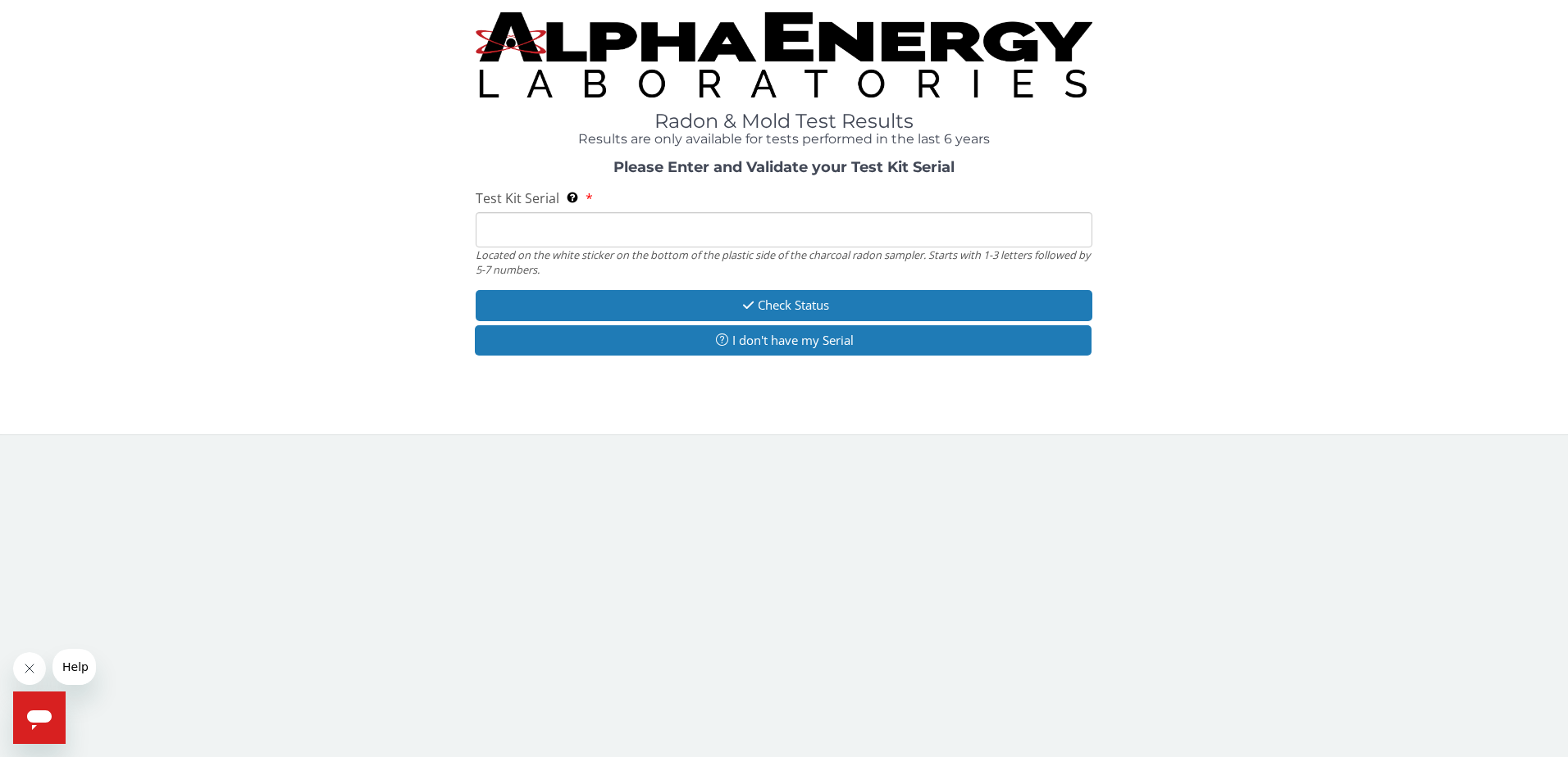
click at [541, 222] on input "Test Kit Serial Located on the white sticker on the bottom of the plastic side …" at bounding box center [785, 230] width 618 height 35
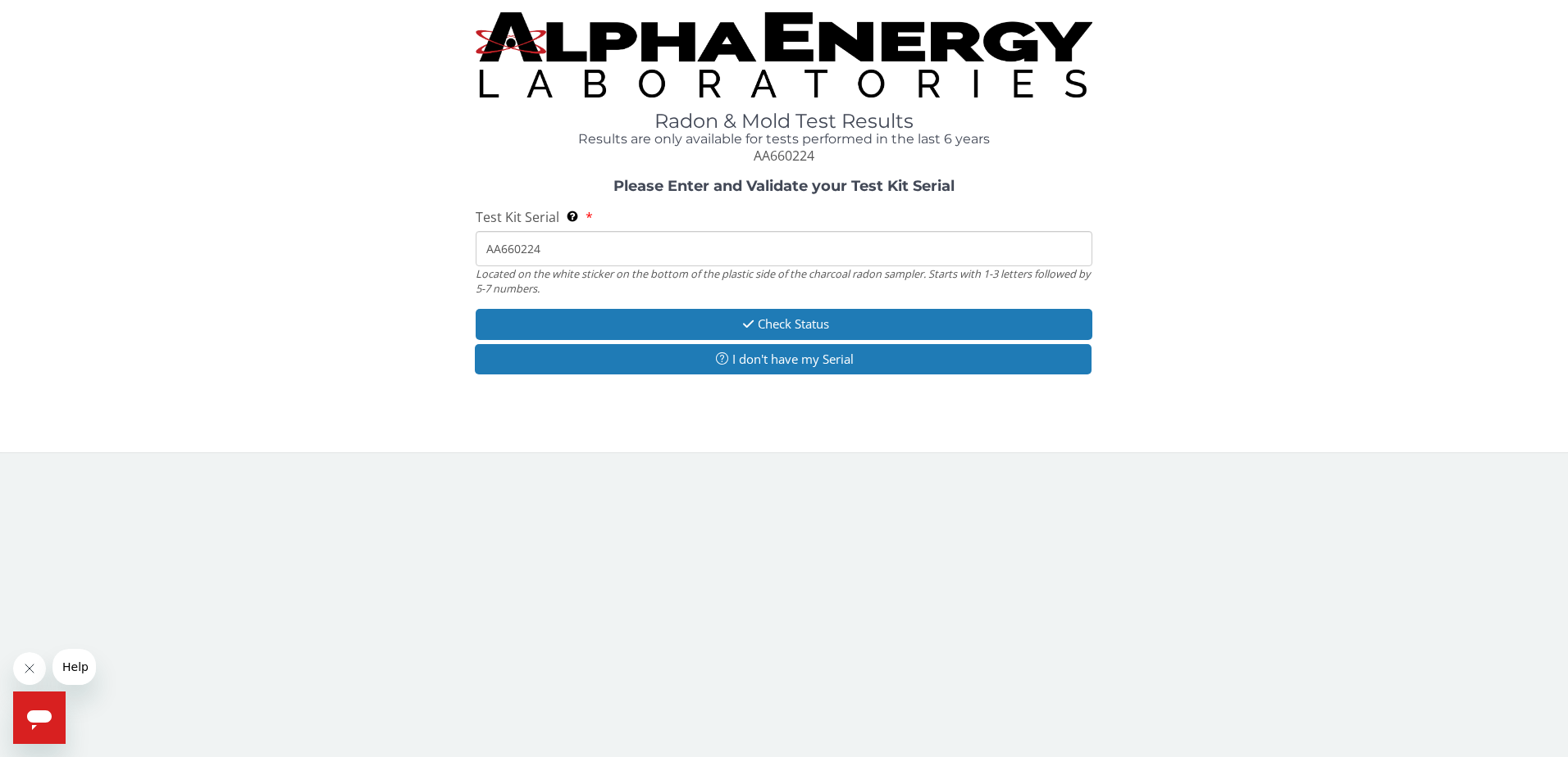
type input "AA660224"
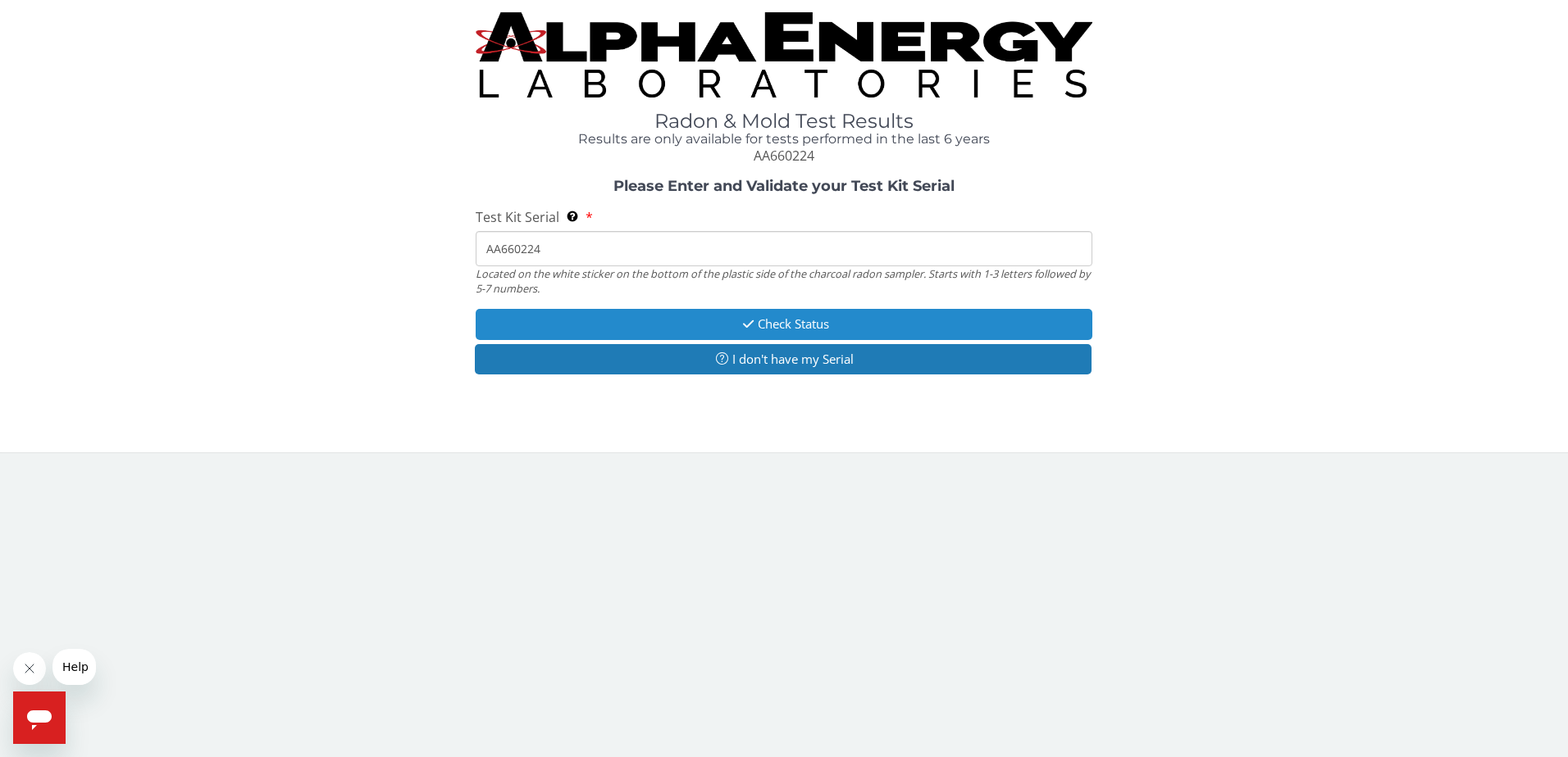
click at [536, 322] on button "Check Status" at bounding box center [785, 324] width 618 height 30
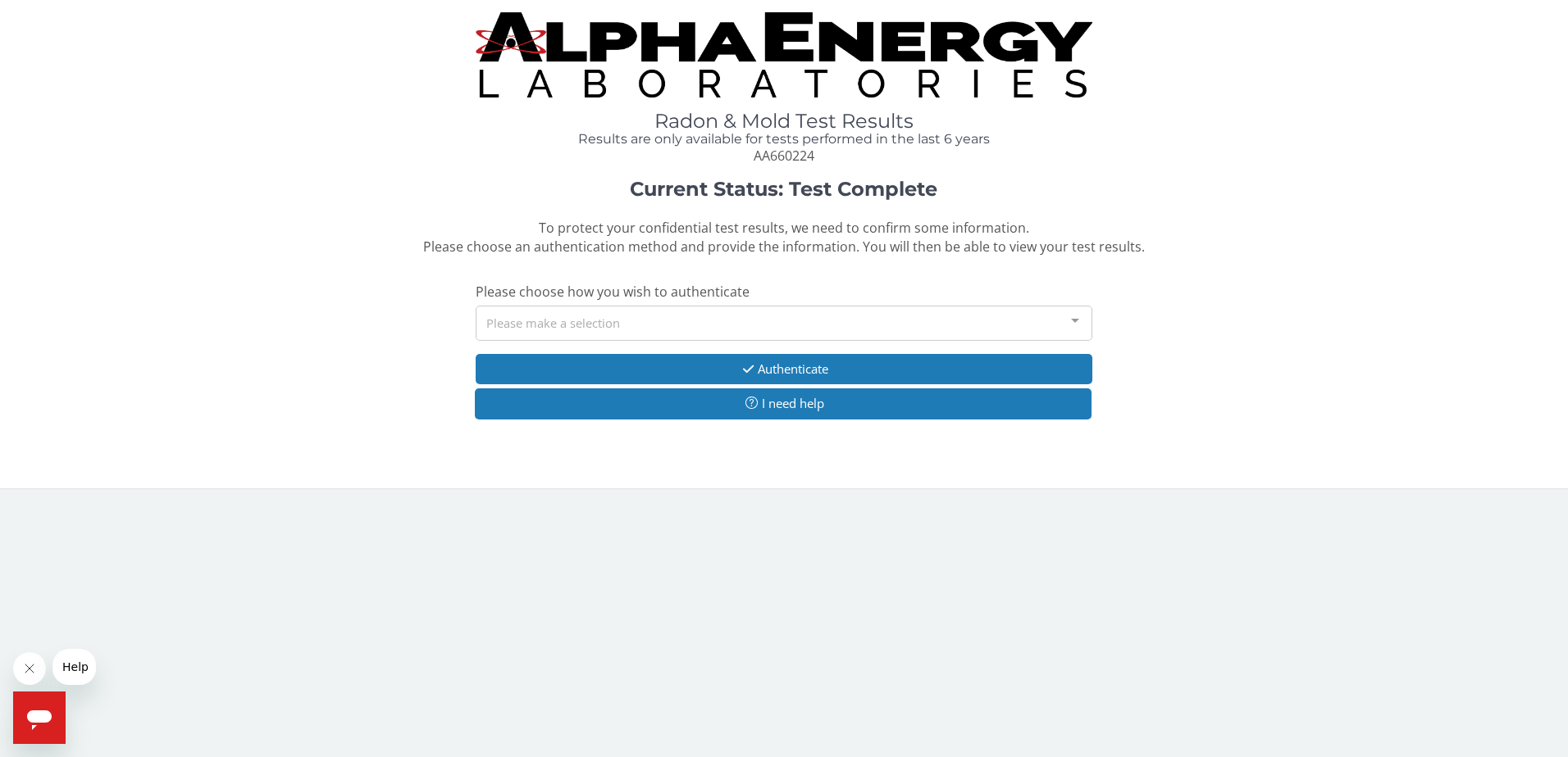
click at [607, 310] on div "Please make a selection" at bounding box center [785, 323] width 618 height 35
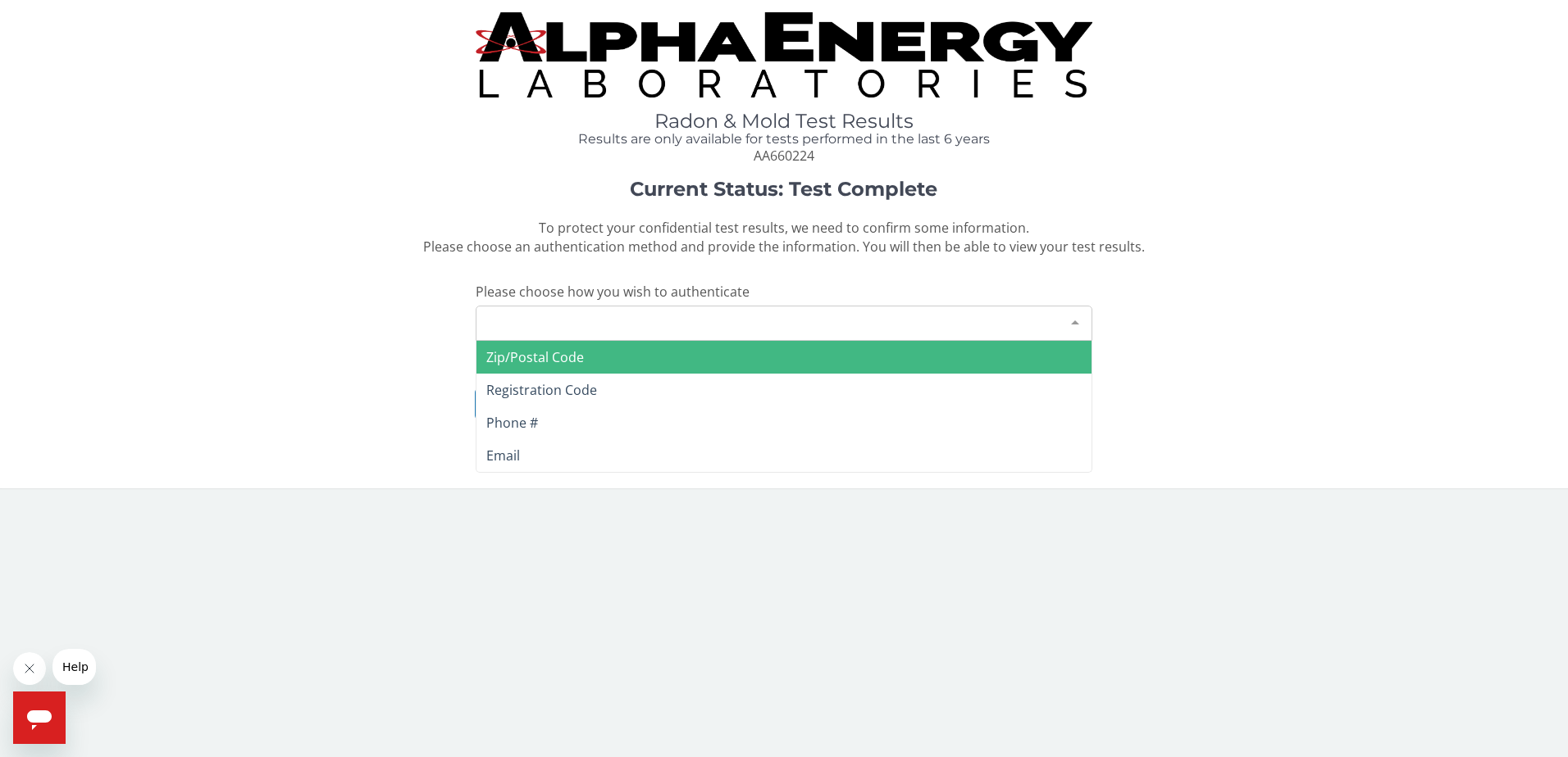
click at [576, 367] on span "Zip/Postal Code" at bounding box center [784, 357] width 616 height 33
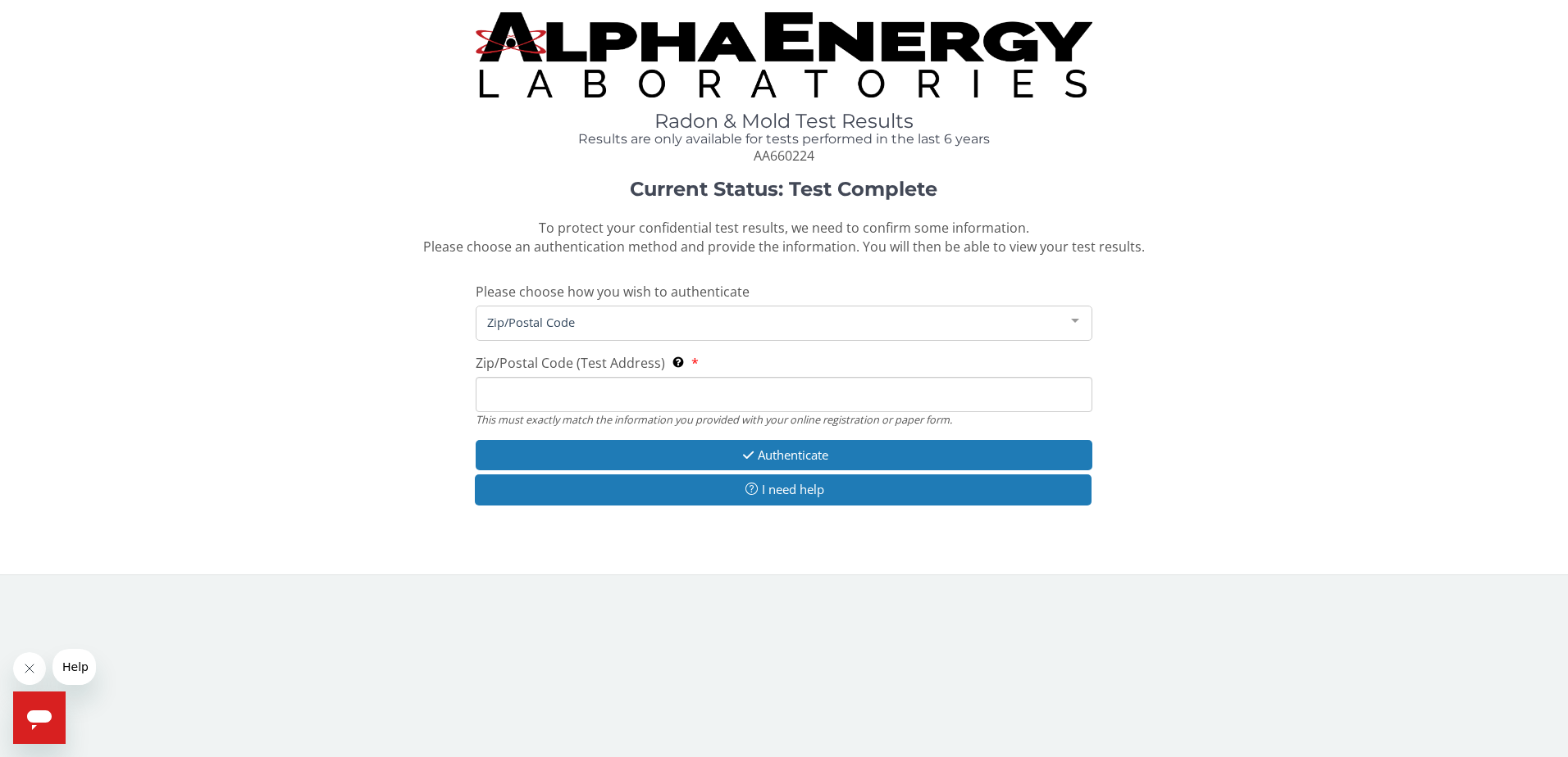
click at [573, 392] on input "Zip/Postal Code (Test Address) This must exactly match the information you prov…" at bounding box center [785, 394] width 618 height 35
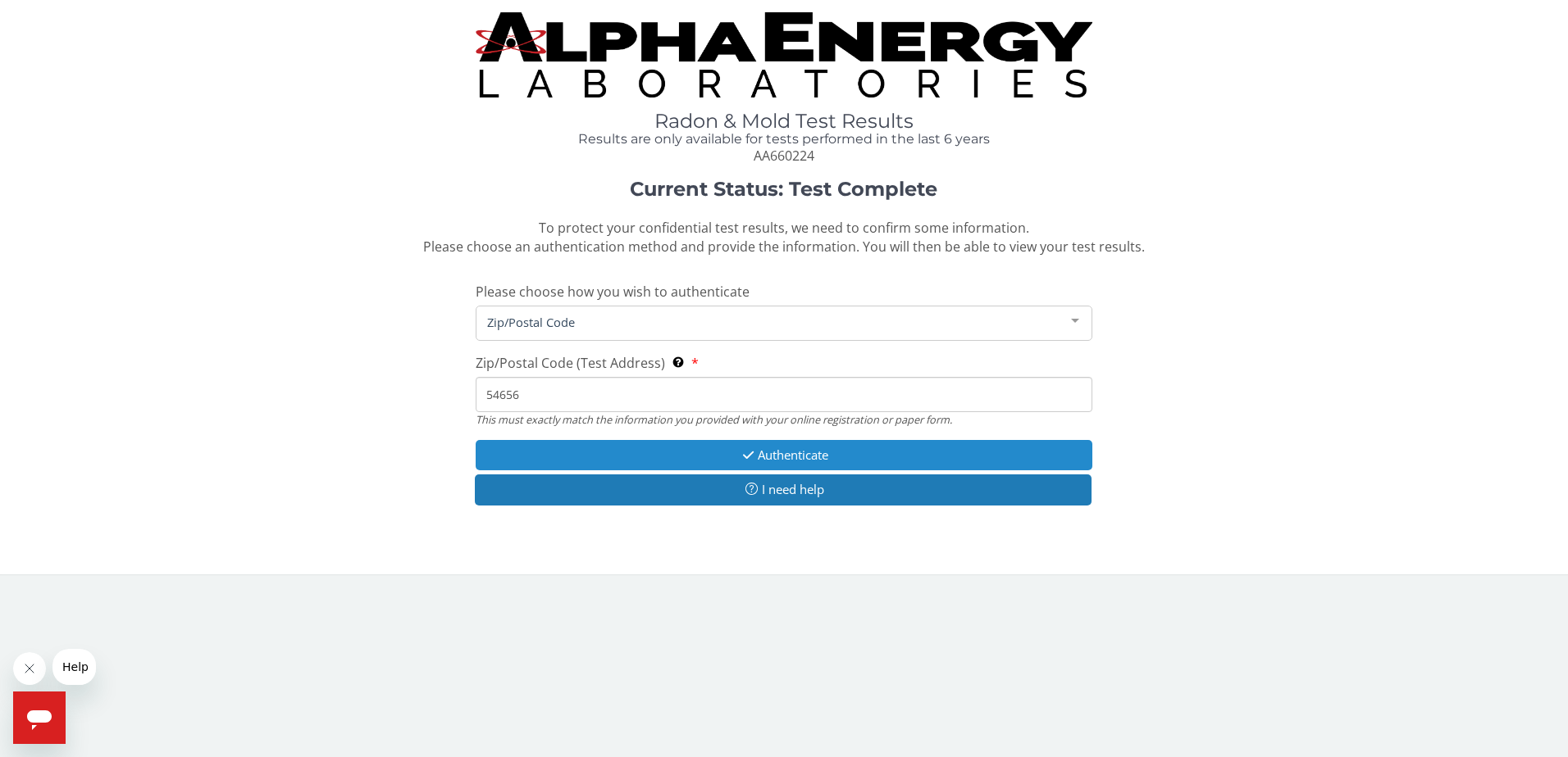
click at [732, 453] on button "Authenticate" at bounding box center [785, 455] width 618 height 30
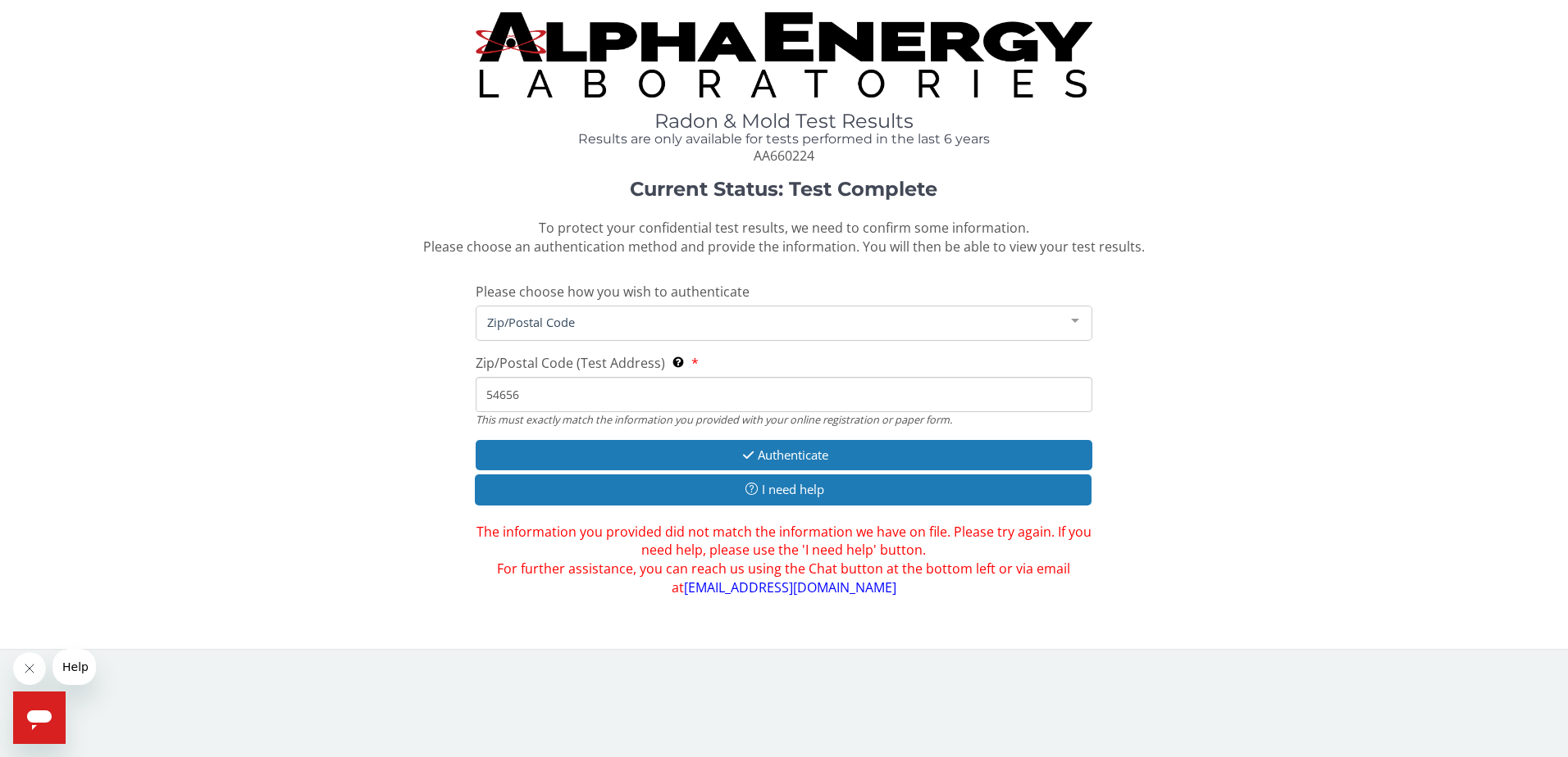
drag, startPoint x: 565, startPoint y: 392, endPoint x: 387, endPoint y: 409, distance: 178.8
click at [389, 409] on div "Current Status: Test Complete To protect your confidential test results, we nee…" at bounding box center [784, 388] width 1543 height 419
click at [526, 385] on input "54656" at bounding box center [785, 394] width 618 height 35
drag, startPoint x: 529, startPoint y: 392, endPoint x: 449, endPoint y: 404, distance: 80.9
click at [452, 404] on div "Current Status: Test Complete To protect your confidential test results, we nee…" at bounding box center [784, 388] width 1543 height 419
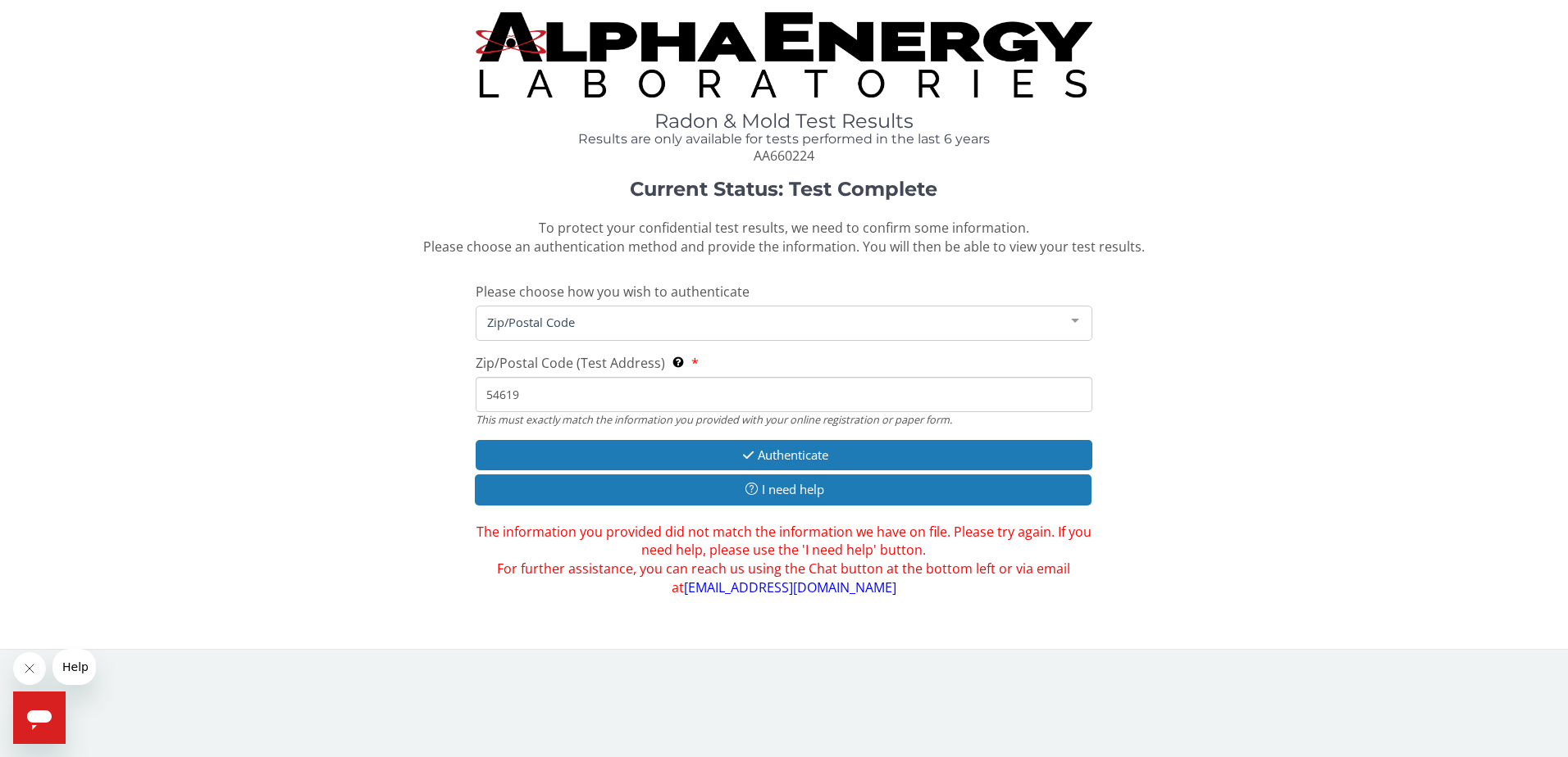
type input "54619"
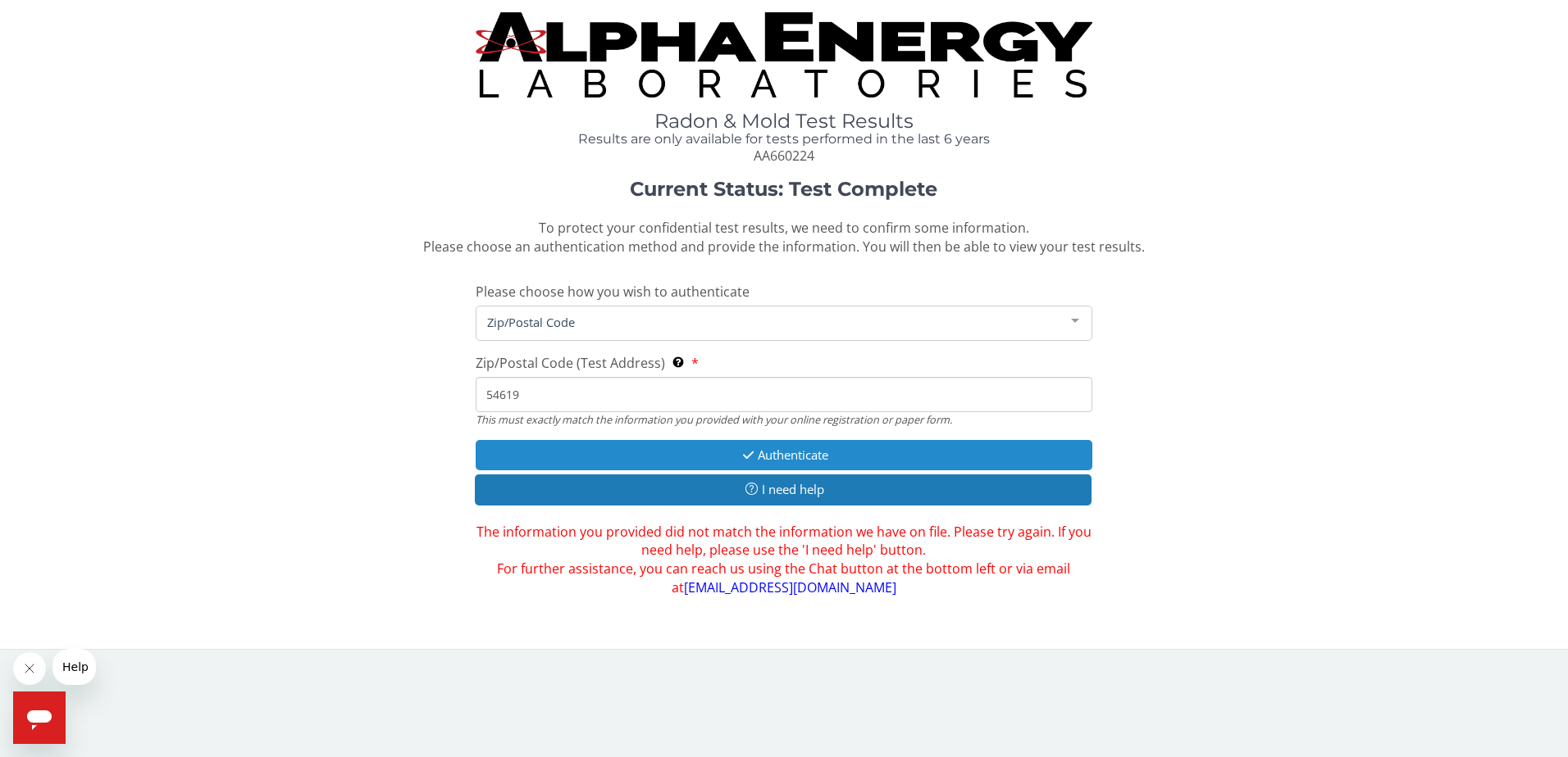
click at [559, 446] on button "Authenticate" at bounding box center [785, 455] width 618 height 30
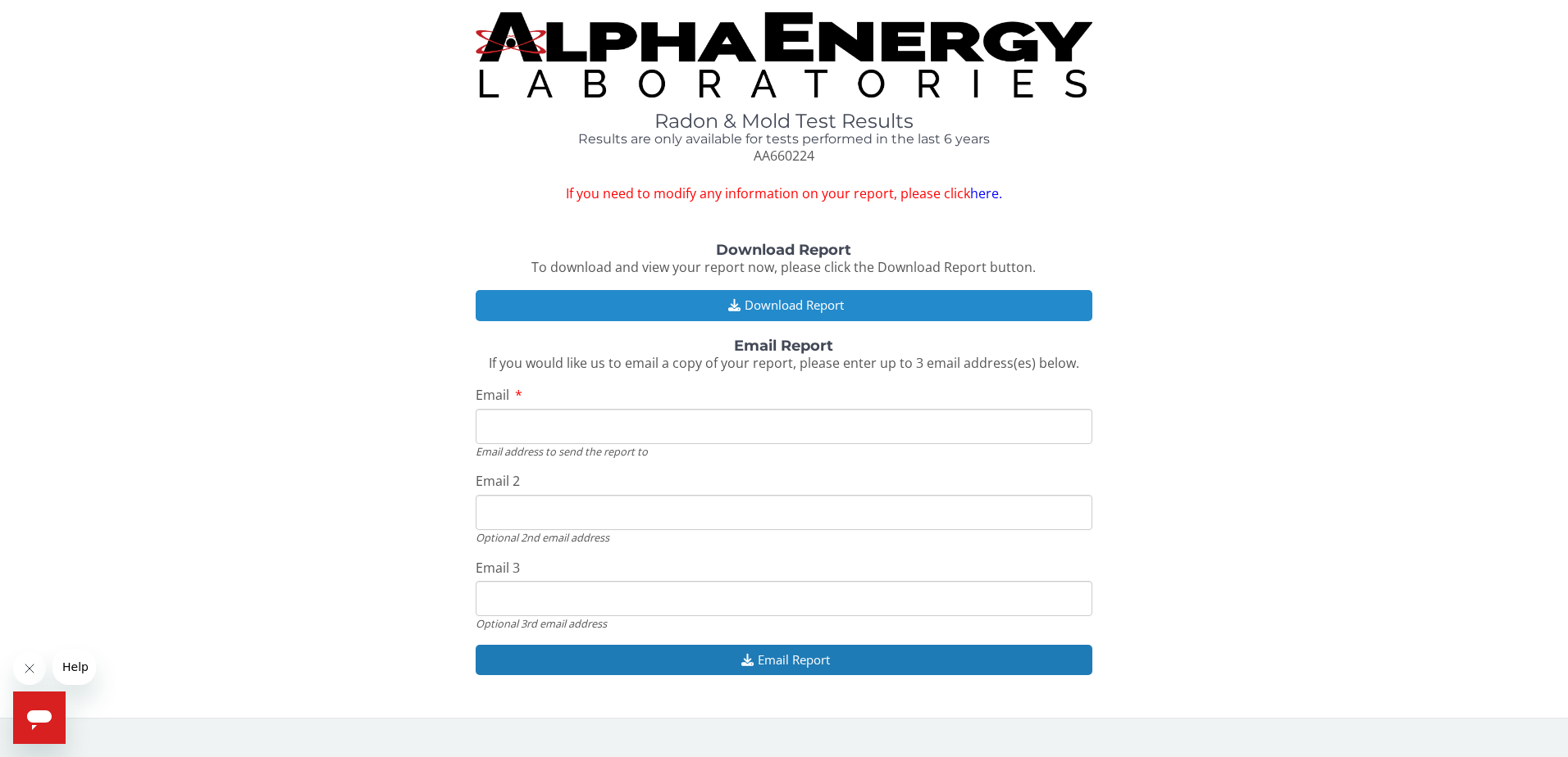
click at [800, 301] on button "Download Report" at bounding box center [785, 305] width 618 height 30
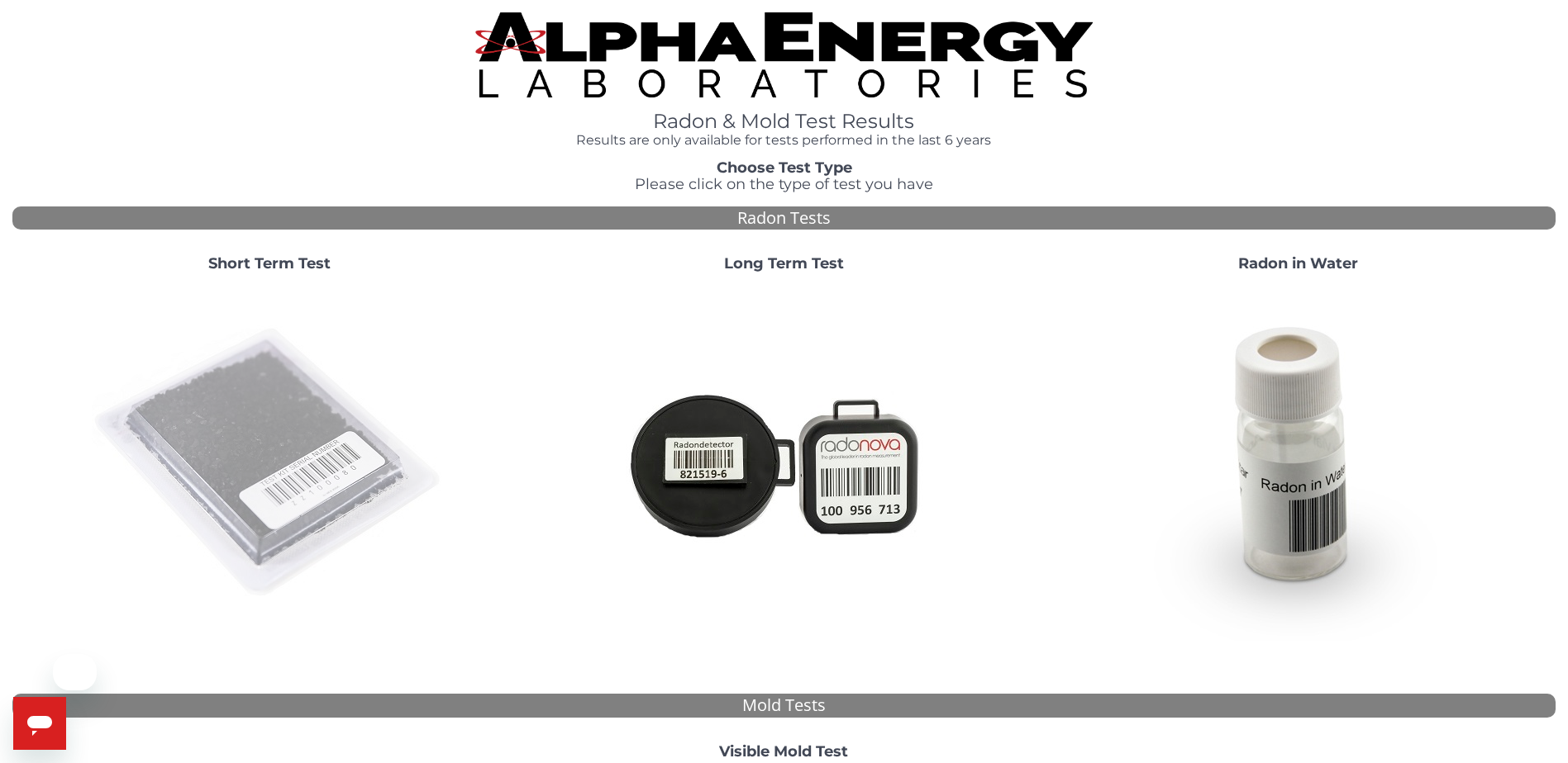
click at [350, 410] on img at bounding box center [269, 463] width 355 height 355
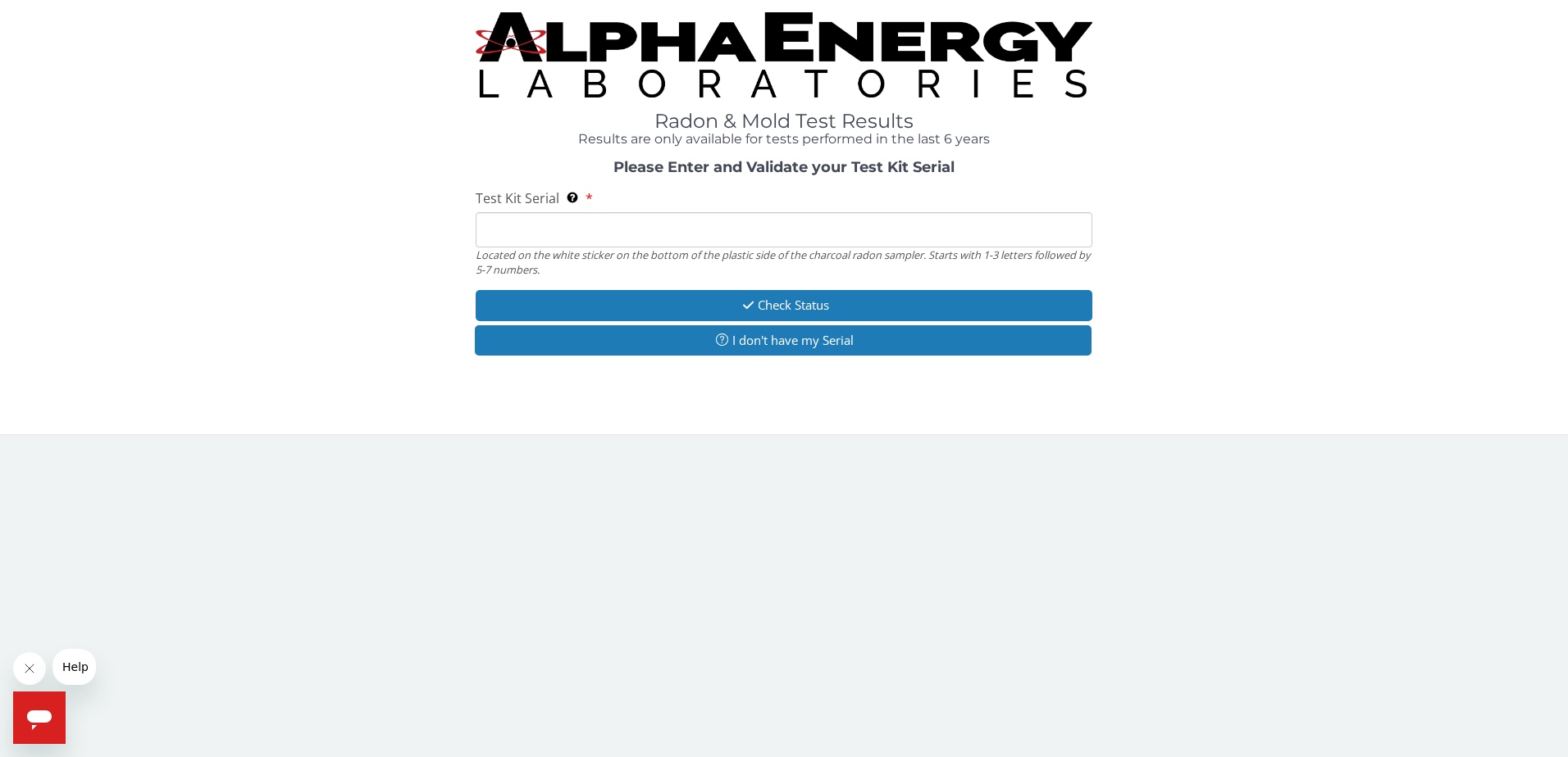
click at [524, 233] on input "Test Kit Serial Located on the white sticker on the bottom of the plastic side …" at bounding box center [785, 230] width 618 height 35
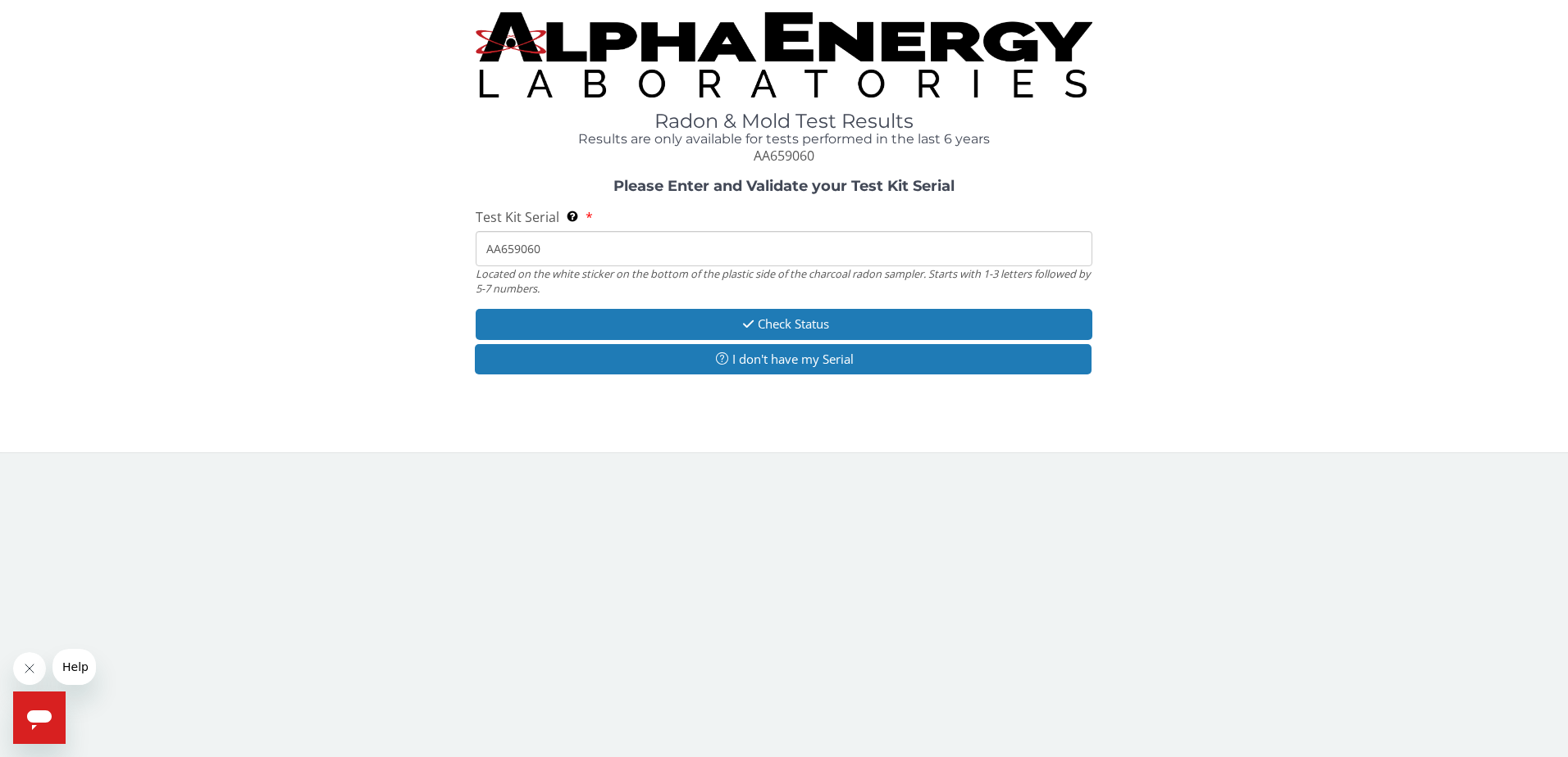
type input "AA659060"
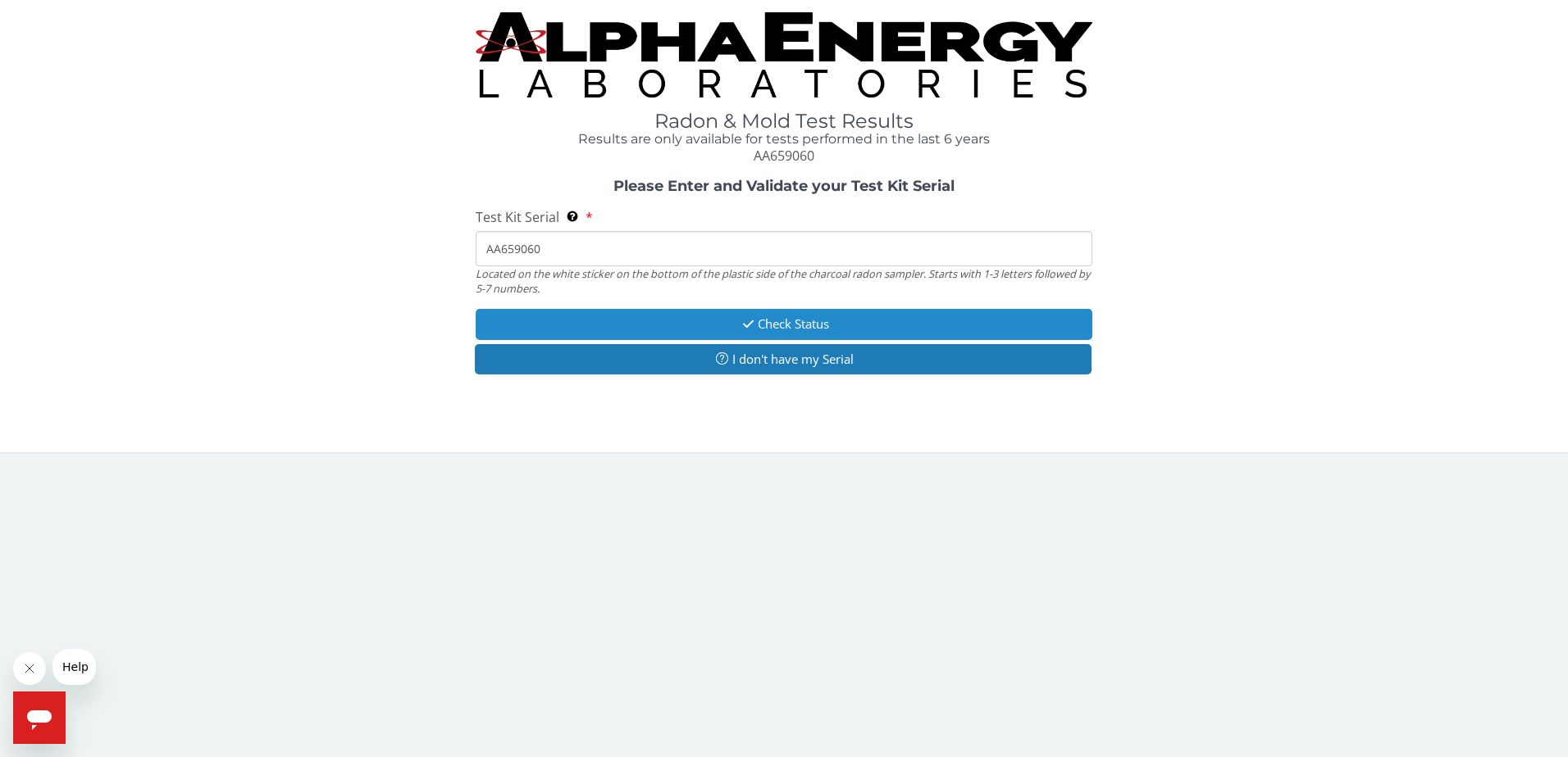
click at [637, 327] on button "Check Status" at bounding box center [785, 324] width 618 height 30
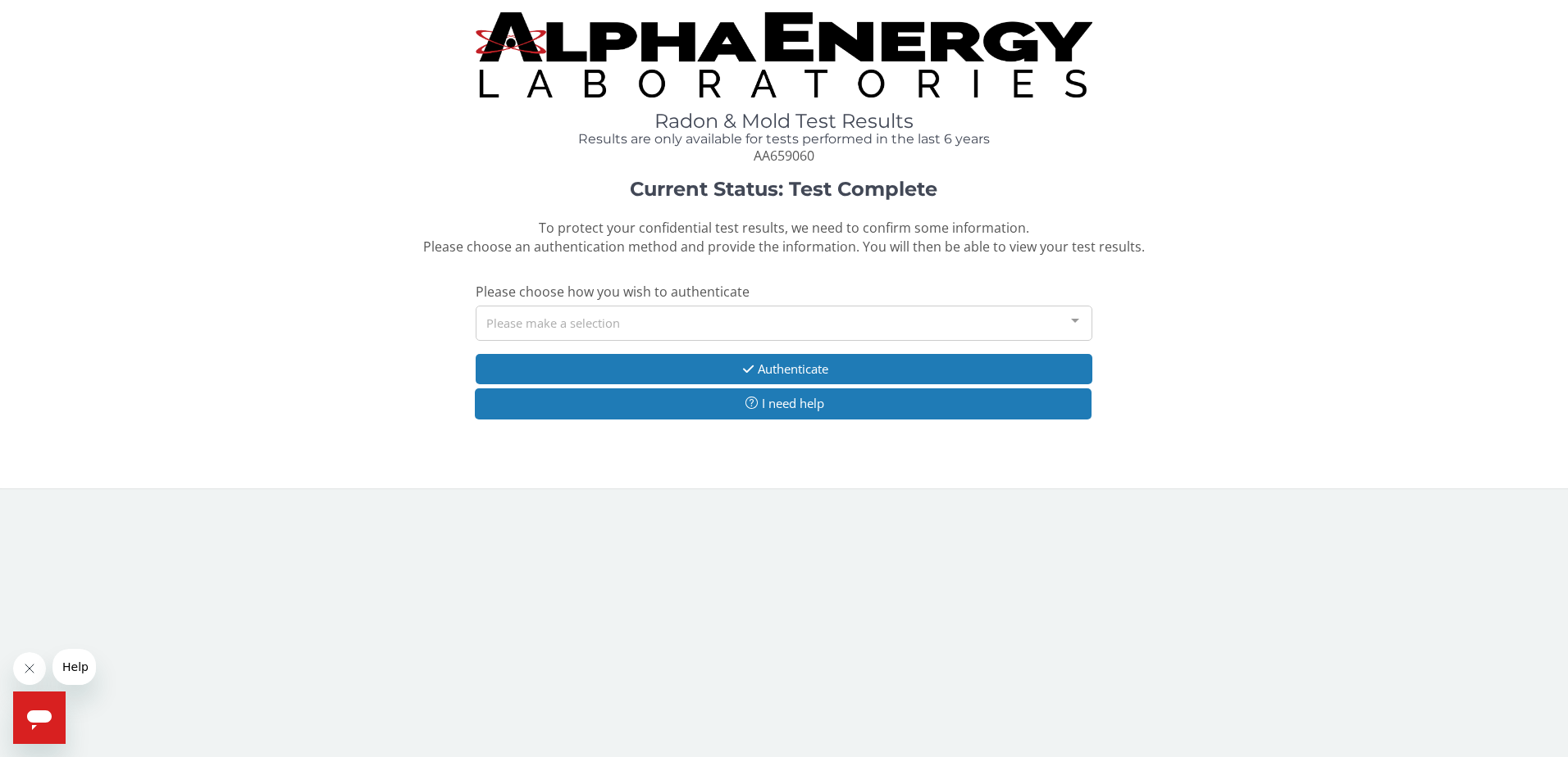
click at [809, 323] on div "Please make a selection" at bounding box center [785, 323] width 618 height 35
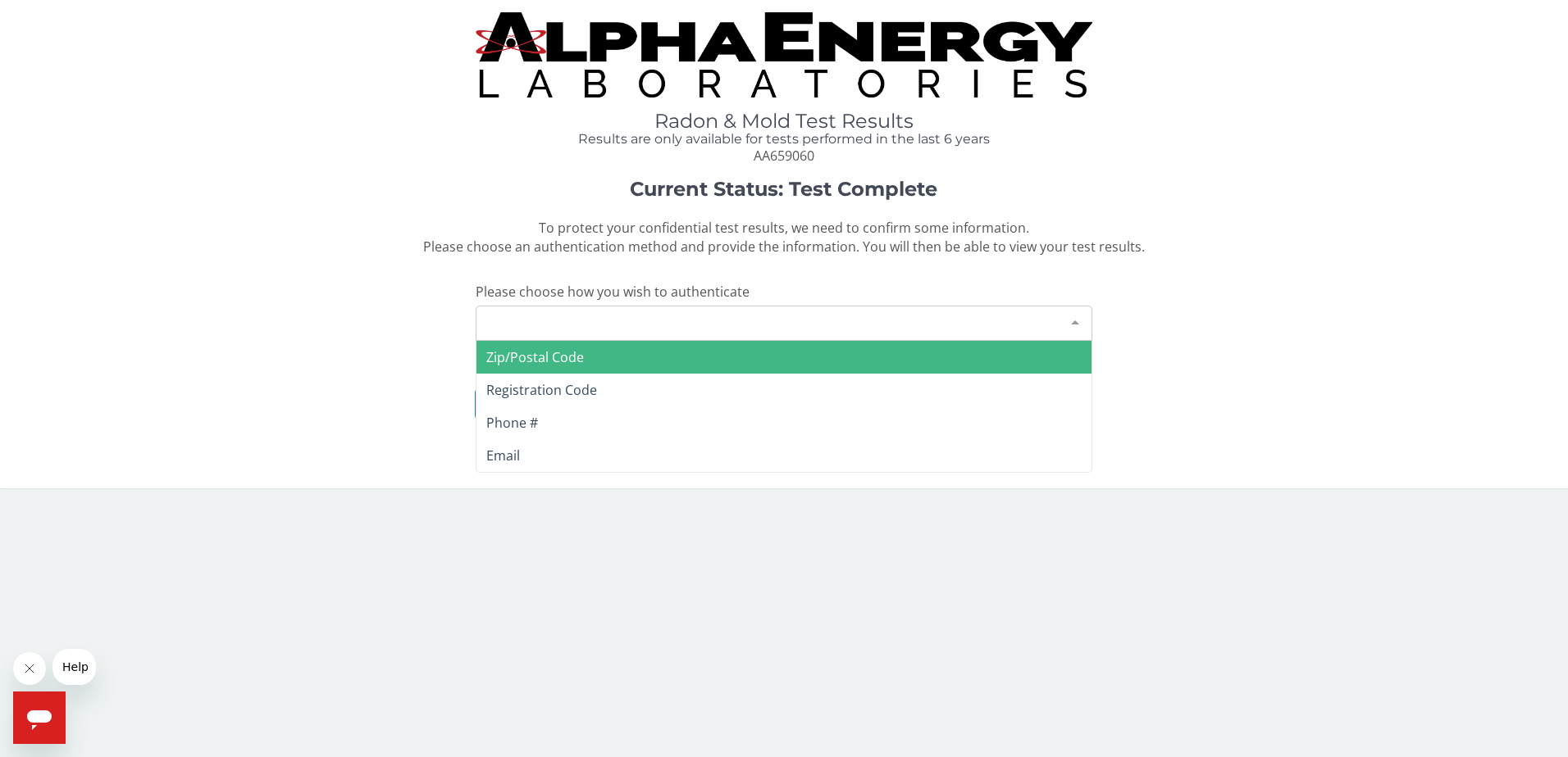
click at [566, 362] on span "Zip/Postal Code" at bounding box center [535, 357] width 98 height 18
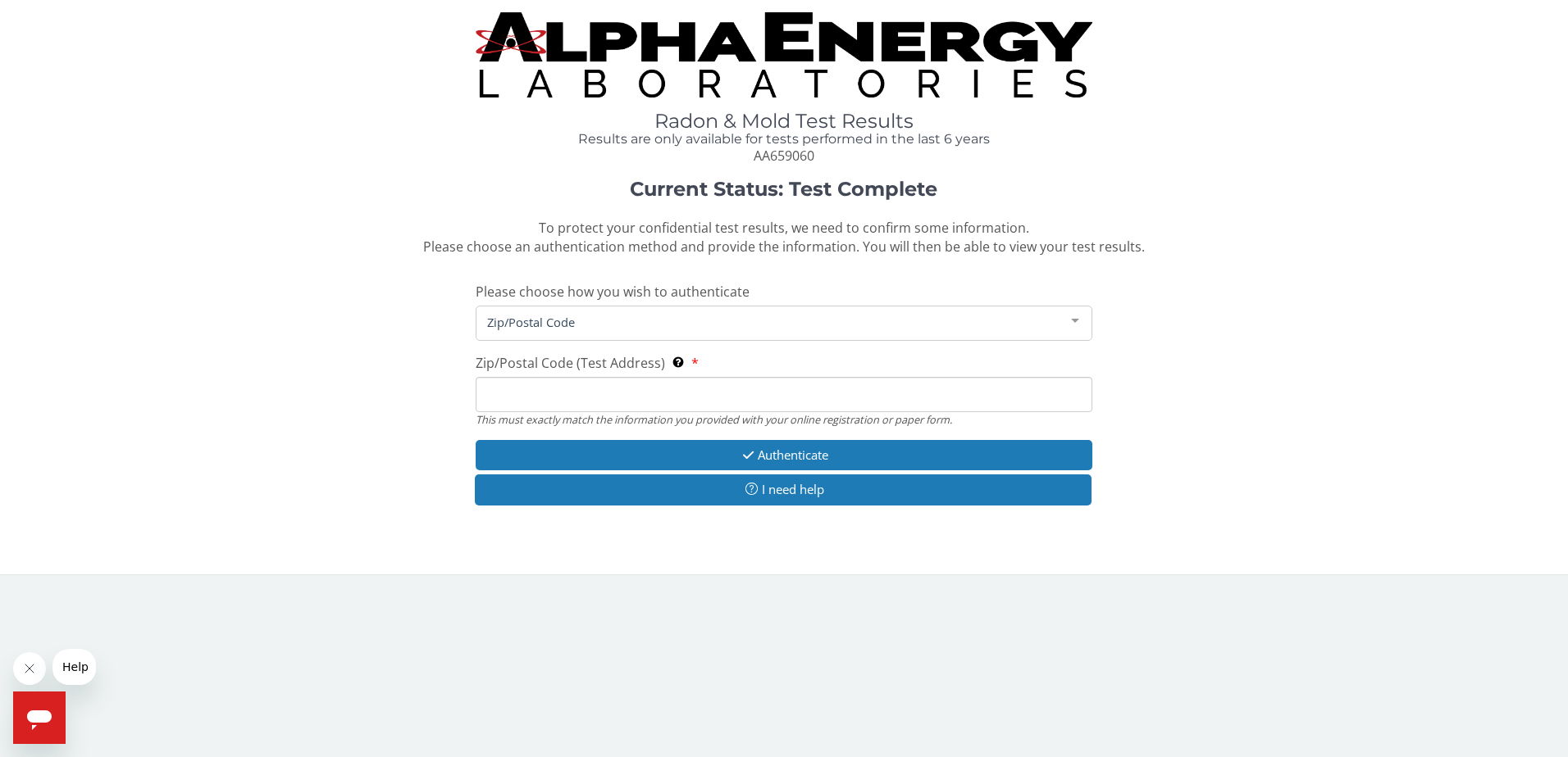
click at [561, 378] on input "Zip/Postal Code (Test Address) This must exactly match the information you prov…" at bounding box center [785, 394] width 618 height 35
type input "54656"
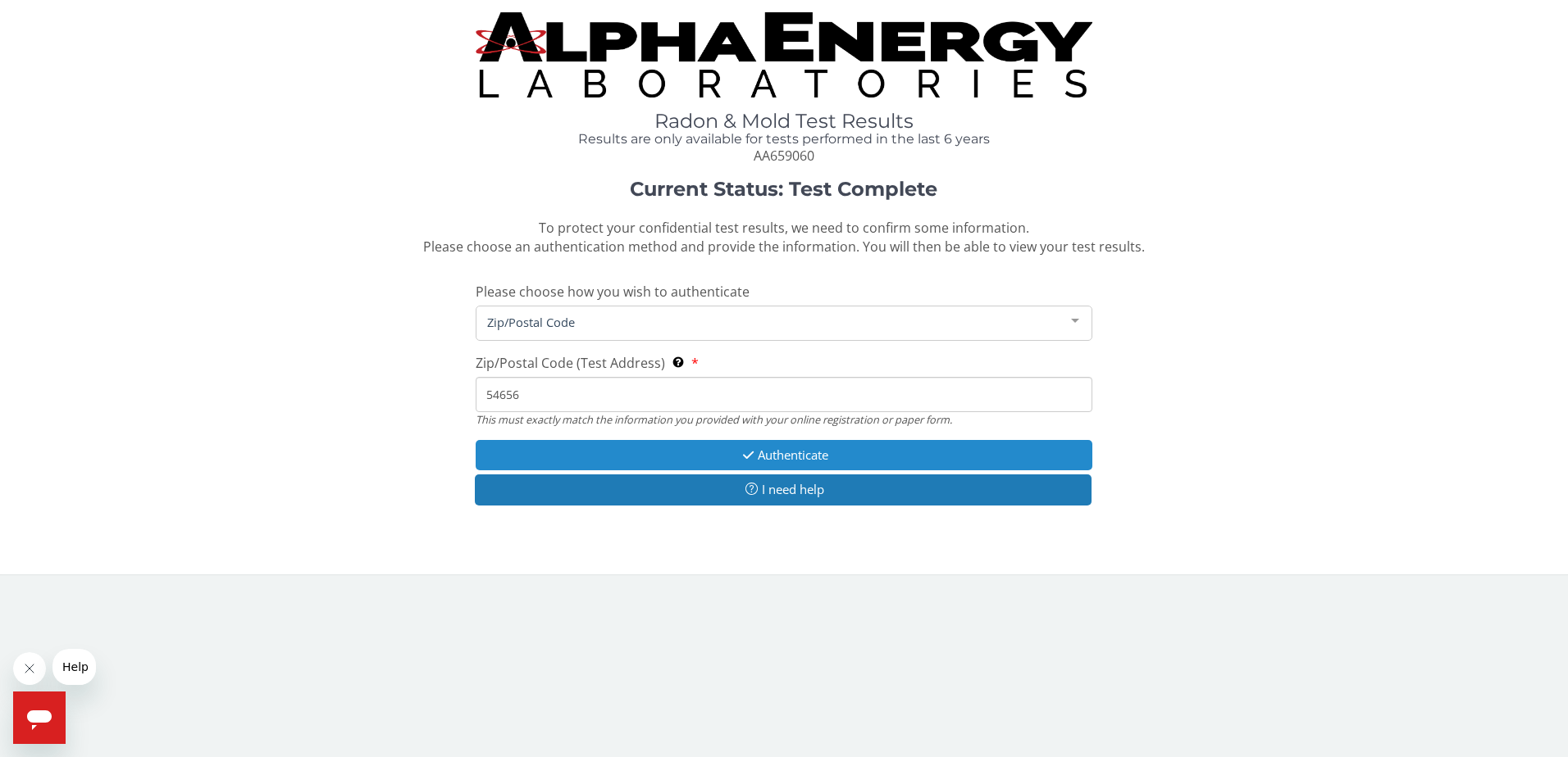
click at [628, 459] on button "Authenticate" at bounding box center [785, 455] width 618 height 30
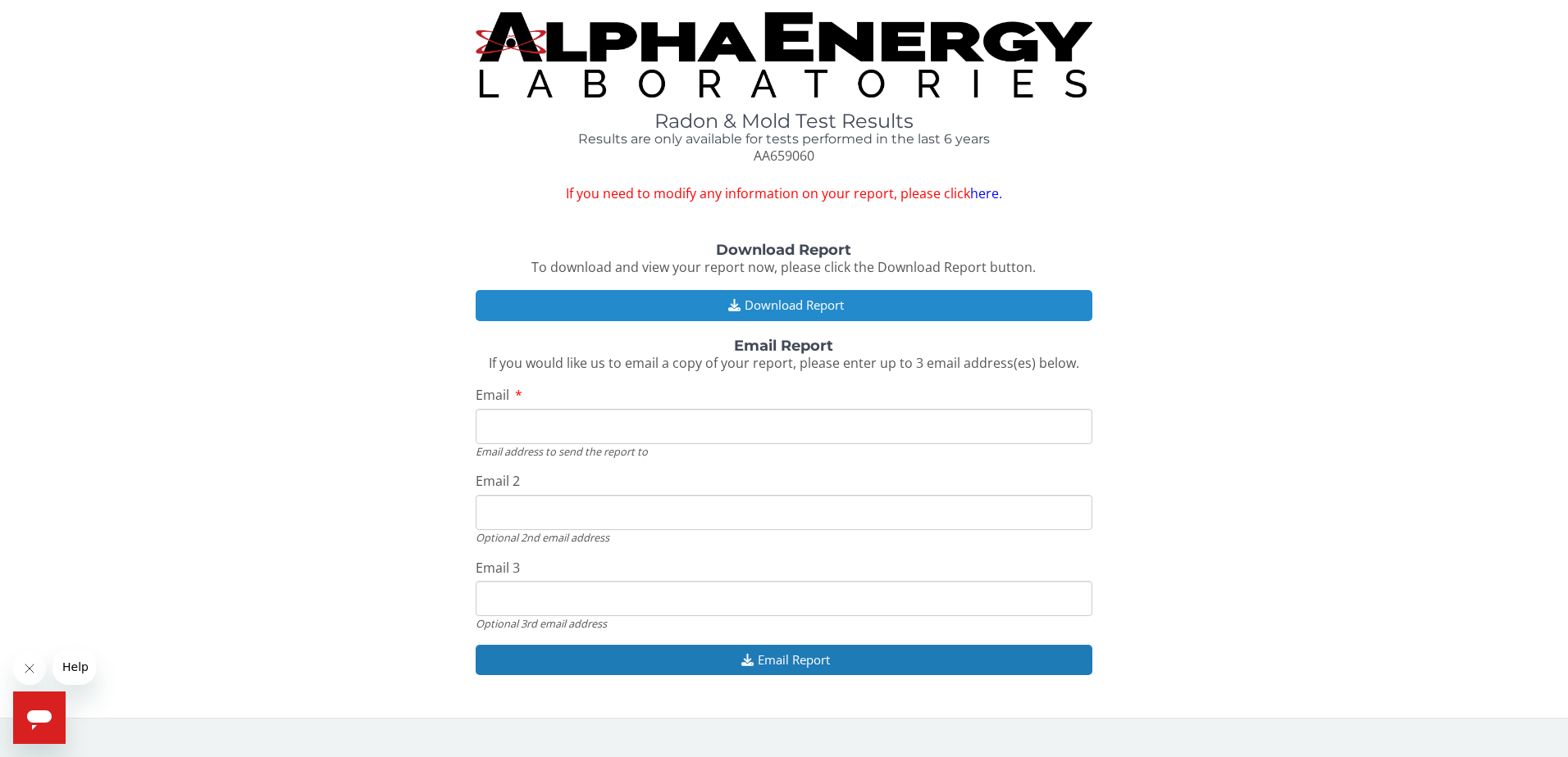
click at [645, 308] on button "Download Report" at bounding box center [785, 305] width 618 height 30
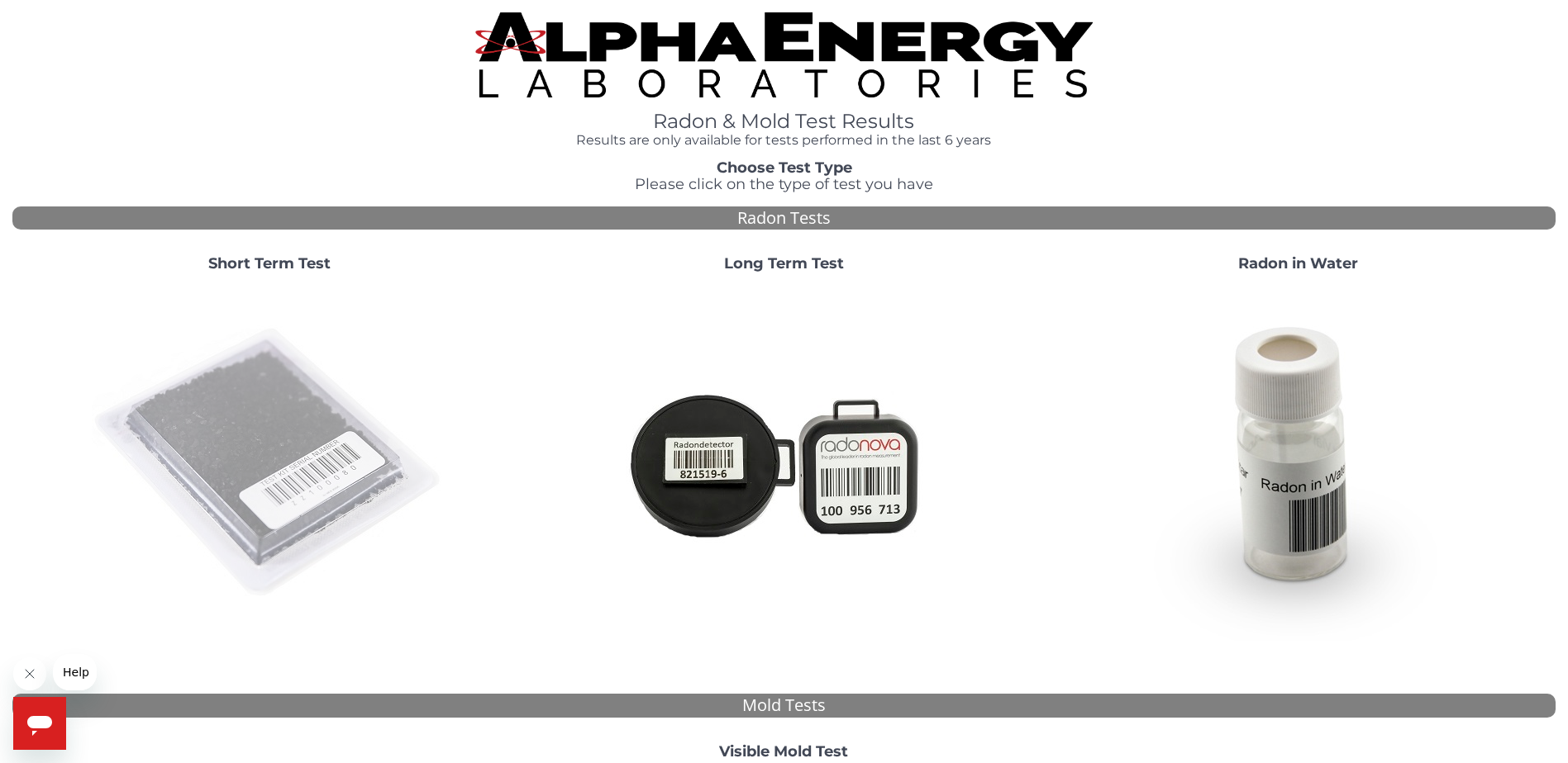
click at [292, 431] on img at bounding box center [269, 463] width 355 height 355
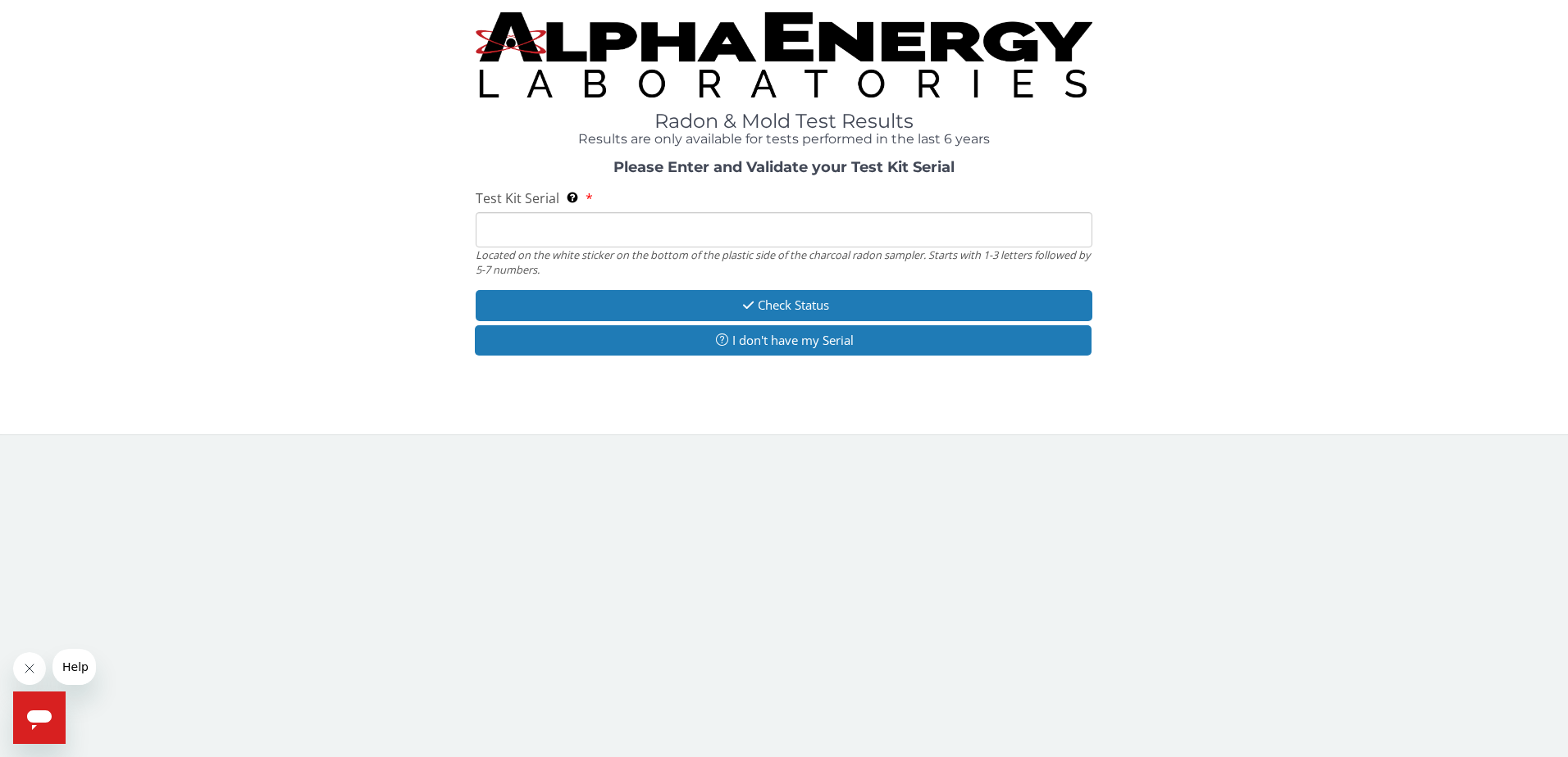
click at [508, 221] on input "Test Kit Serial Located on the white sticker on the bottom of the plastic side …" at bounding box center [785, 230] width 618 height 35
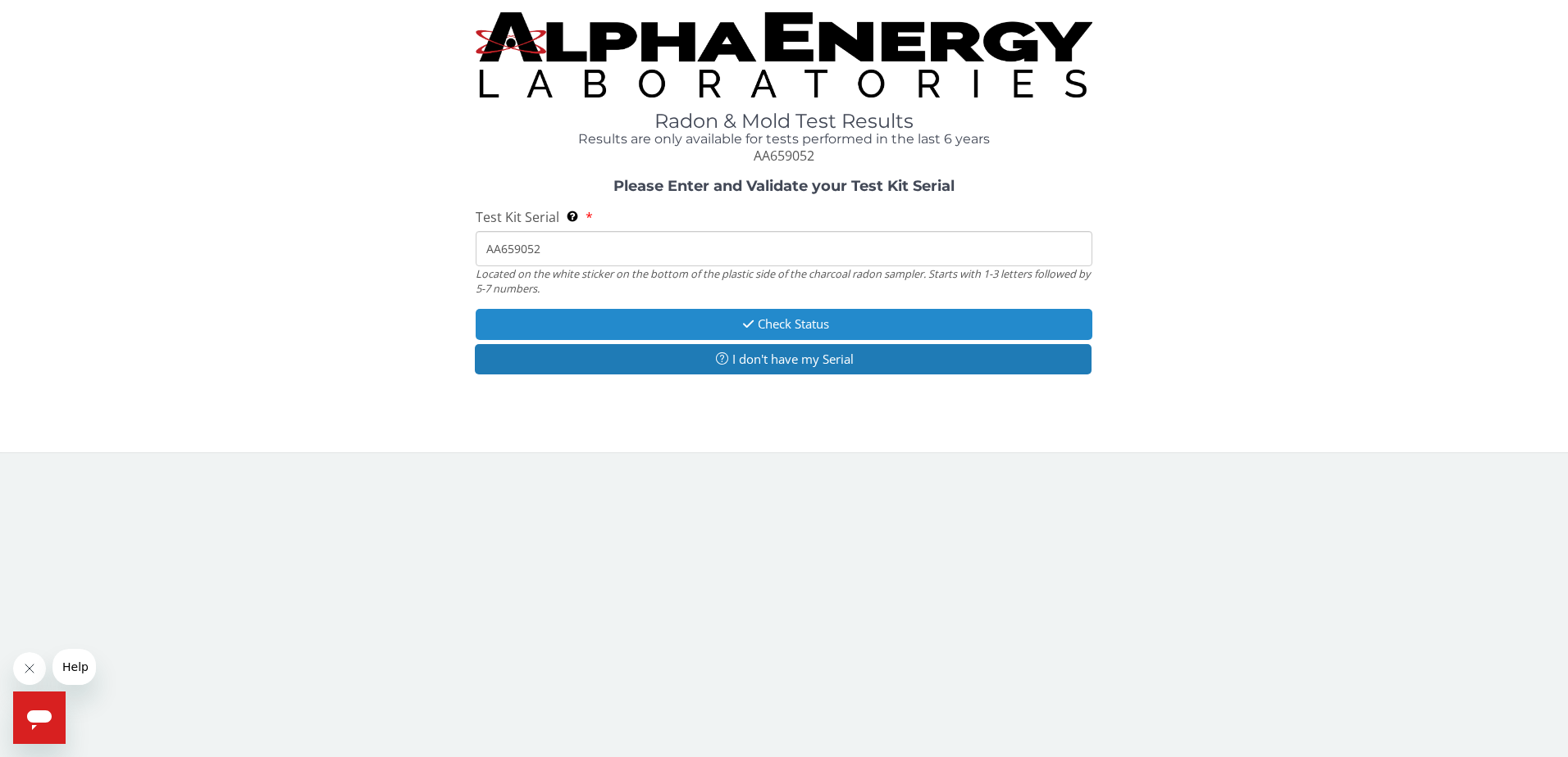
type input "AA659052"
click at [640, 310] on button "Check Status" at bounding box center [785, 324] width 618 height 30
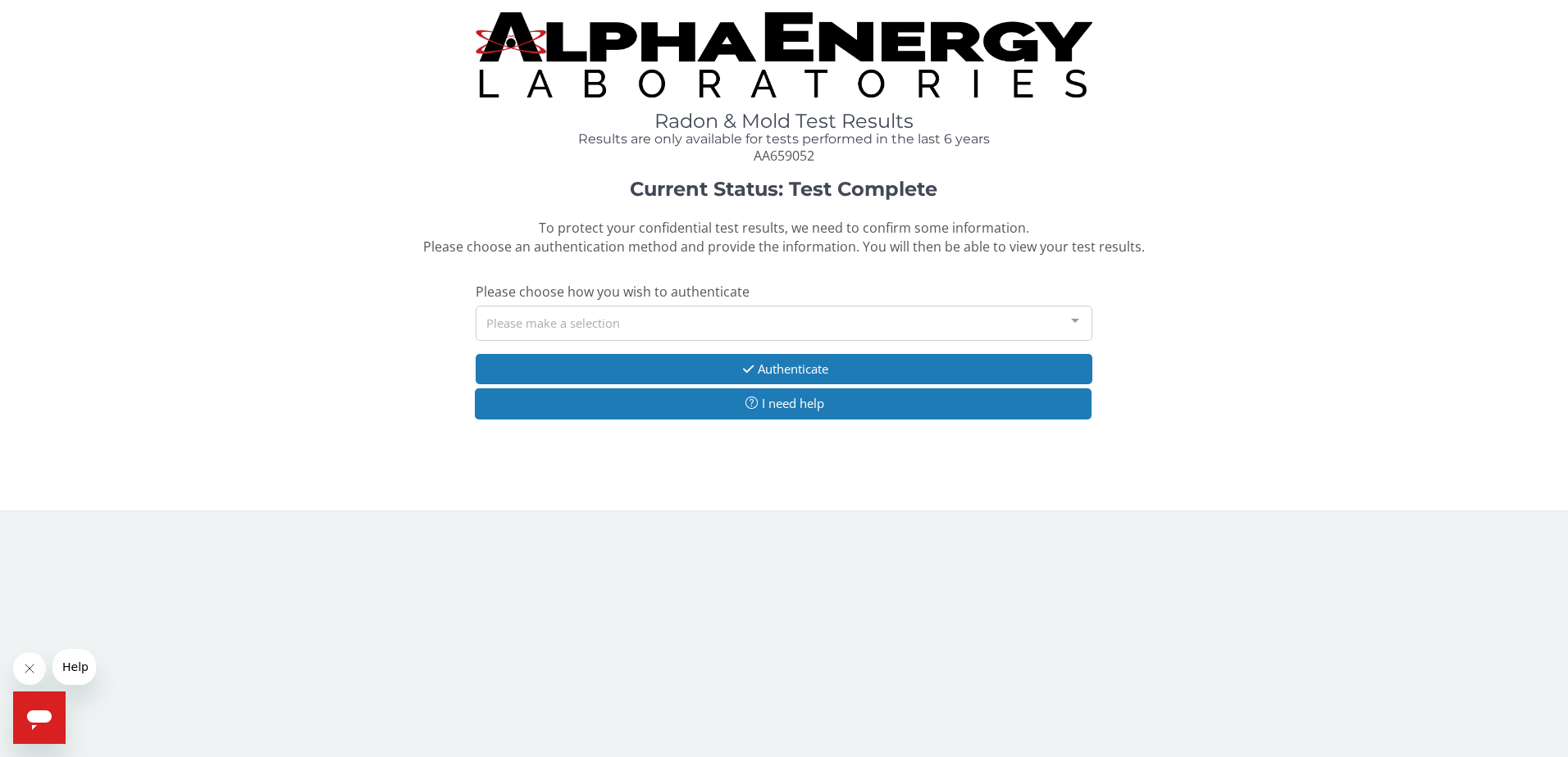
click at [661, 308] on div "Please make a selection" at bounding box center [785, 323] width 618 height 35
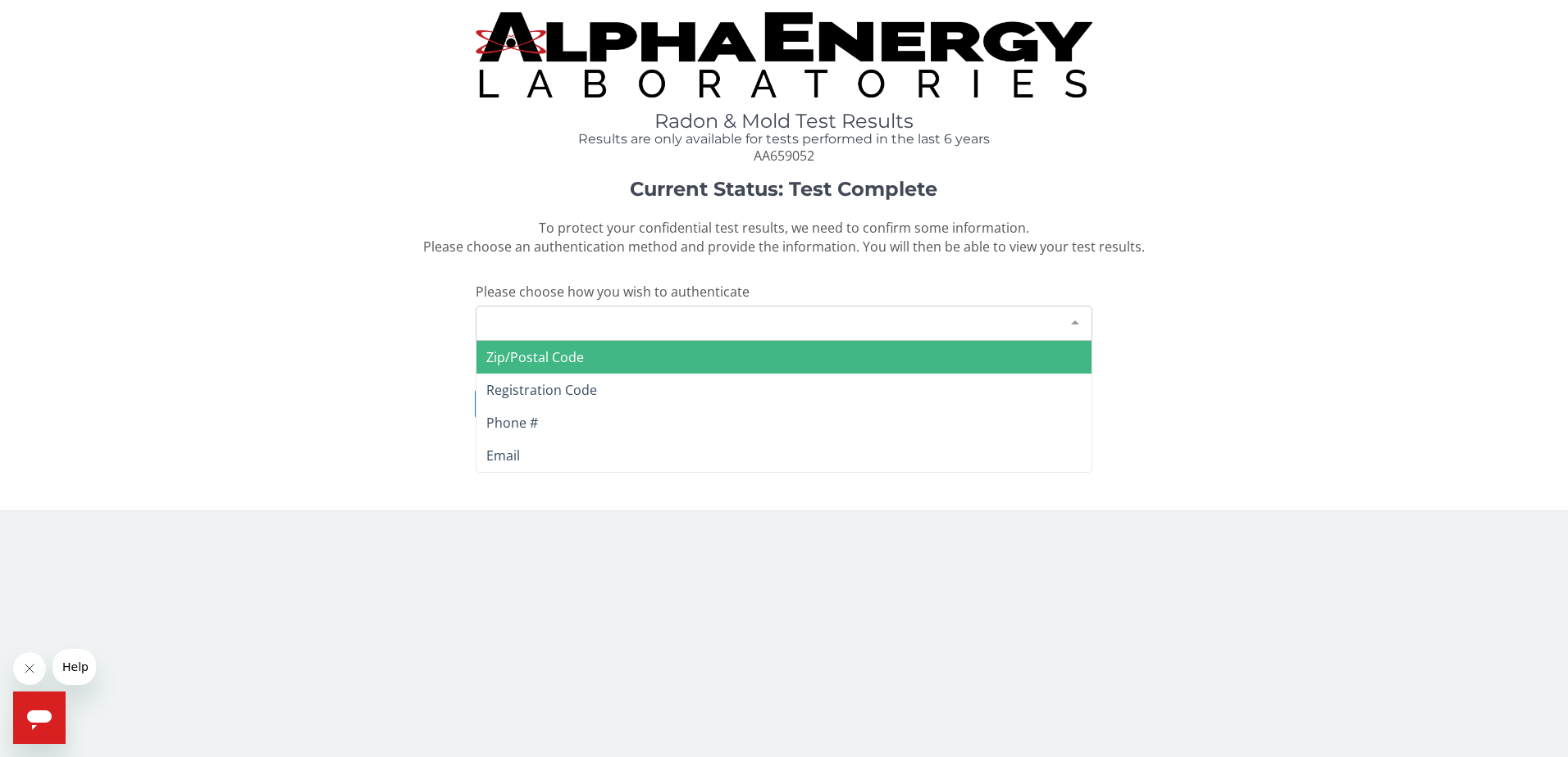
click at [593, 352] on span "Zip/Postal Code" at bounding box center [784, 357] width 616 height 33
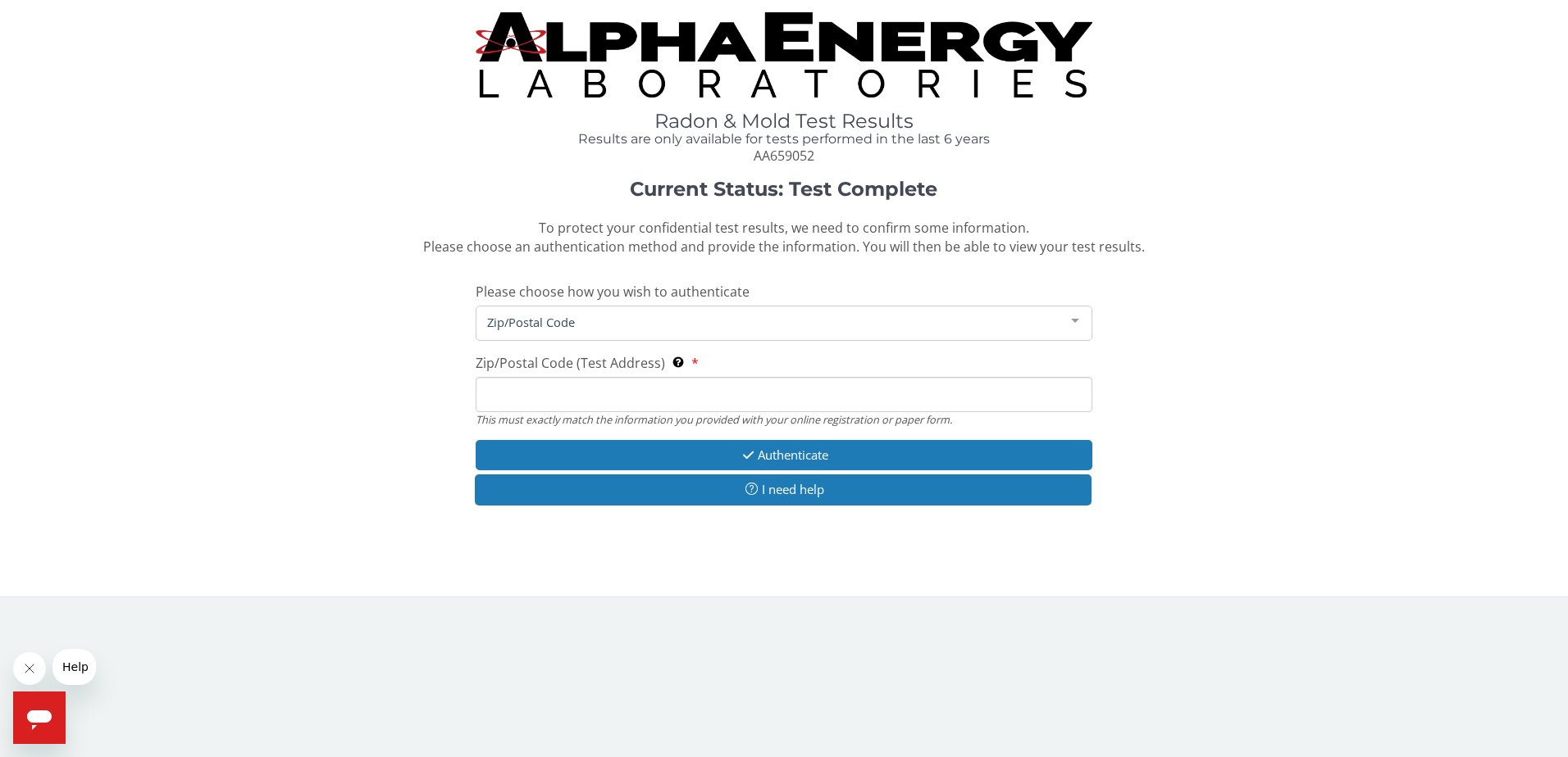
click at [601, 403] on input "Zip/Postal Code (Test Address) This must exactly match the information you prov…" at bounding box center [785, 394] width 618 height 35
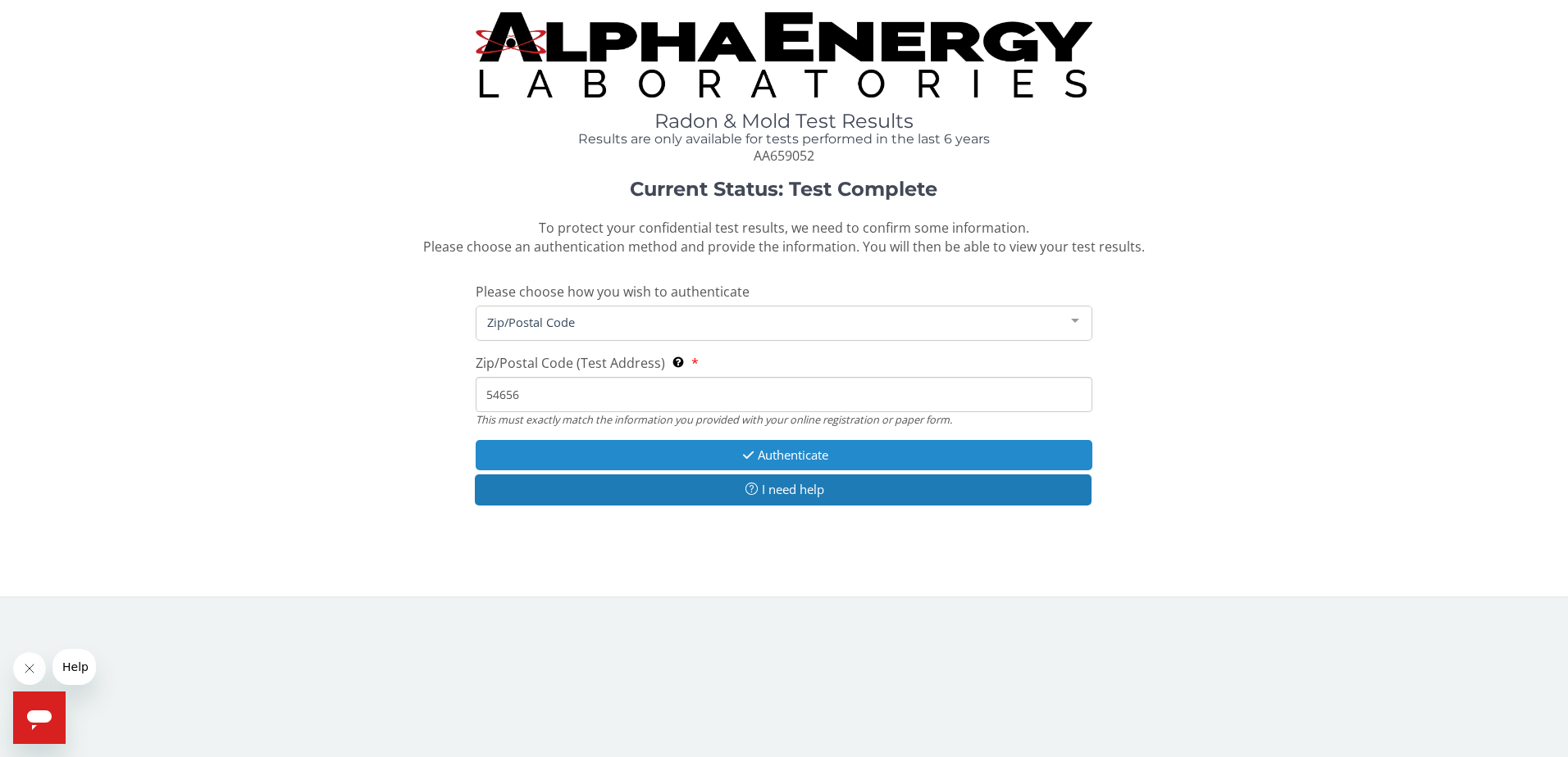
click at [640, 445] on button "Authenticate" at bounding box center [785, 455] width 618 height 30
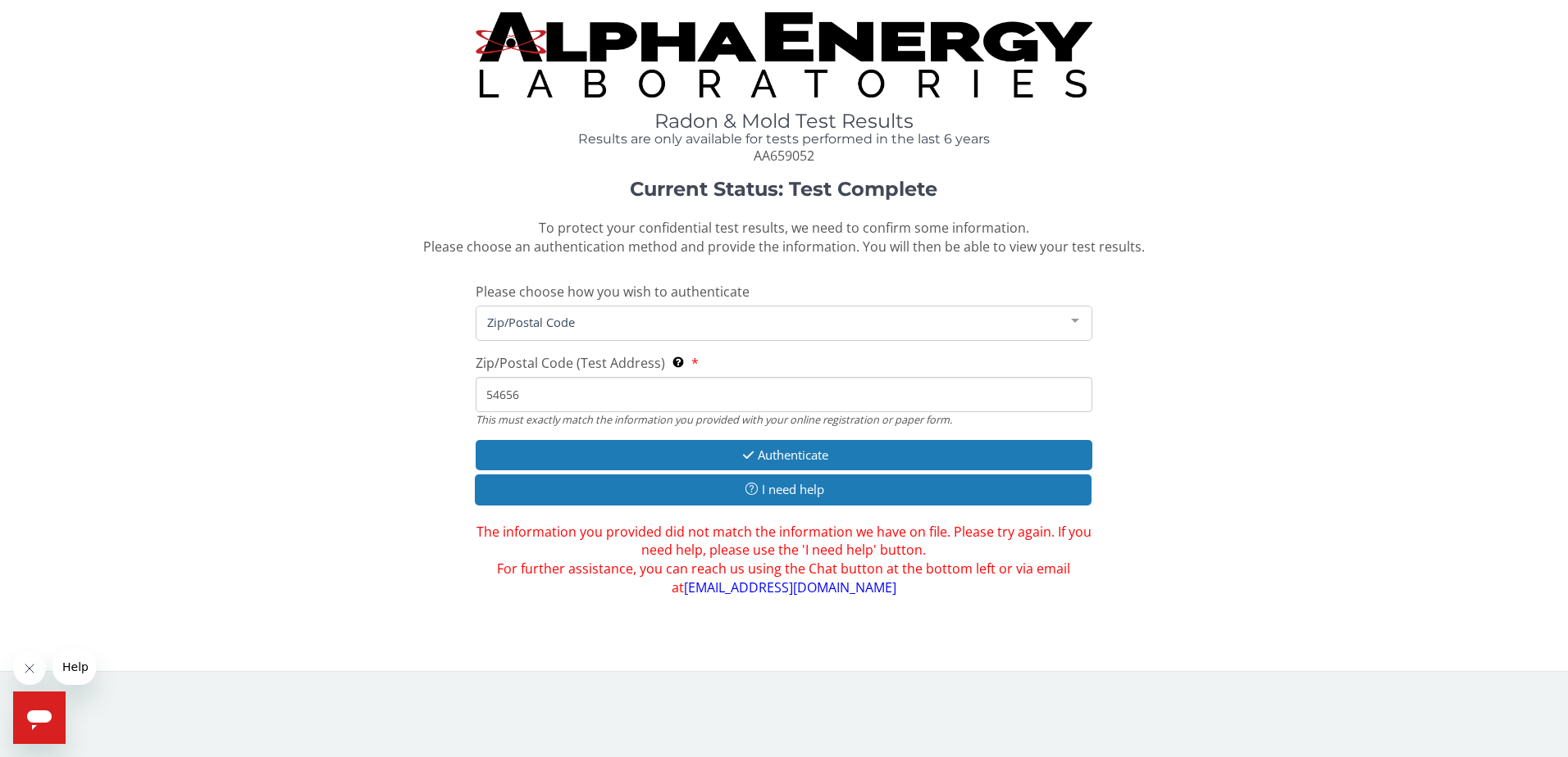
click at [589, 388] on input "54656" at bounding box center [785, 394] width 618 height 35
type input "54660"
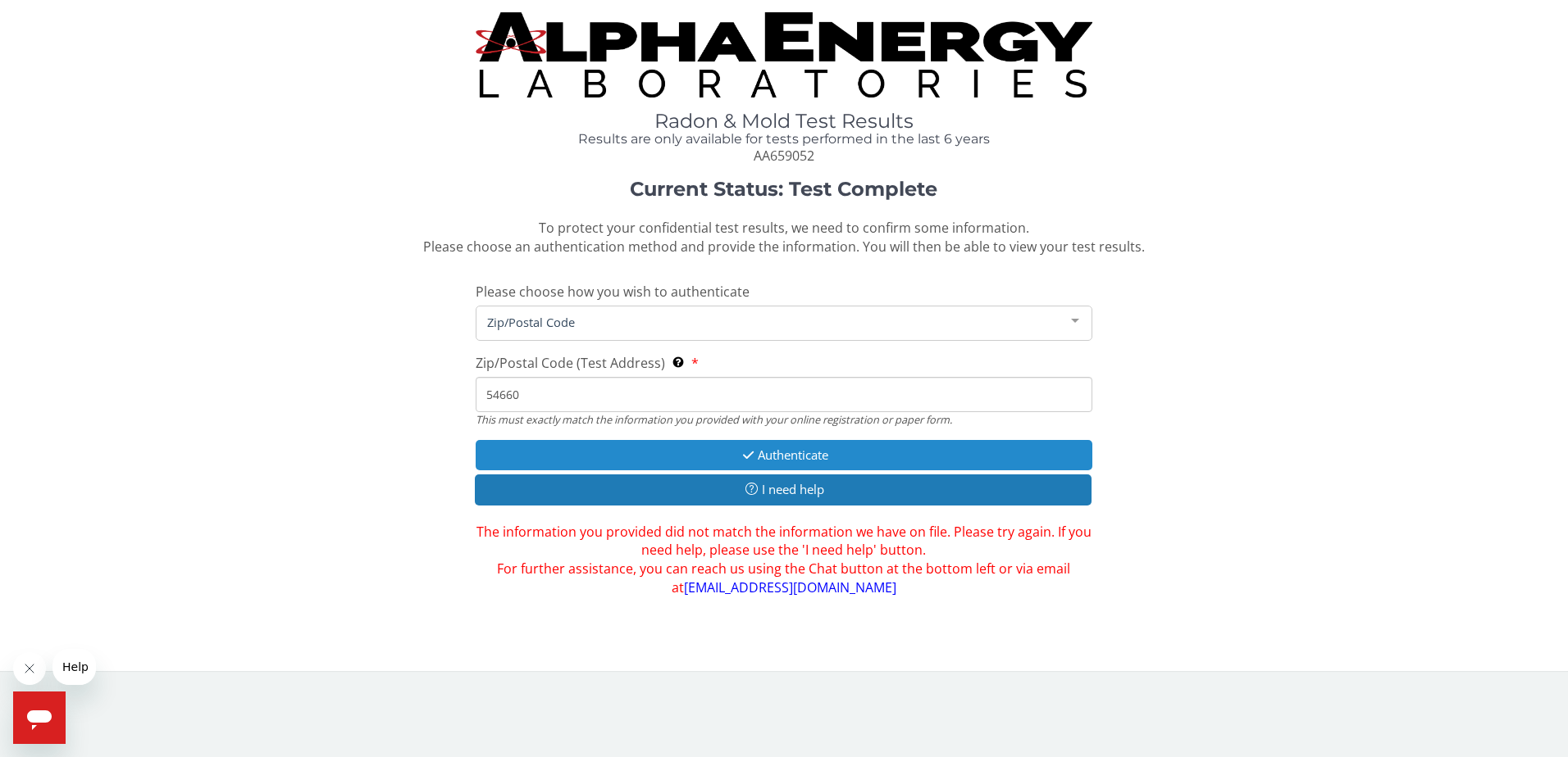
click at [589, 459] on button "Authenticate" at bounding box center [785, 455] width 618 height 30
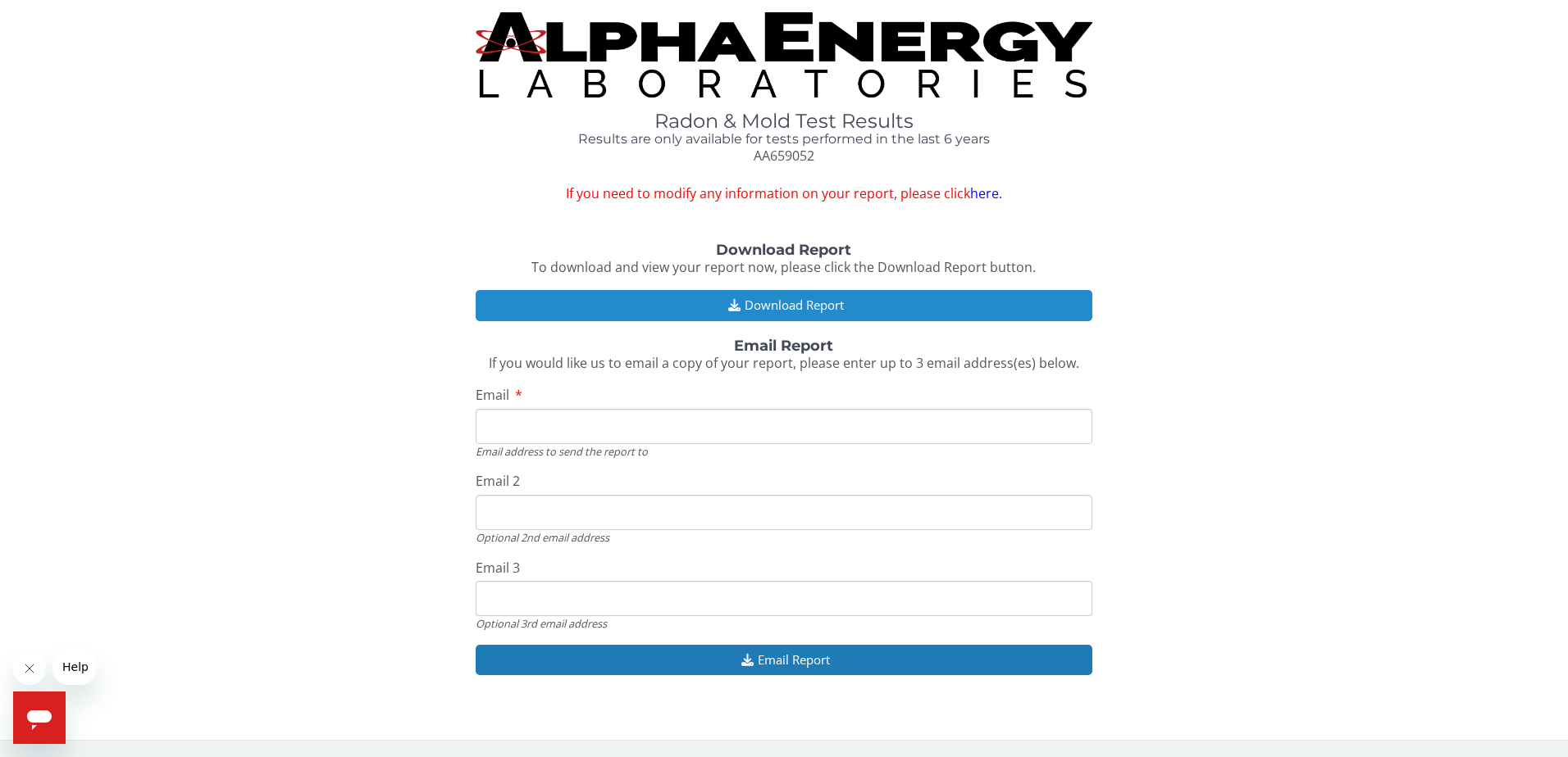
click at [699, 314] on button "Download Report" at bounding box center [785, 305] width 618 height 30
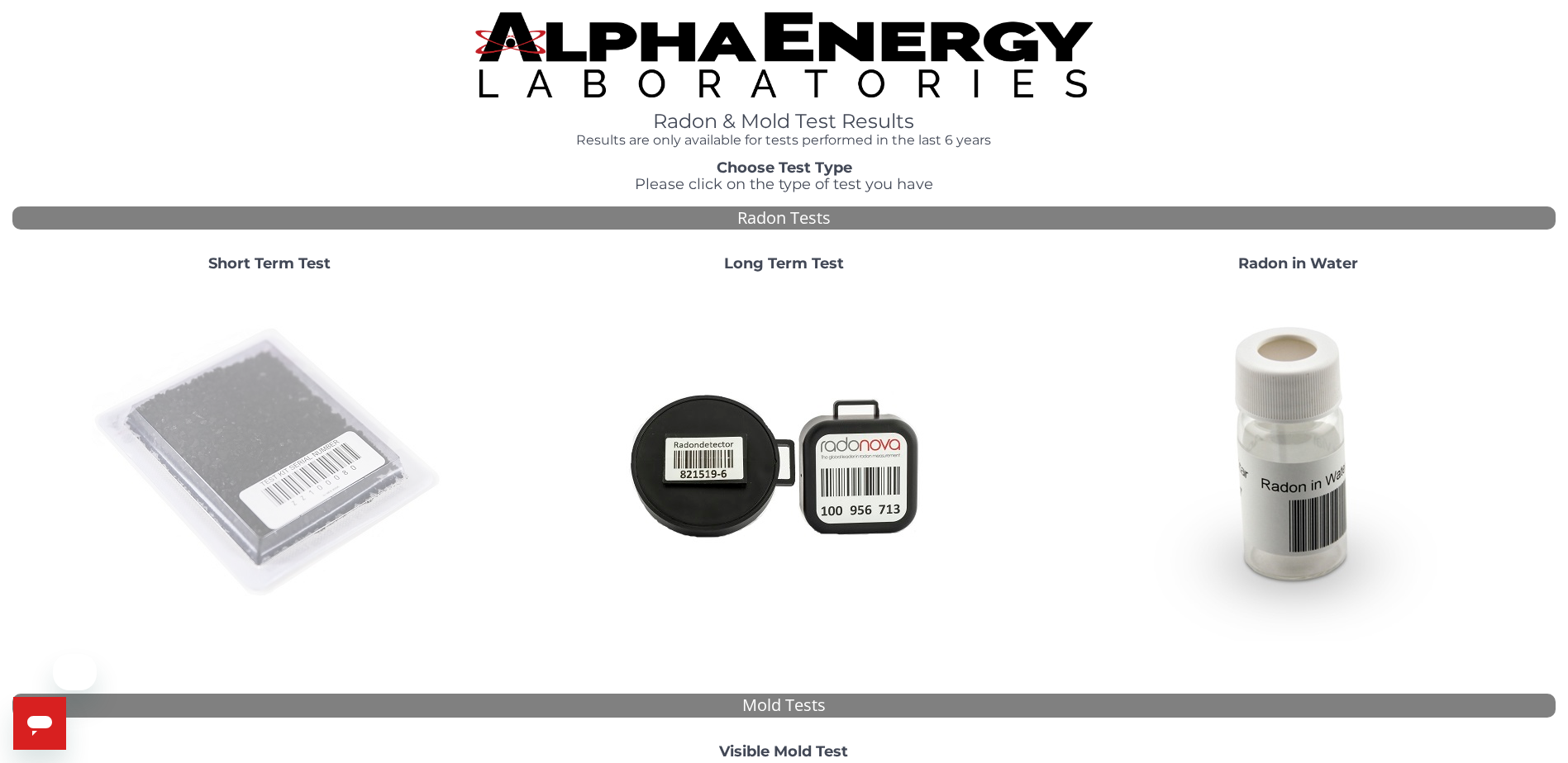
click at [215, 456] on img at bounding box center [269, 463] width 355 height 355
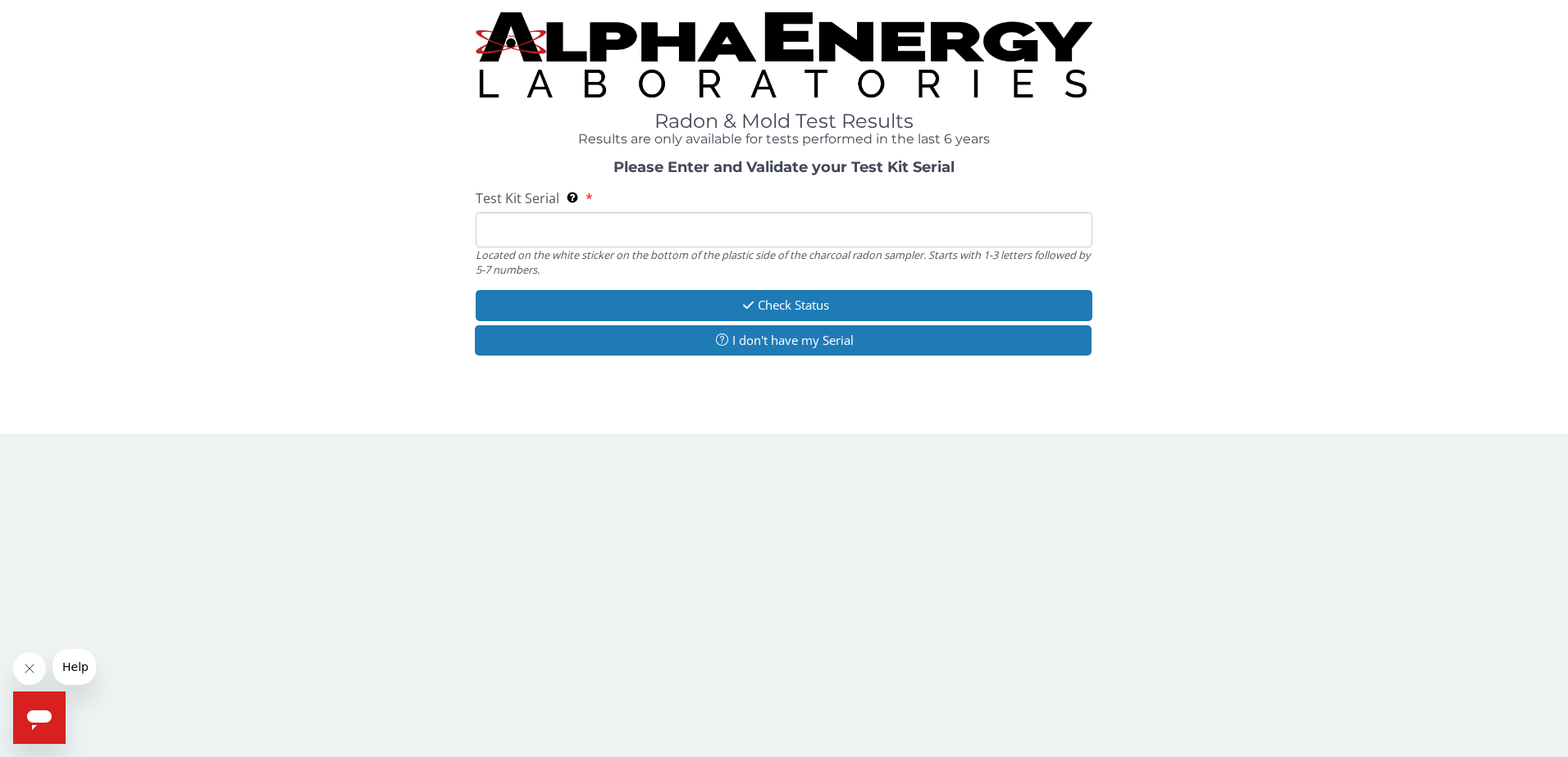
click at [617, 235] on input "Test Kit Serial Located on the white sticker on the bottom of the plastic side …" at bounding box center [785, 230] width 618 height 35
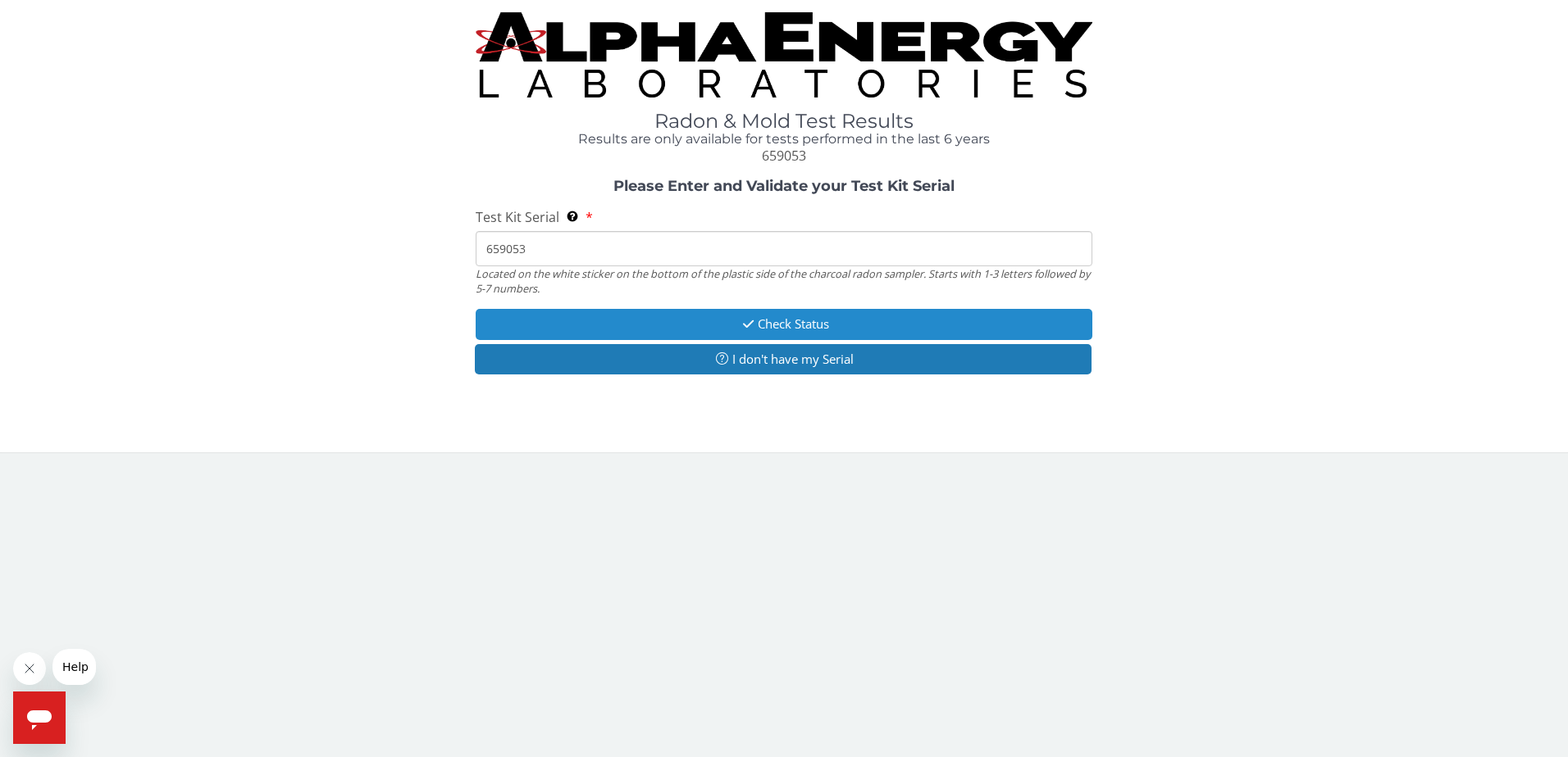
click at [693, 320] on button "Check Status" at bounding box center [785, 324] width 618 height 30
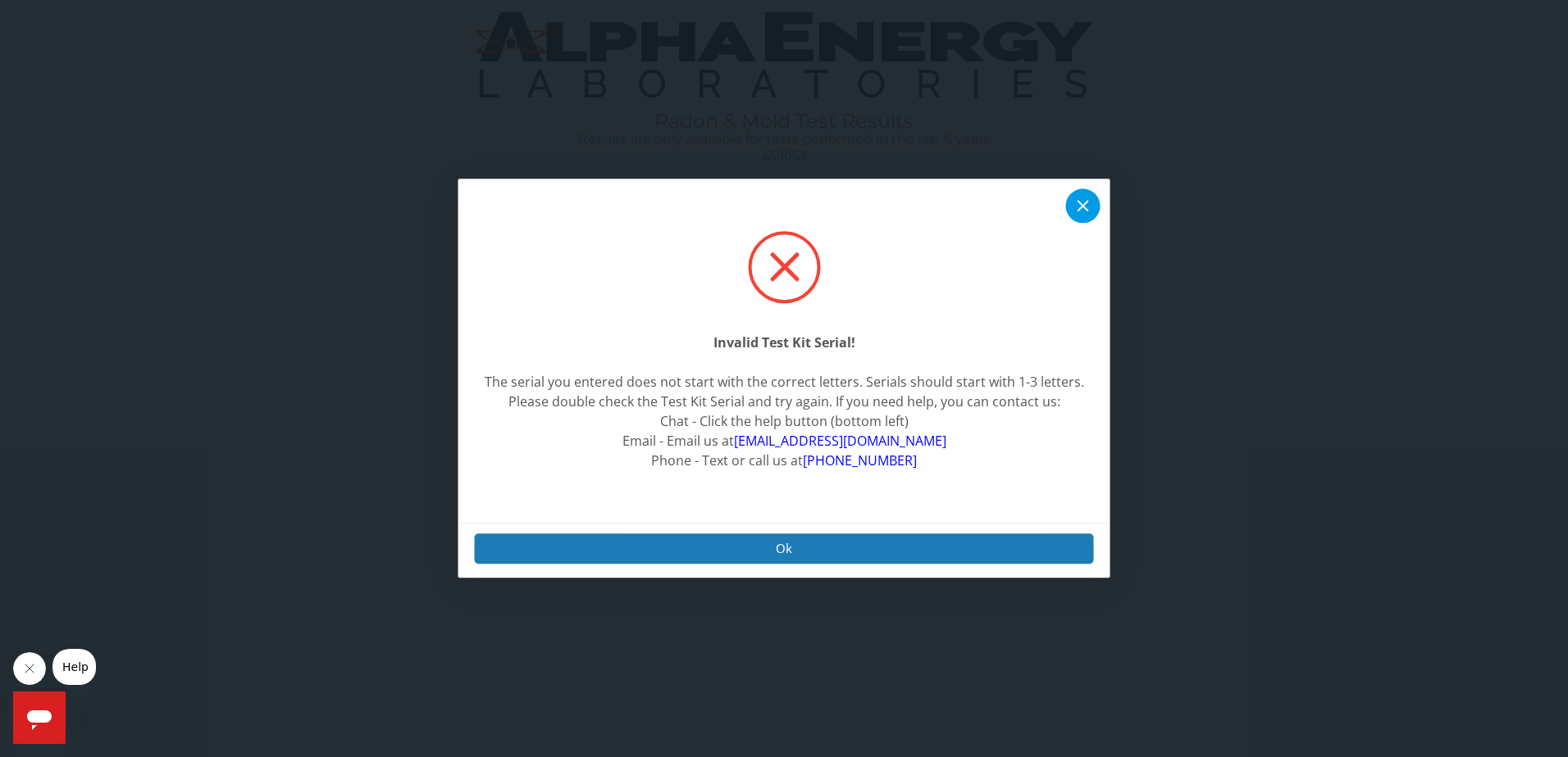
click at [1079, 197] on icon at bounding box center [1083, 206] width 20 height 20
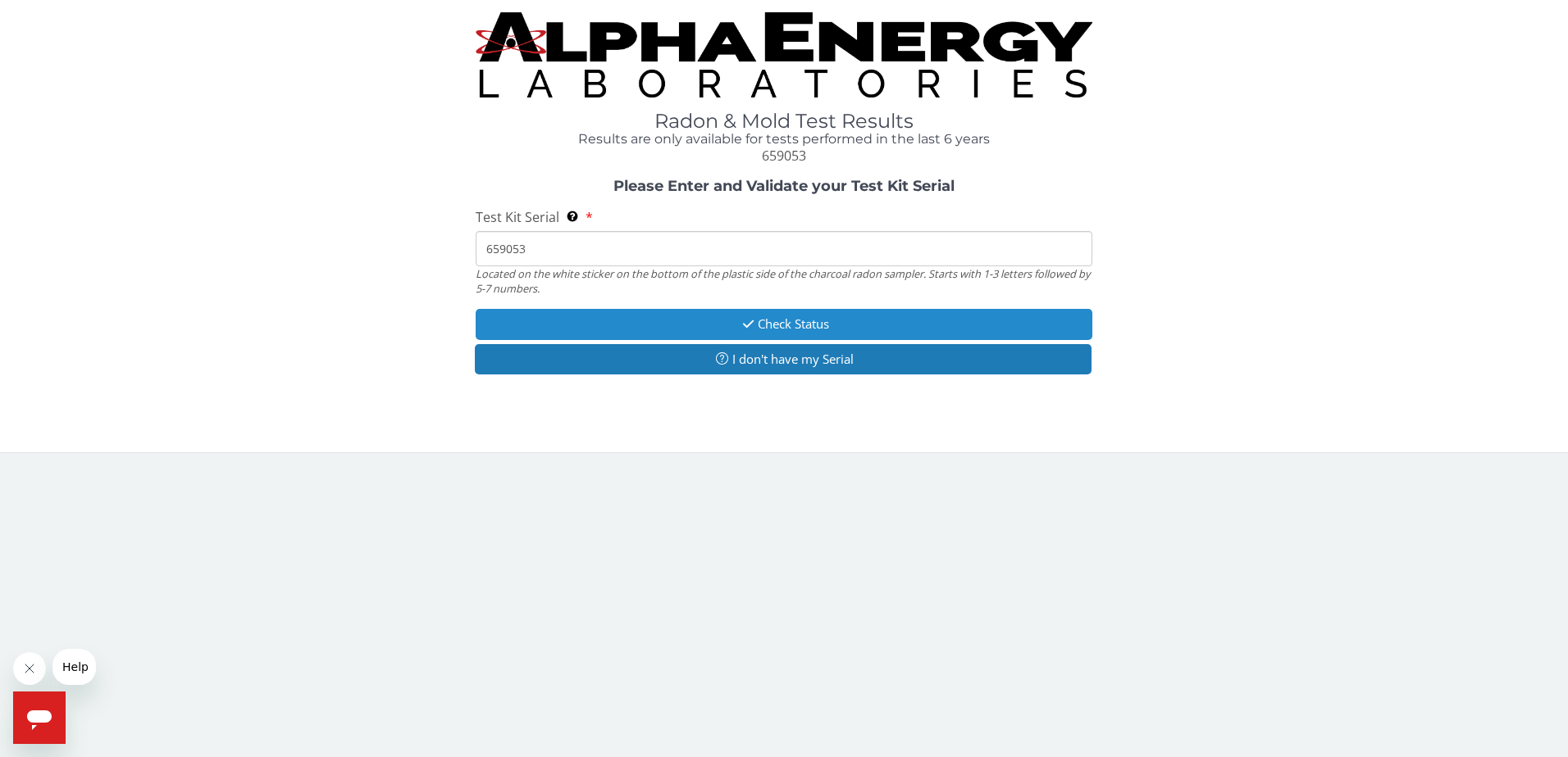
click at [687, 314] on button "Check Status" at bounding box center [785, 324] width 618 height 30
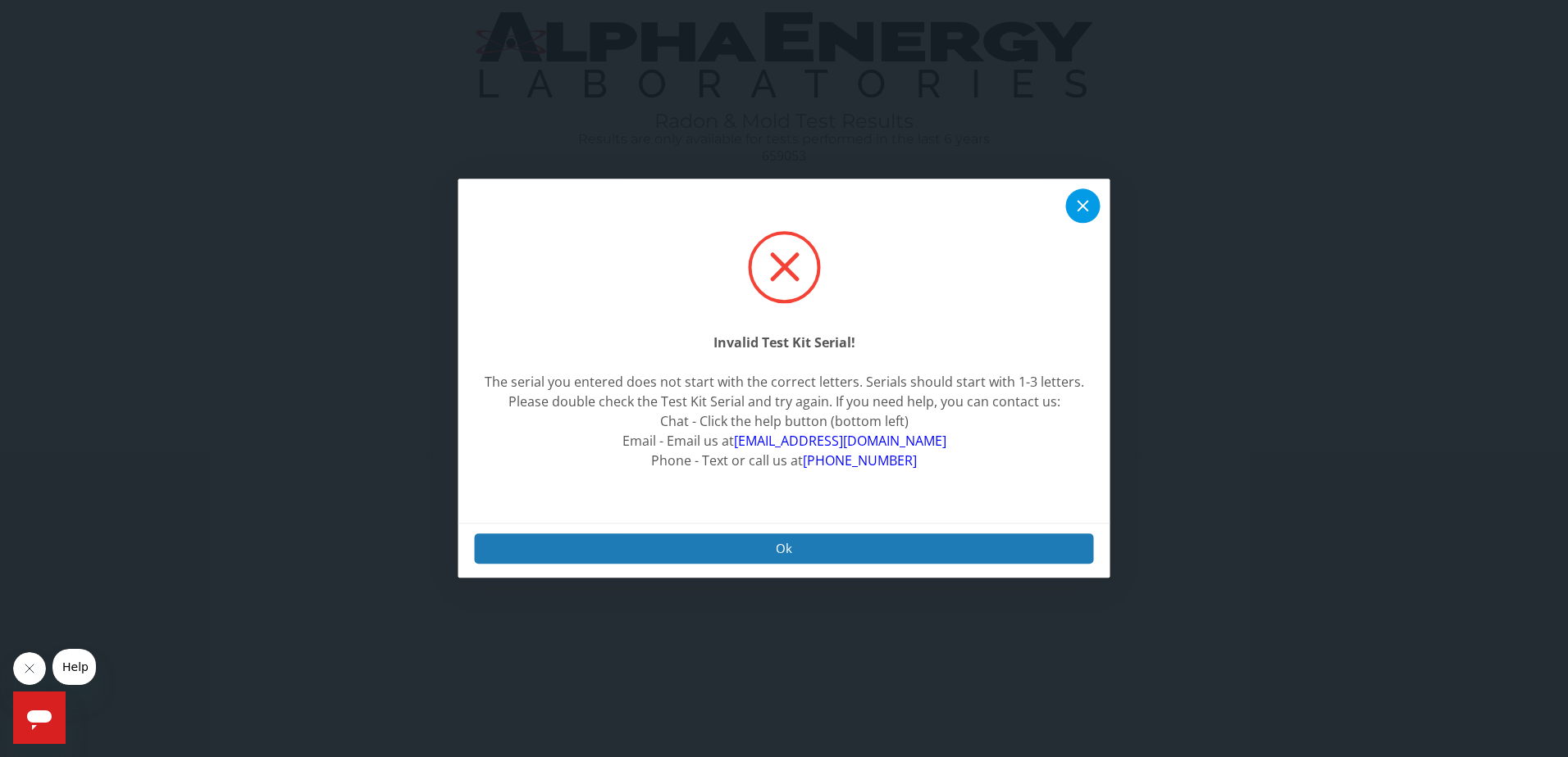
click at [1086, 200] on icon at bounding box center [1083, 206] width 20 height 20
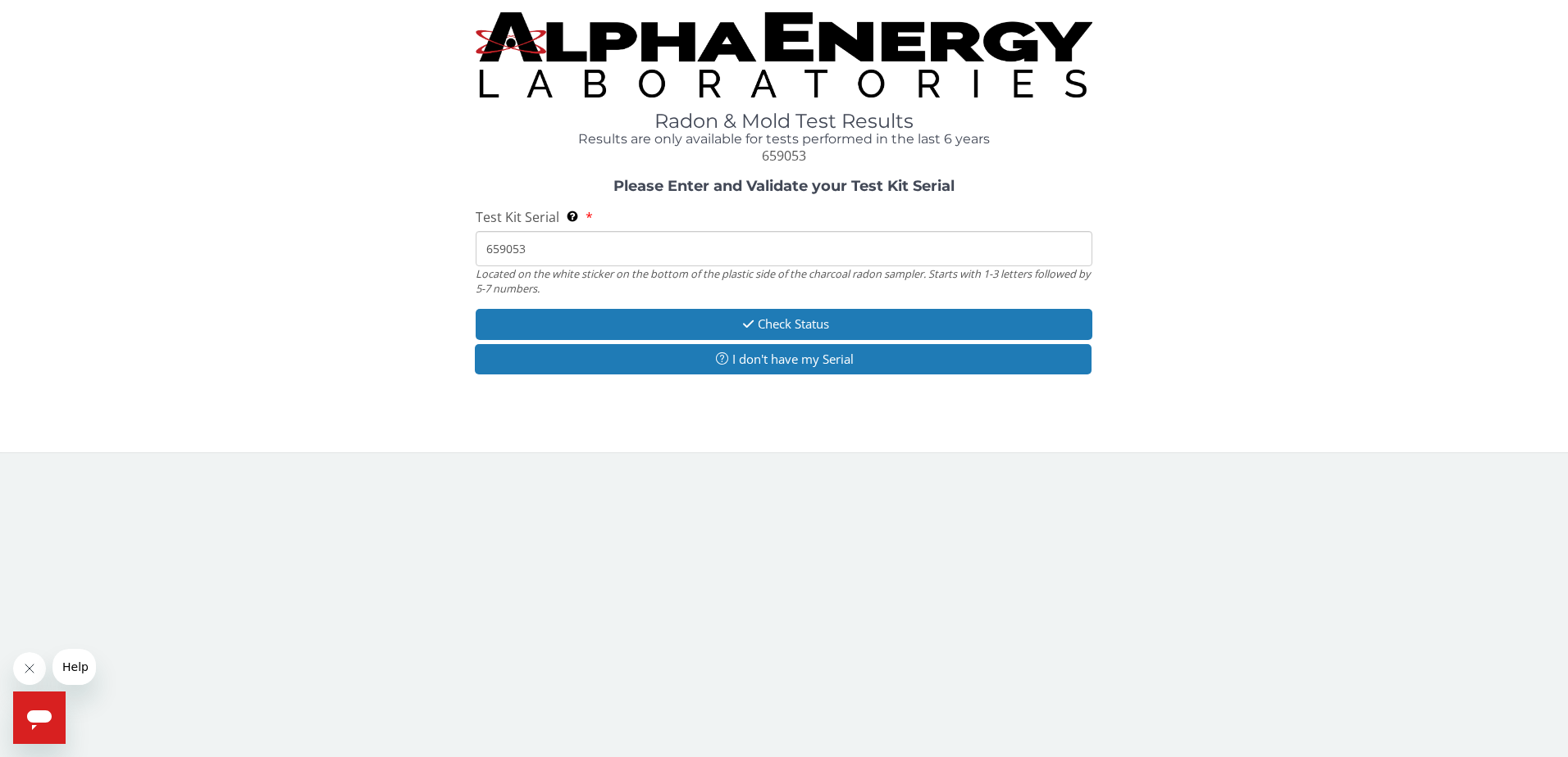
click at [488, 248] on input "659053" at bounding box center [785, 248] width 618 height 35
type input "AA659053"
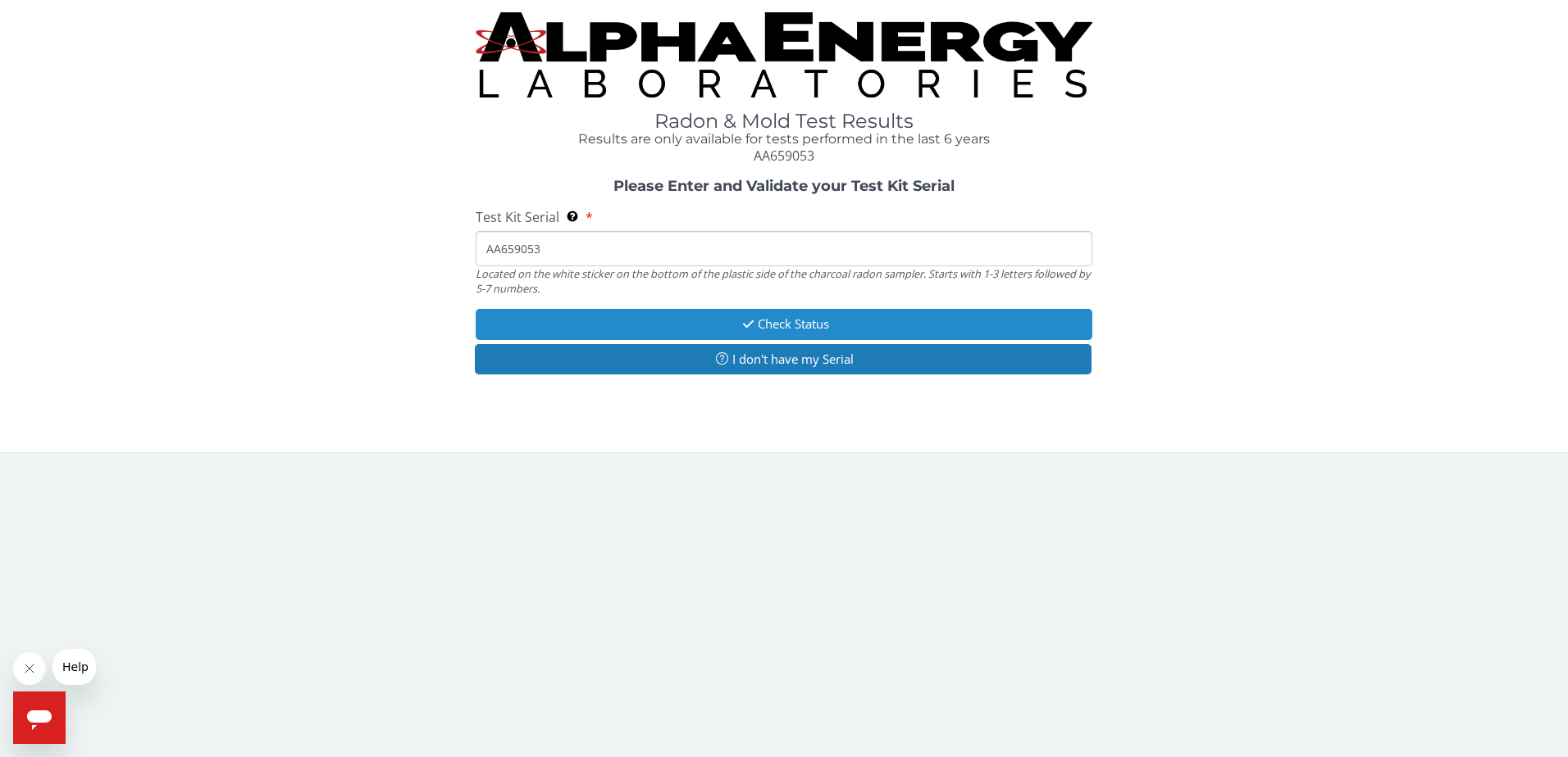
click at [645, 320] on button "Check Status" at bounding box center [785, 324] width 618 height 30
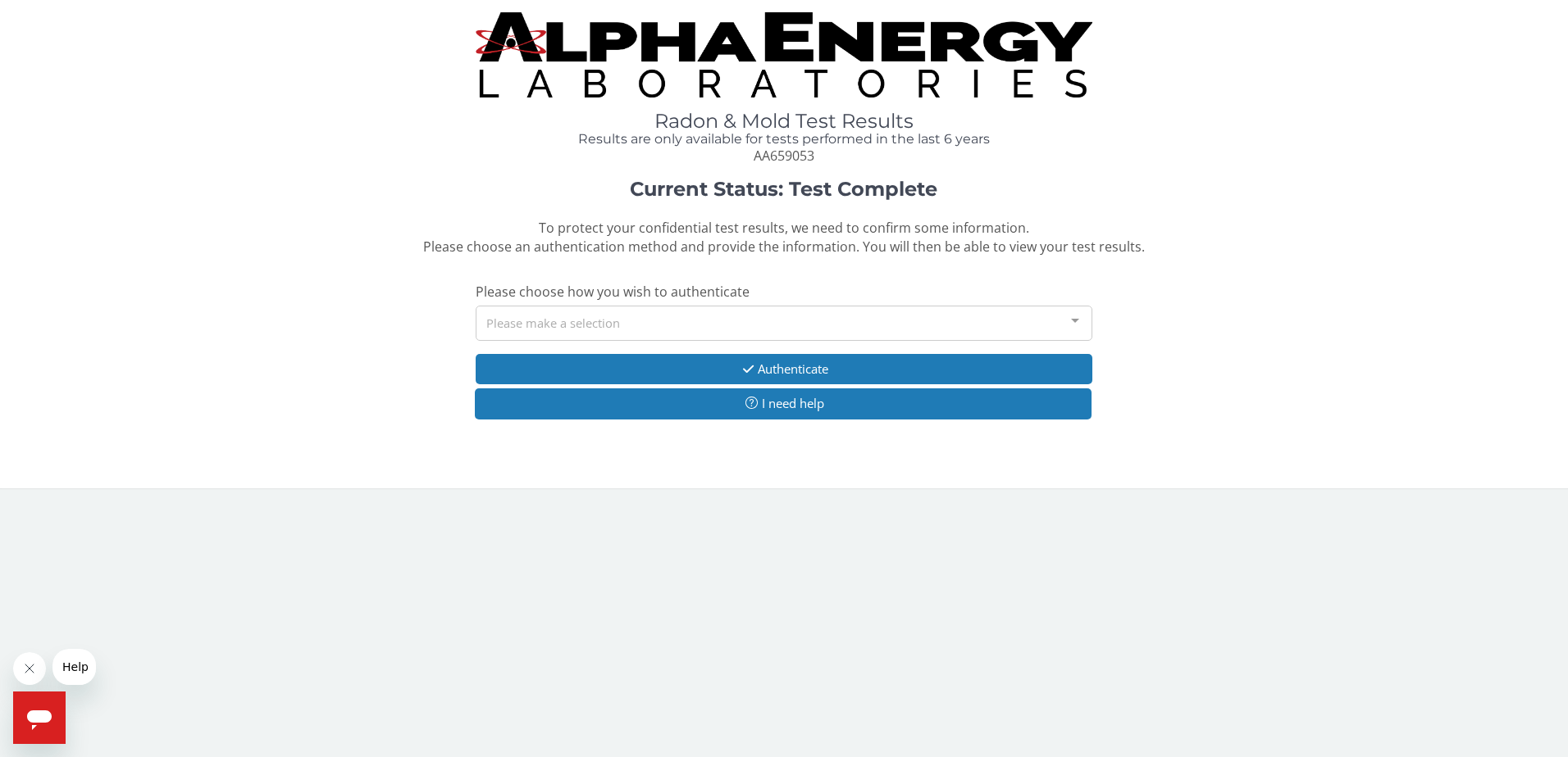
click at [604, 315] on div "Please make a selection" at bounding box center [785, 323] width 618 height 35
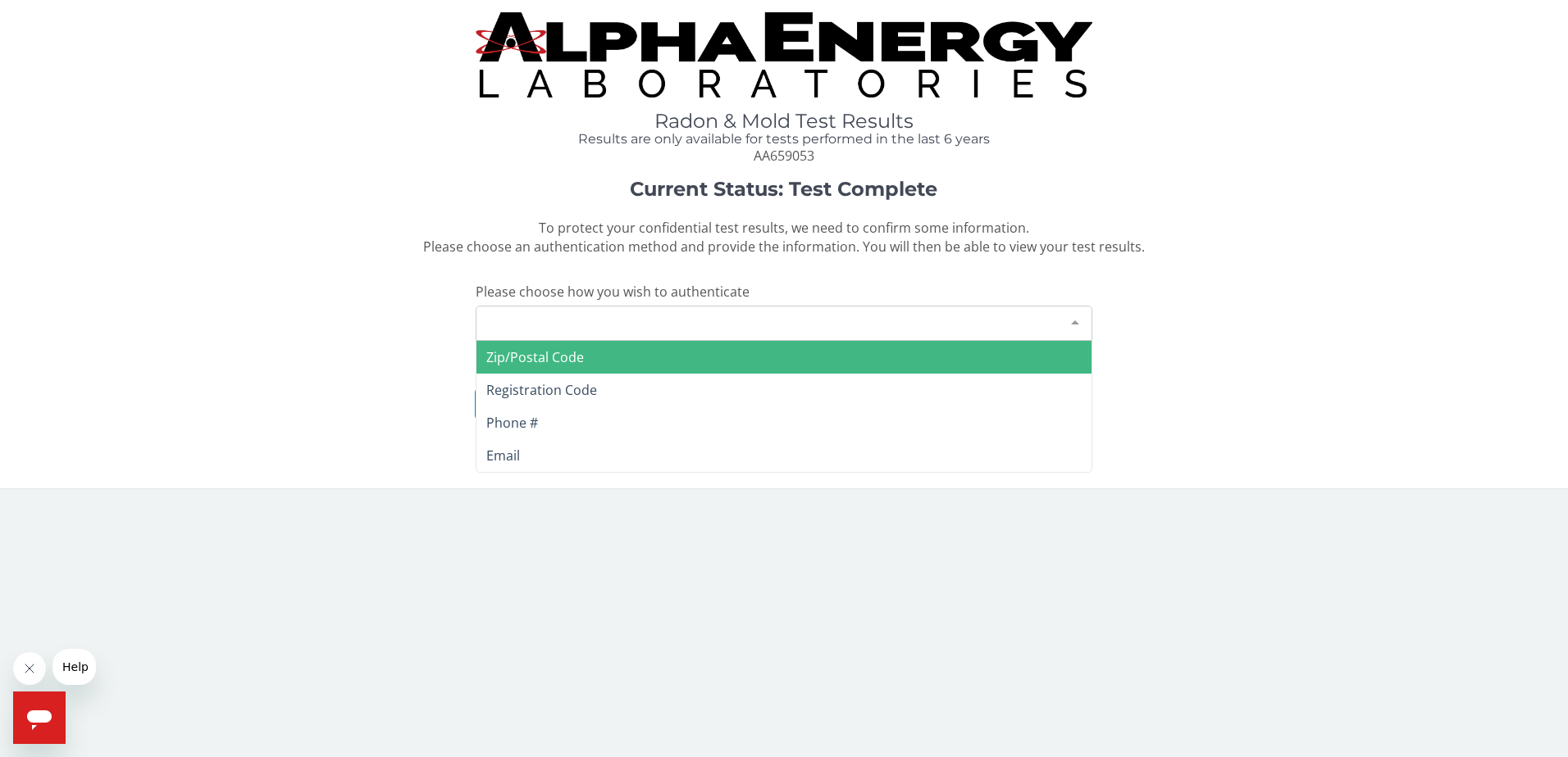
click at [530, 350] on span "Zip/Postal Code" at bounding box center [535, 357] width 98 height 18
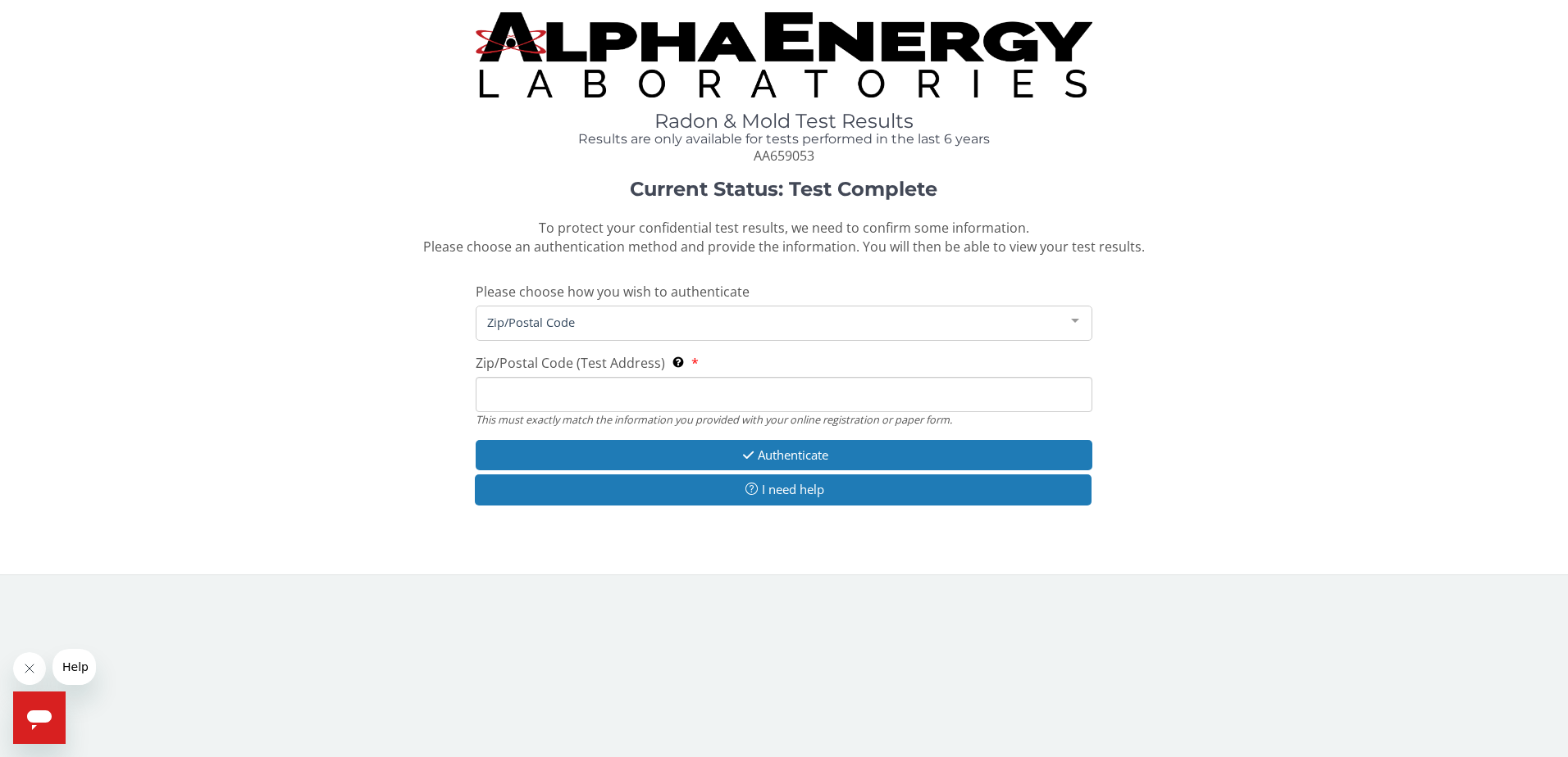
drag, startPoint x: 545, startPoint y: 394, endPoint x: 563, endPoint y: 404, distance: 20.6
click at [546, 394] on input "Zip/Postal Code (Test Address) This must exactly match the information you prov…" at bounding box center [785, 394] width 618 height 35
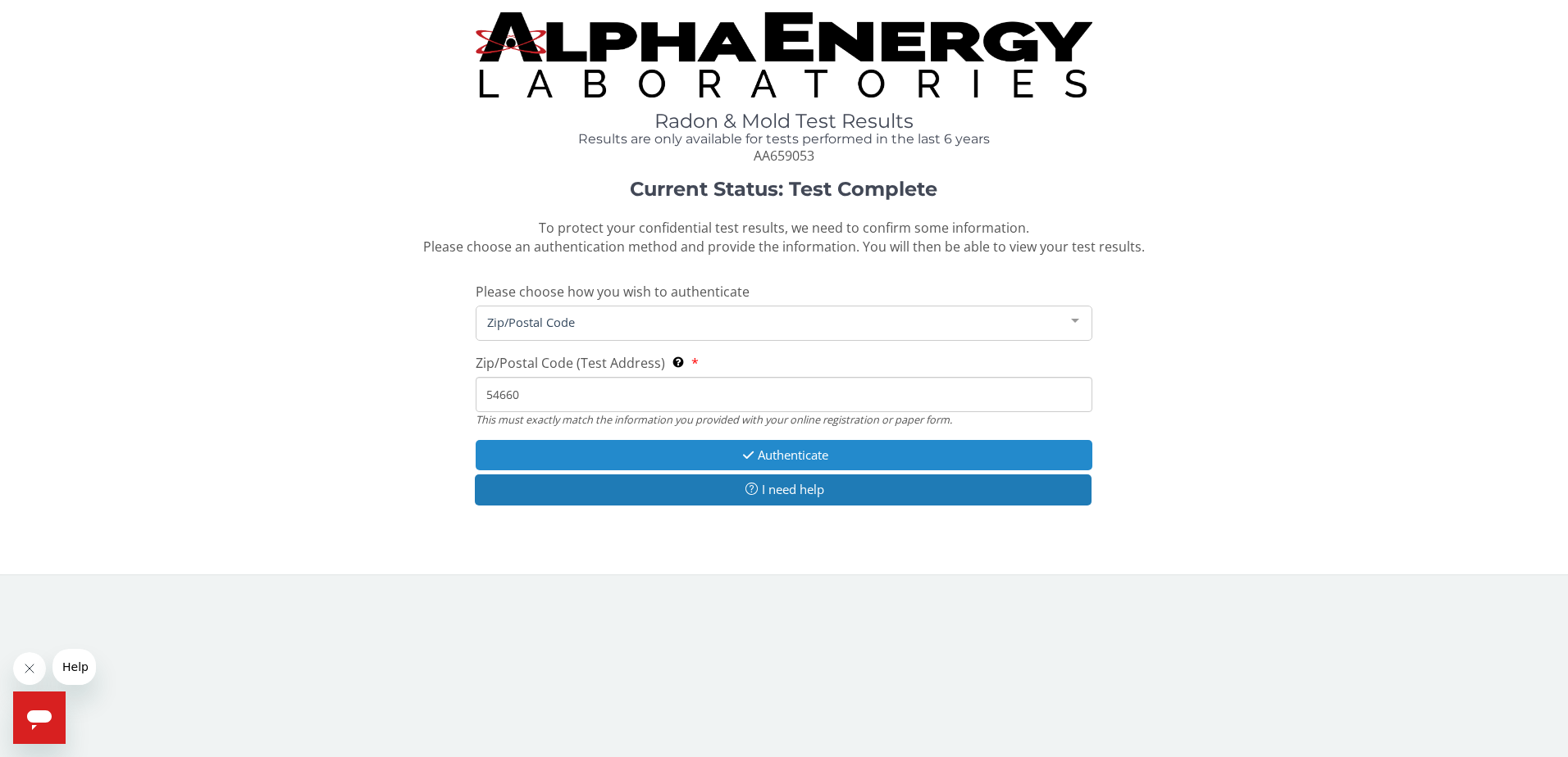
type input "54660"
click at [614, 453] on button "Authenticate" at bounding box center [785, 455] width 618 height 30
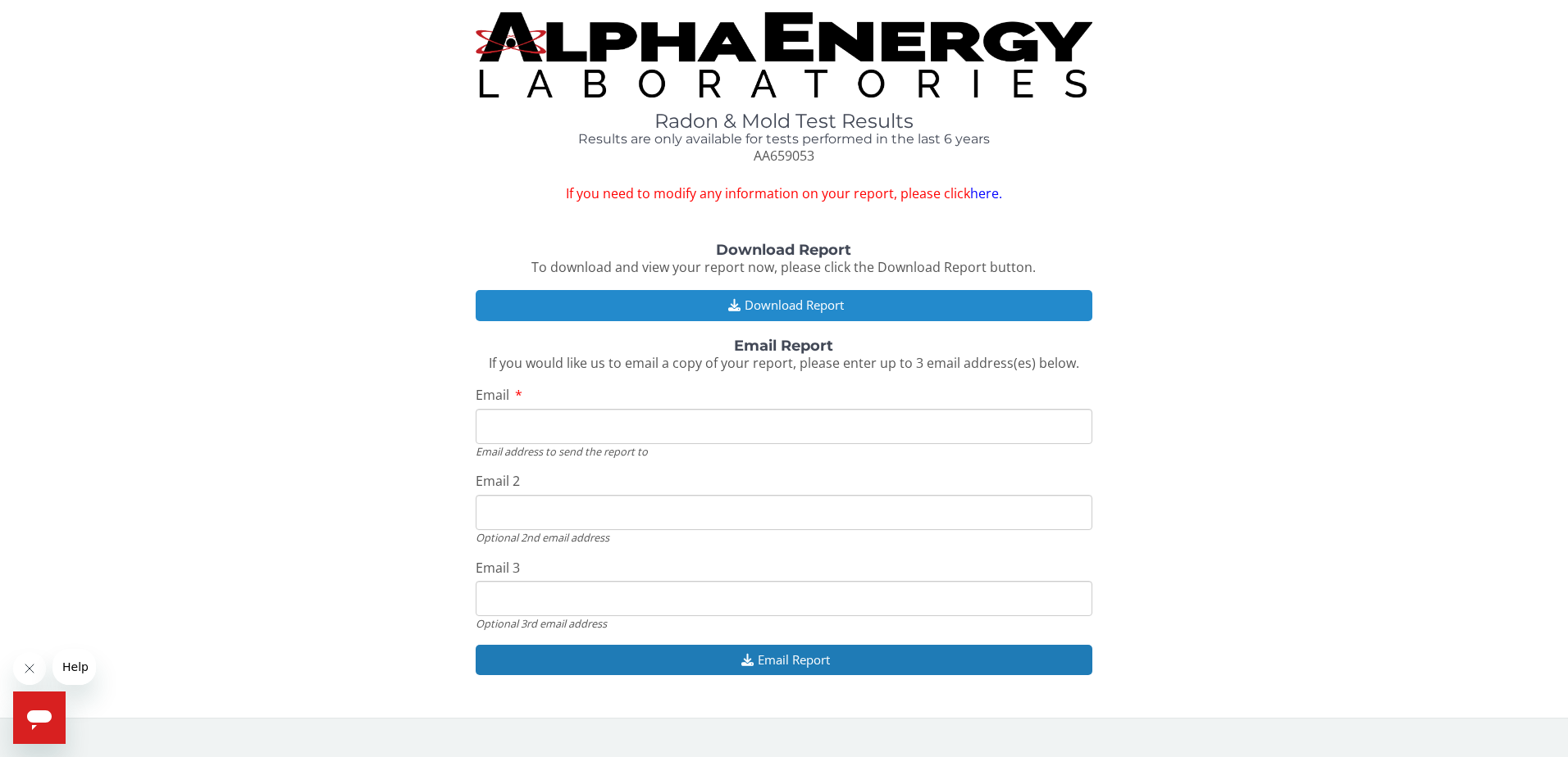
click at [614, 308] on button "Download Report" at bounding box center [785, 305] width 618 height 30
